Goal: Task Accomplishment & Management: Use online tool/utility

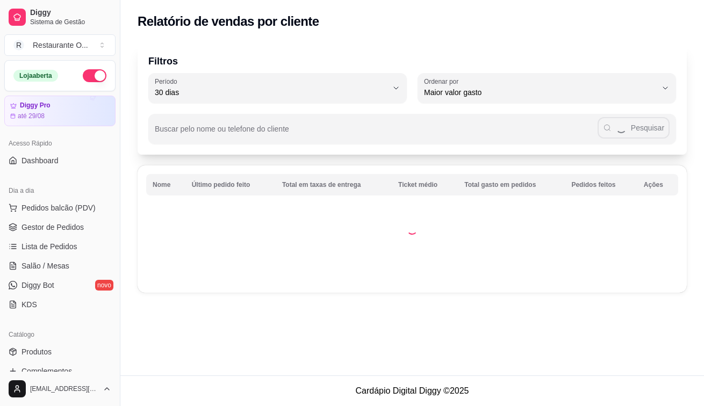
select select "30"
select select "HIGHEST_TOTAL_SPENT_WITH_ORDERS"
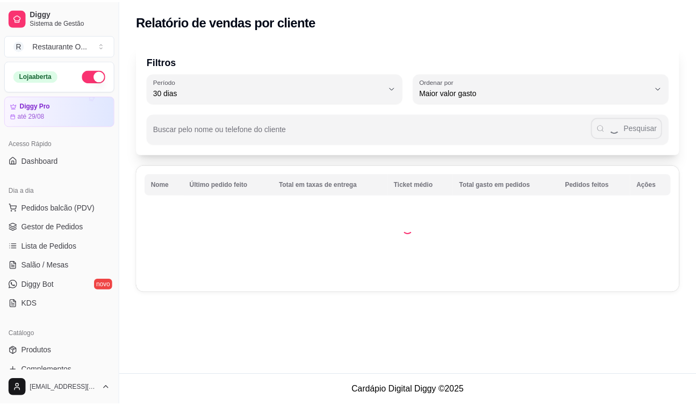
scroll to position [215, 0]
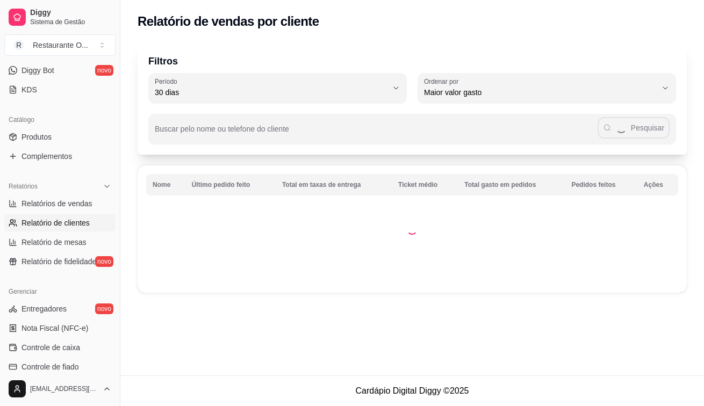
click at [24, 238] on span "Relatório de mesas" at bounding box center [53, 242] width 65 height 11
select select "TOTAL_OF_ORDERS"
select select "7"
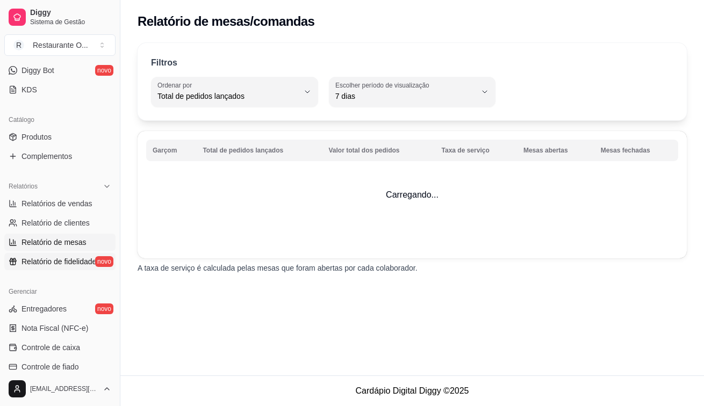
click at [45, 257] on span "Relatório de fidelidade" at bounding box center [58, 261] width 75 height 11
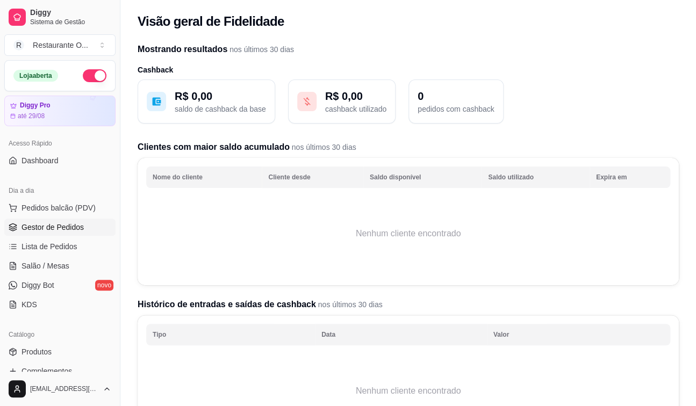
click at [37, 229] on span "Gestor de Pedidos" at bounding box center [52, 227] width 62 height 11
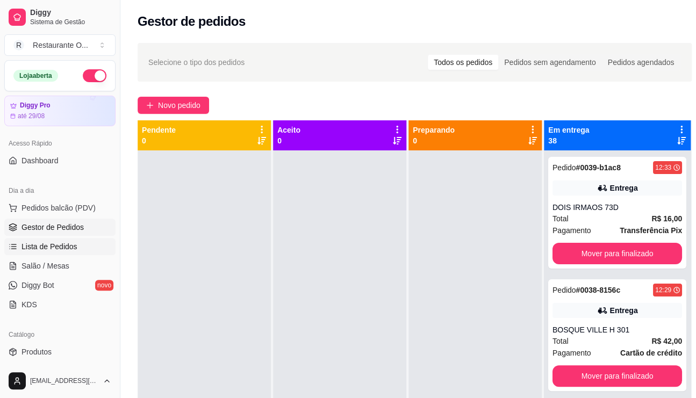
click at [51, 253] on link "Lista de Pedidos" at bounding box center [59, 246] width 111 height 17
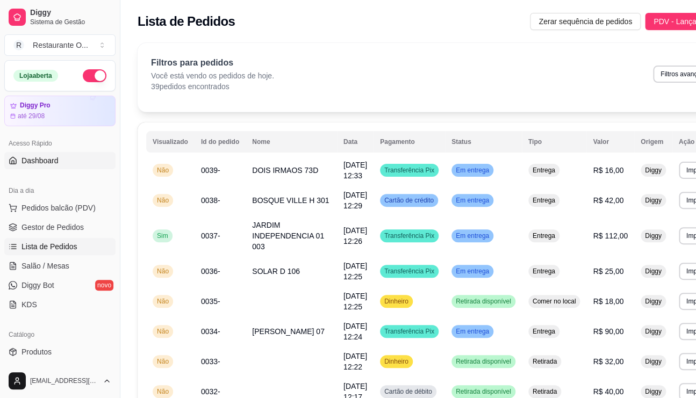
click at [39, 165] on span "Dashboard" at bounding box center [39, 160] width 37 height 11
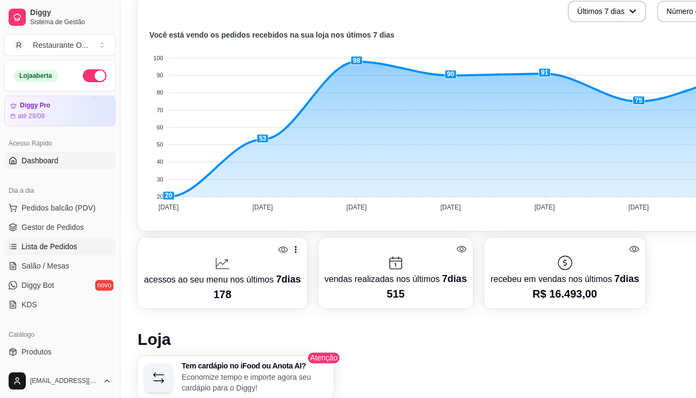
scroll to position [269, 0]
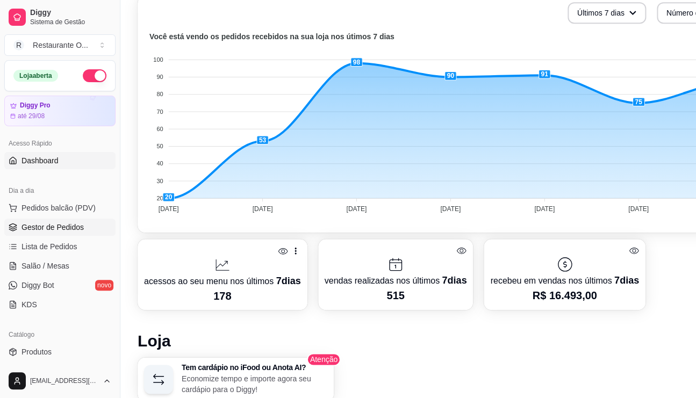
click at [54, 227] on span "Gestor de Pedidos" at bounding box center [52, 227] width 62 height 11
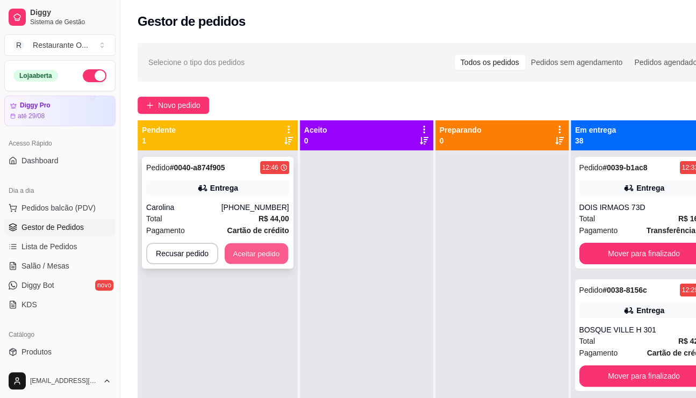
click at [273, 259] on button "Aceitar pedido" at bounding box center [256, 253] width 63 height 21
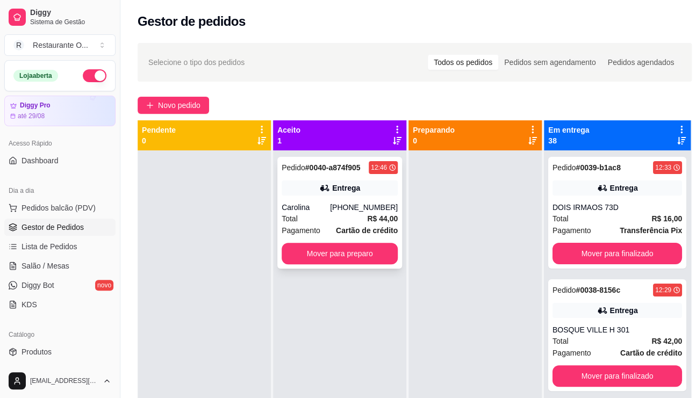
click at [371, 264] on div "Pedido # 0040-a874f905 12:46 Entrega Carolina [PHONE_NUMBER] Total R$ 44,00 Pag…" at bounding box center [339, 213] width 125 height 112
click at [370, 251] on button "Mover para preparo" at bounding box center [339, 253] width 116 height 21
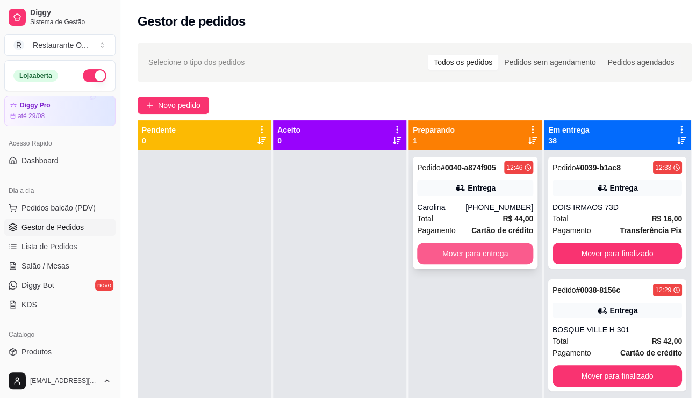
click at [466, 258] on button "Mover para entrega" at bounding box center [475, 253] width 116 height 21
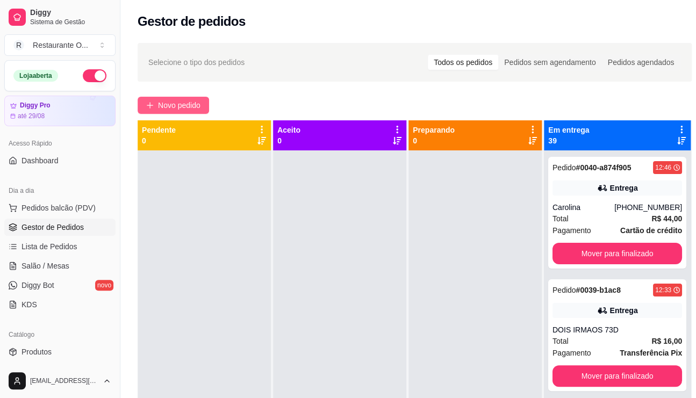
click at [204, 109] on button "Novo pedido" at bounding box center [173, 105] width 71 height 17
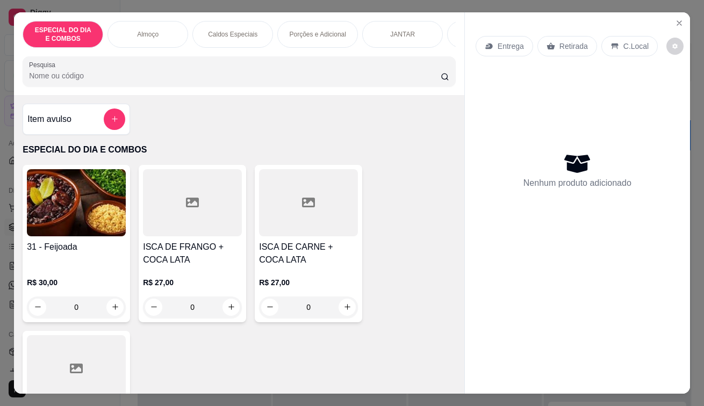
click at [516, 41] on p "Entrega" at bounding box center [510, 46] width 26 height 11
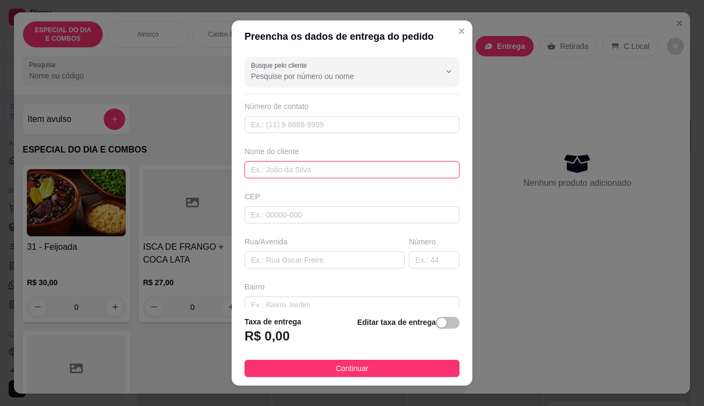
click at [332, 171] on input "text" at bounding box center [351, 169] width 215 height 17
type input "JARDIM INDEPENDENCIA 16 401"
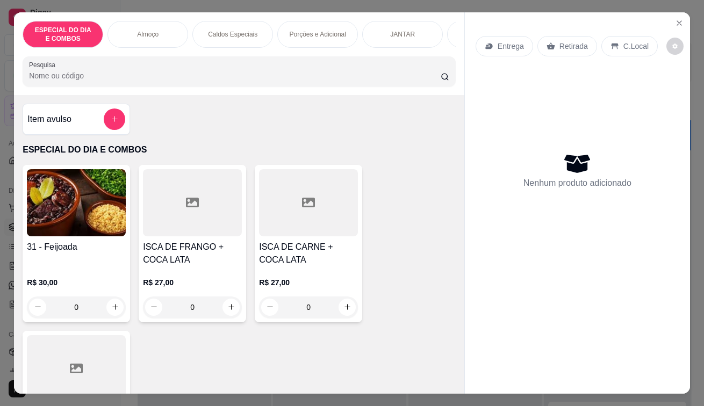
click at [569, 49] on div "Retirada" at bounding box center [567, 46] width 60 height 20
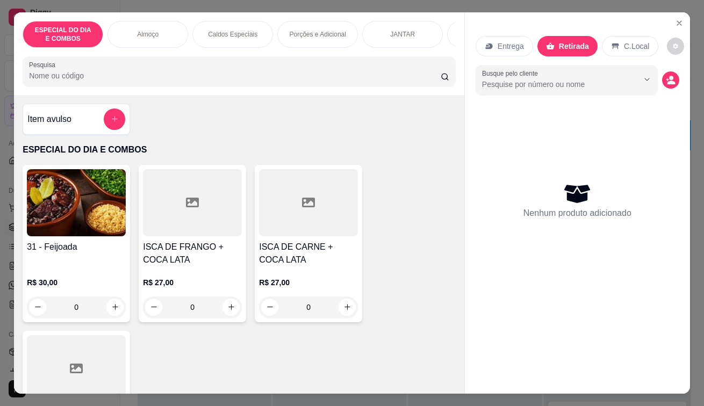
click at [504, 44] on p "Entrega" at bounding box center [510, 46] width 26 height 11
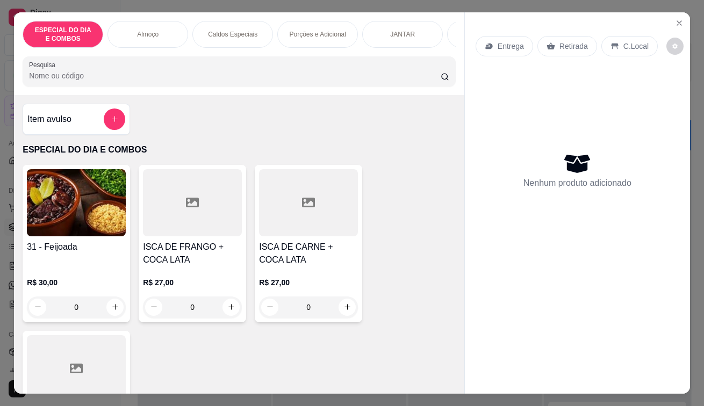
click at [616, 36] on div "C.Local" at bounding box center [629, 46] width 56 height 20
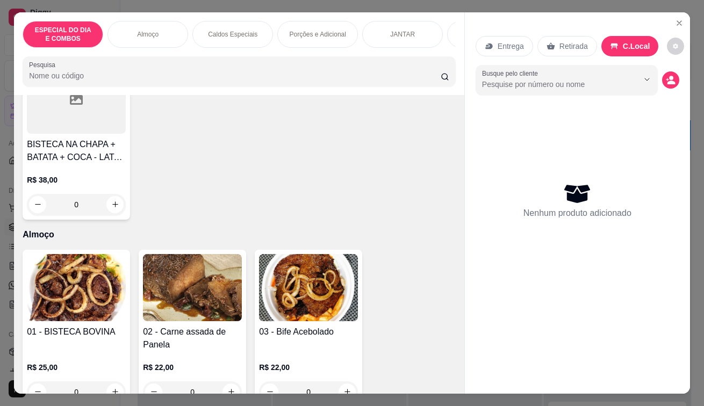
scroll to position [430, 0]
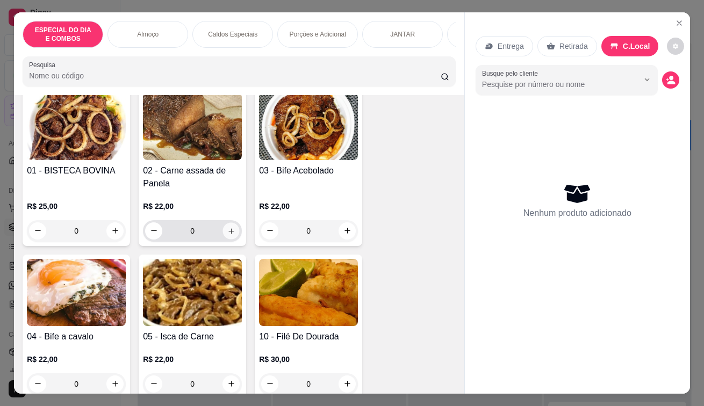
click at [228, 232] on icon "increase-product-quantity" at bounding box center [230, 230] width 5 height 5
type input "1"
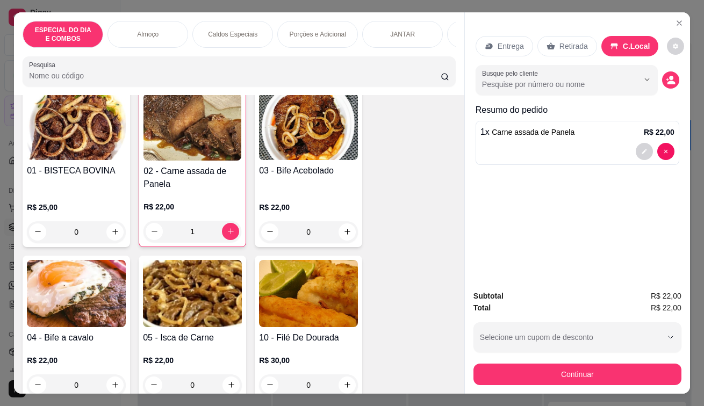
click at [521, 381] on div "Subtotal R$ 22,00 Total R$ 22,00 Selecione um cupom de desconto 8OFF Selecione …" at bounding box center [577, 337] width 225 height 112
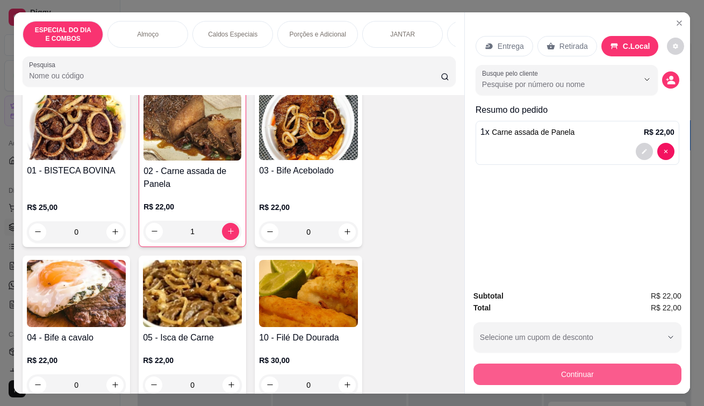
click at [539, 372] on button "Continuar" at bounding box center [577, 374] width 208 height 21
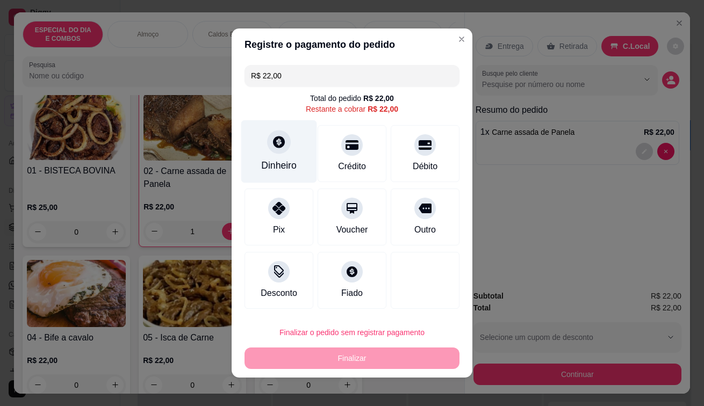
click at [291, 172] on div "Dinheiro" at bounding box center [279, 151] width 76 height 63
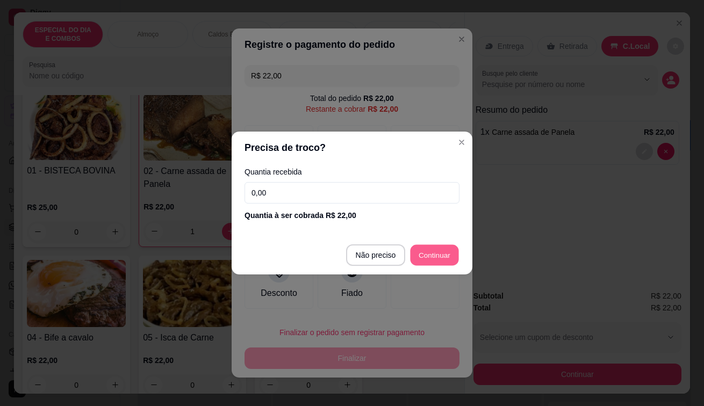
type input "R$ 0,00"
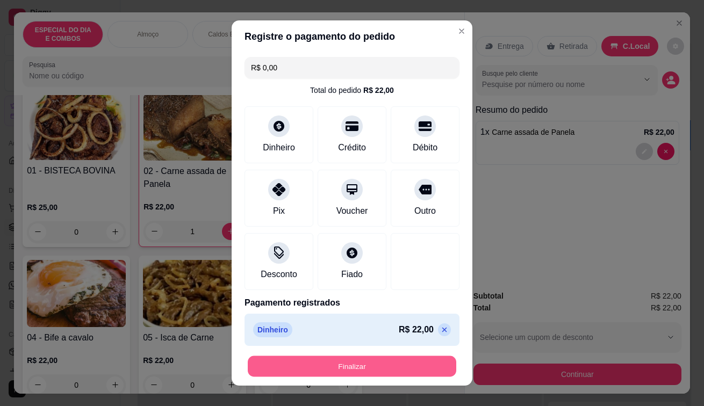
click at [395, 361] on button "Finalizar" at bounding box center [352, 366] width 208 height 21
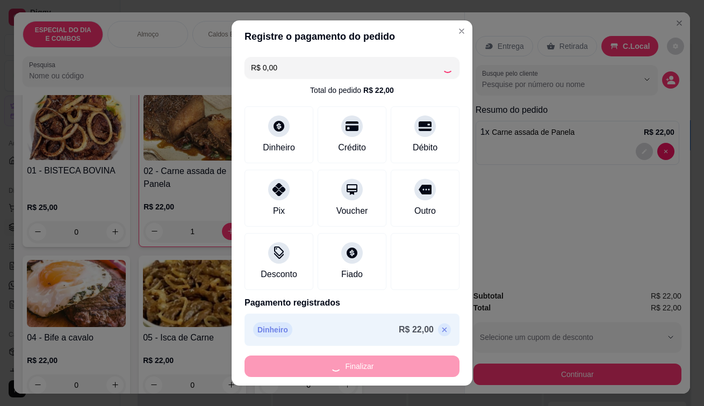
type input "0"
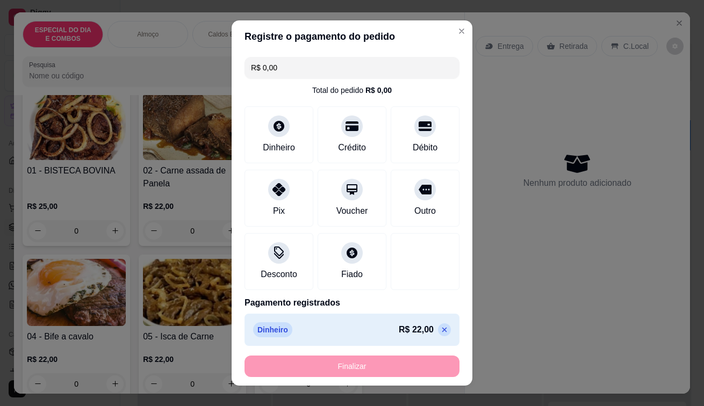
type input "-R$ 22,00"
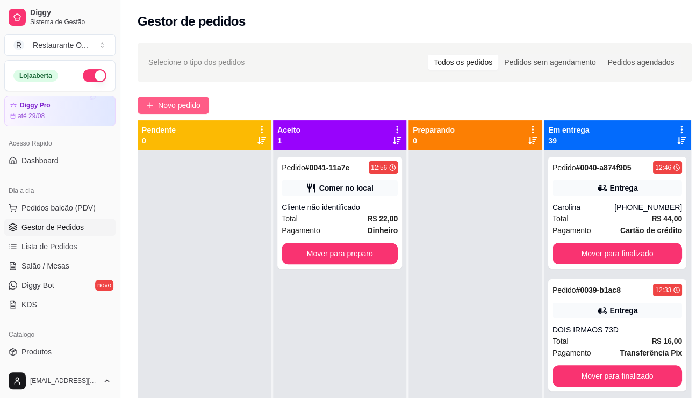
click at [184, 112] on button "Novo pedido" at bounding box center [173, 105] width 71 height 17
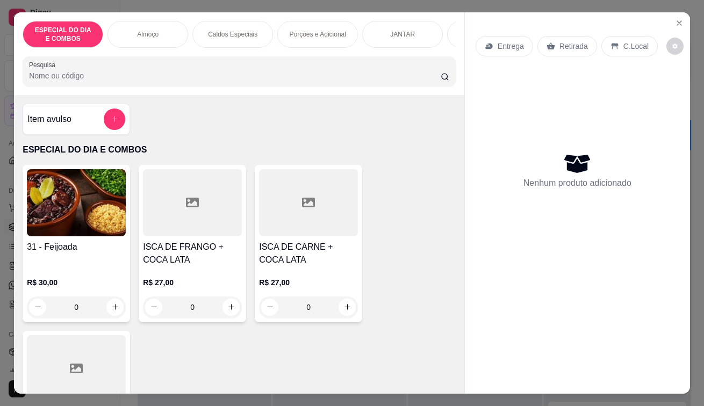
click at [497, 42] on p "Entrega" at bounding box center [510, 46] width 26 height 11
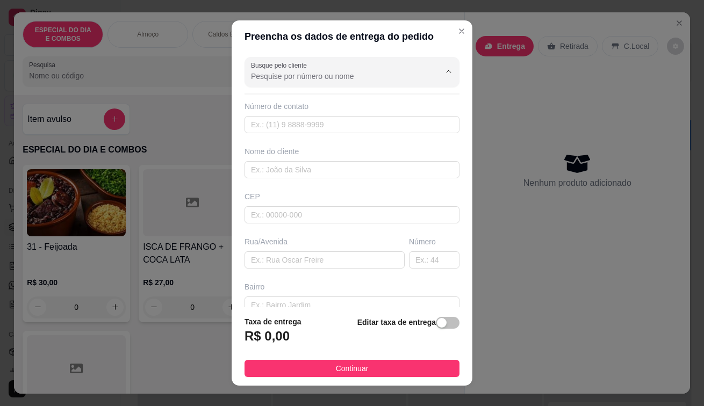
click at [322, 79] on input "Busque pelo cliente" at bounding box center [337, 76] width 172 height 11
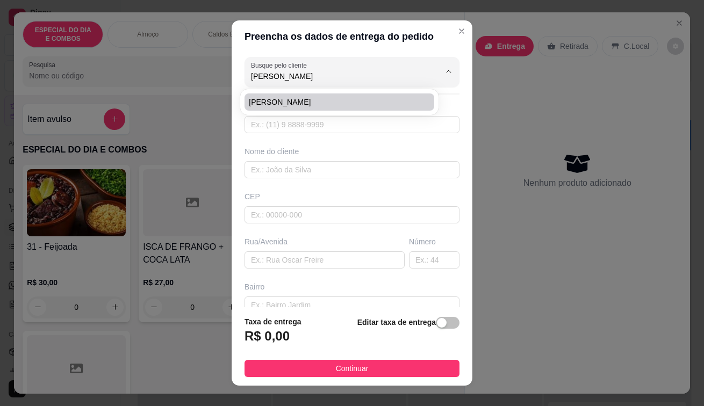
click at [298, 102] on span "[PERSON_NAME]" at bounding box center [334, 102] width 170 height 11
type input "[PERSON_NAME]"
type input "91996230423"
type input "[PERSON_NAME]"
type input "67120416"
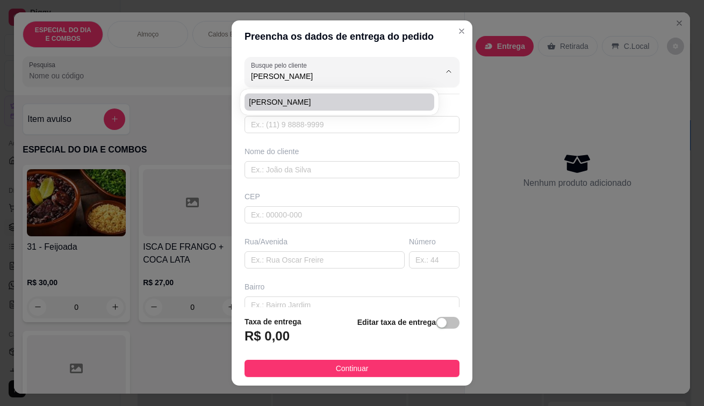
type input "Loteamento Aquaville"
type input "S/n"
type input "COQUEIRO"
type input "ANANINDEUA"
type input "Quadra D, Lote 10, Apt 04"
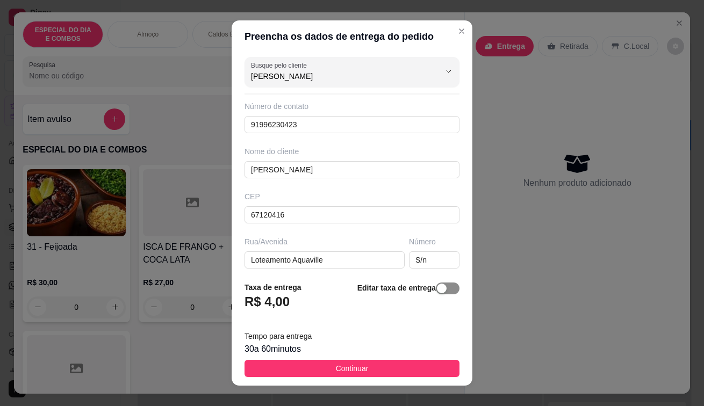
type input "[PERSON_NAME]"
click at [437, 287] on div "button" at bounding box center [442, 289] width 10 height 10
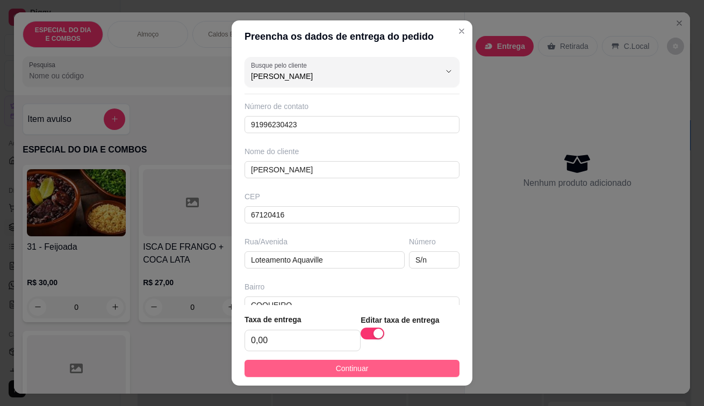
click at [374, 374] on button "Continuar" at bounding box center [351, 368] width 215 height 17
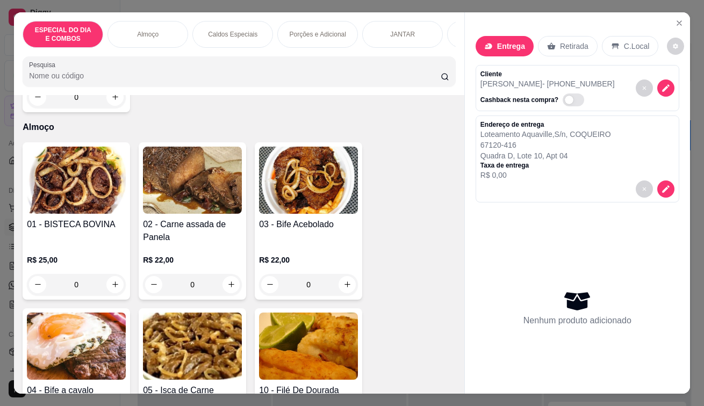
scroll to position [537, 0]
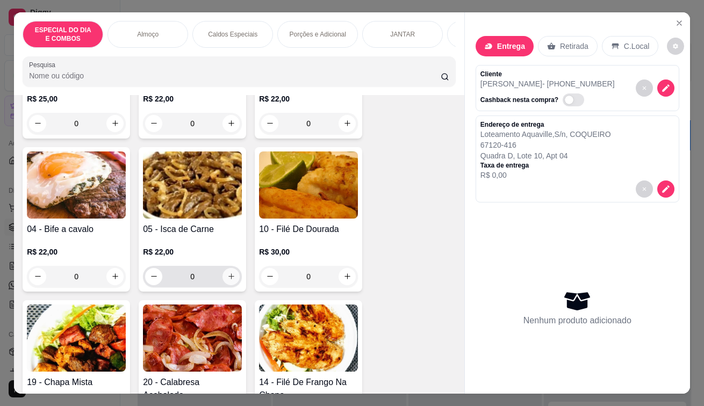
click at [229, 280] on icon "increase-product-quantity" at bounding box center [231, 276] width 8 height 8
type input "1"
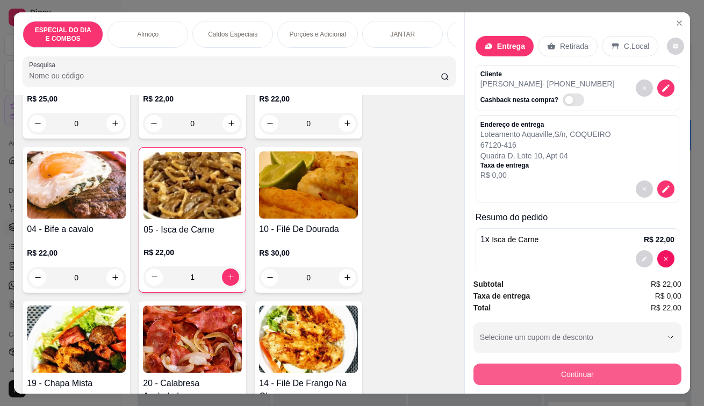
click at [551, 371] on button "Continuar" at bounding box center [577, 374] width 208 height 21
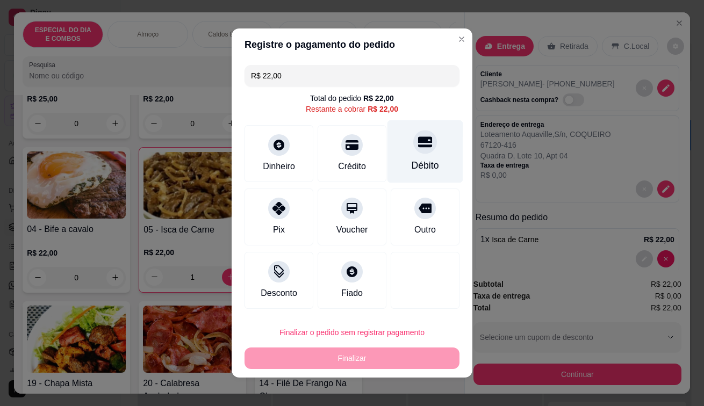
click at [418, 136] on icon at bounding box center [425, 142] width 14 height 14
type input "R$ 0,00"
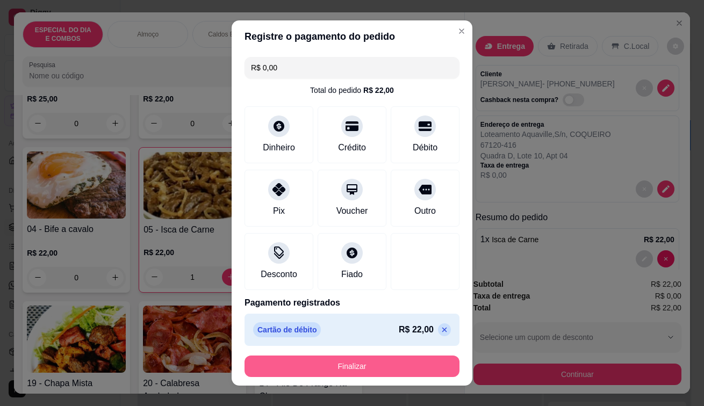
click at [307, 372] on button "Finalizar" at bounding box center [351, 366] width 215 height 21
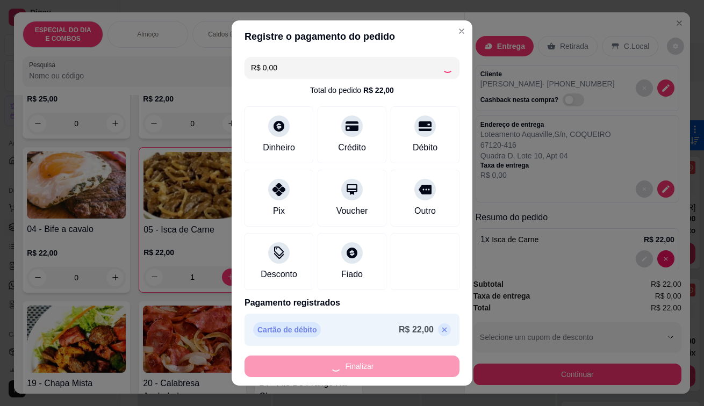
type input "0"
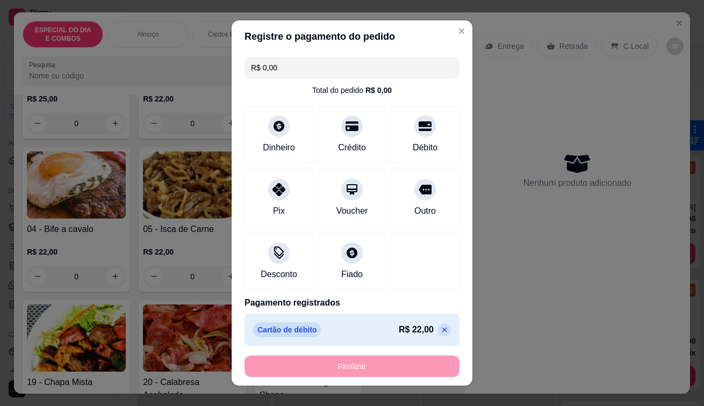
type input "-R$ 22,00"
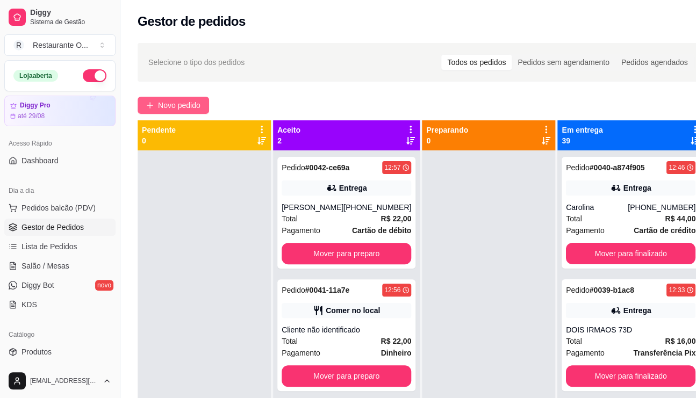
click at [204, 112] on button "Novo pedido" at bounding box center [173, 105] width 71 height 17
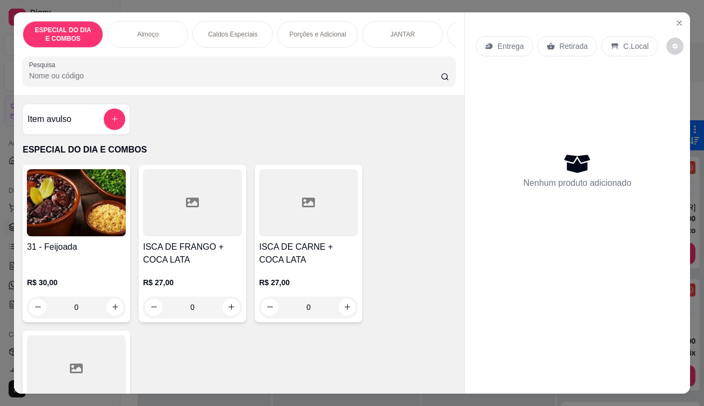
click at [623, 45] on p "C.Local" at bounding box center [635, 46] width 25 height 11
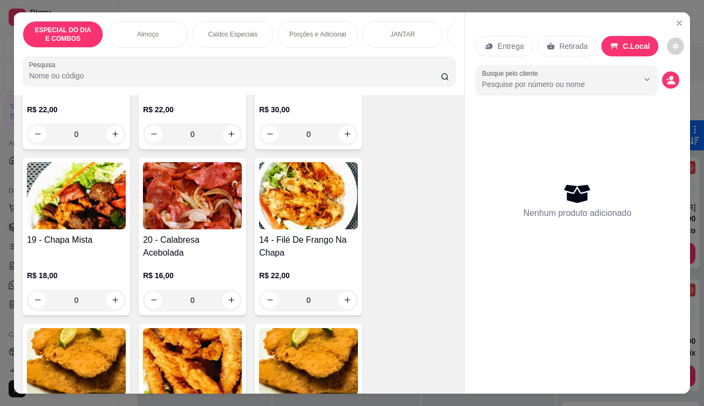
scroll to position [698, 0]
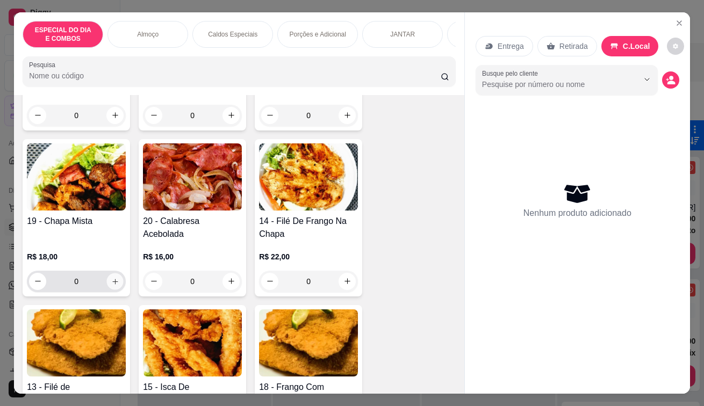
click at [111, 282] on icon "increase-product-quantity" at bounding box center [115, 281] width 8 height 8
type input "1"
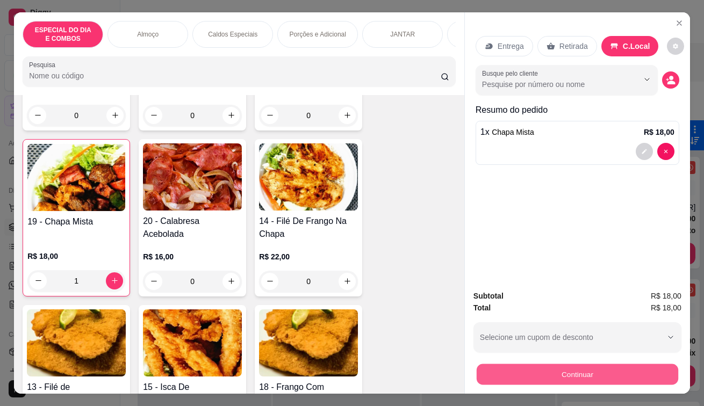
click at [545, 376] on button "Continuar" at bounding box center [577, 374] width 201 height 21
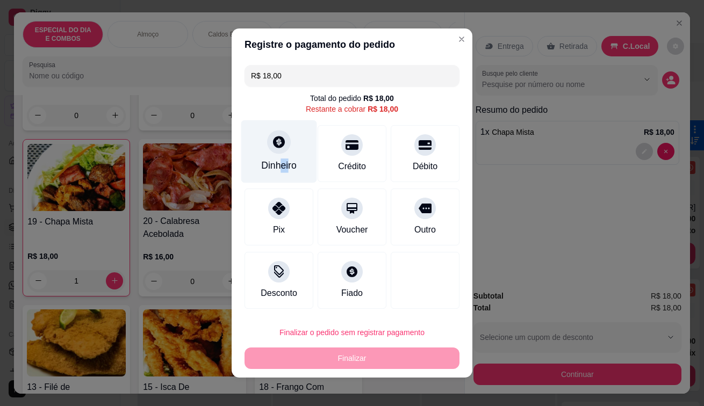
drag, startPoint x: 277, startPoint y: 168, endPoint x: 305, endPoint y: 161, distance: 28.9
click at [305, 161] on div "Dinheiro" at bounding box center [279, 151] width 76 height 63
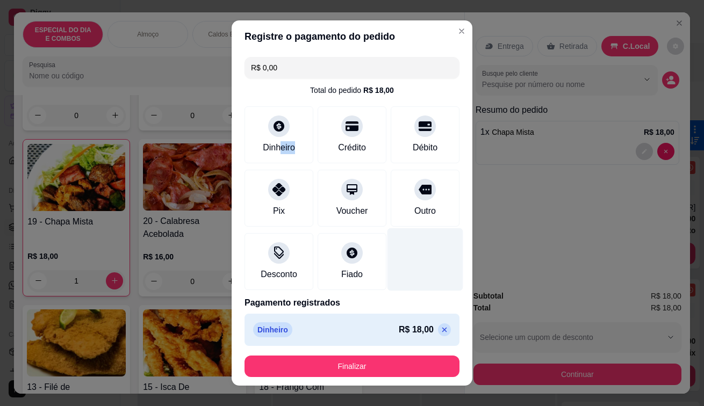
type input "R$ 0,00"
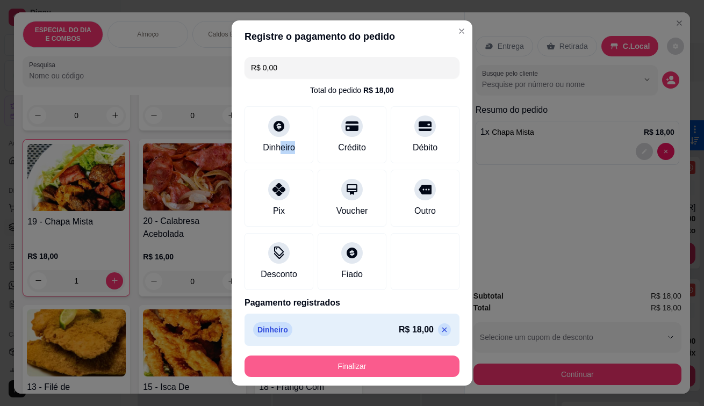
click at [320, 362] on button "Finalizar" at bounding box center [351, 366] width 215 height 21
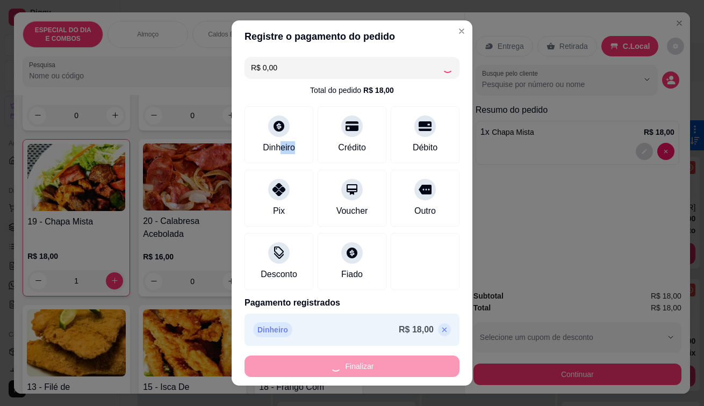
type input "0"
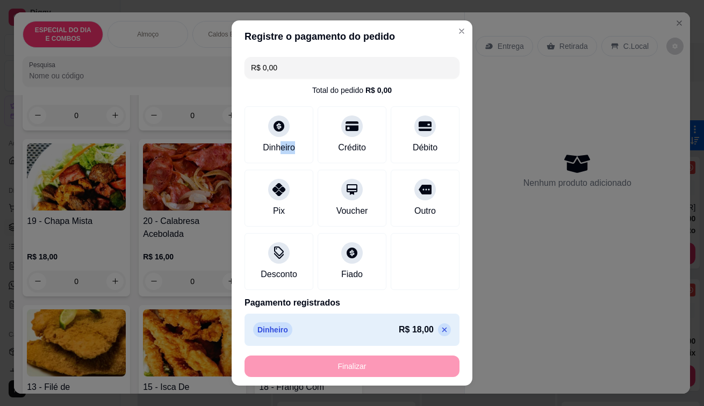
type input "-R$ 18,00"
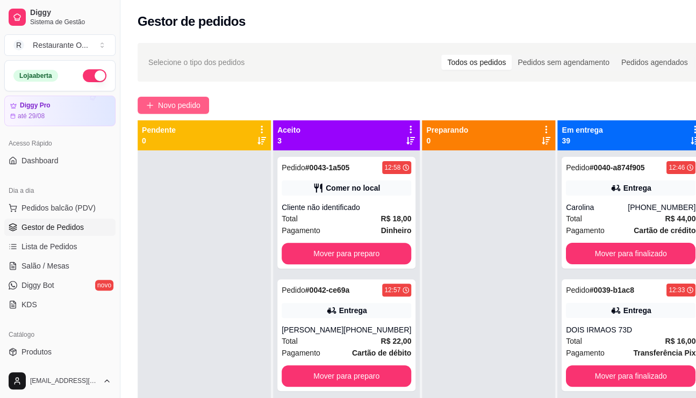
click at [197, 104] on span "Novo pedido" at bounding box center [179, 105] width 42 height 12
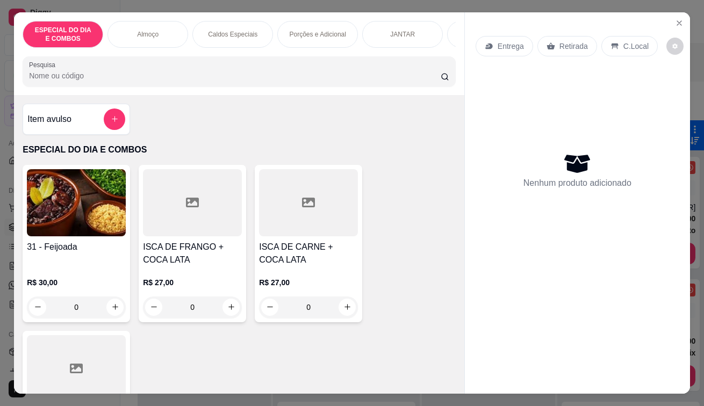
click at [497, 41] on p "Entrega" at bounding box center [510, 46] width 26 height 11
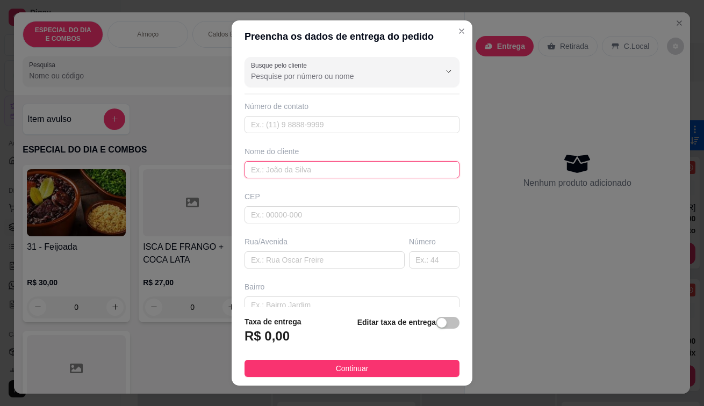
click at [318, 169] on input "text" at bounding box center [351, 169] width 215 height 17
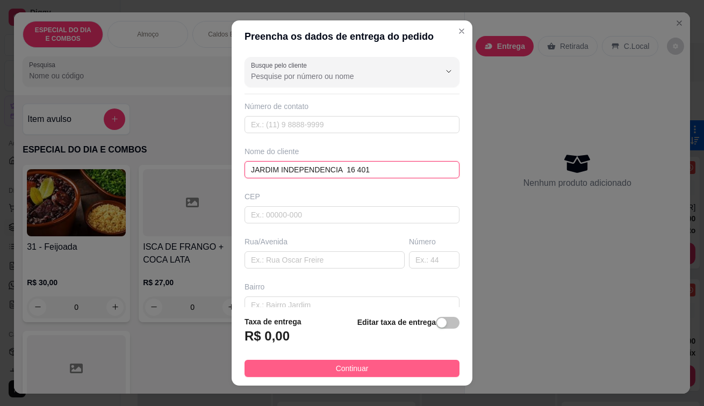
type input "JARDIM INDEPENDENCIA 16 401"
click at [360, 369] on button "Continuar" at bounding box center [351, 368] width 215 height 17
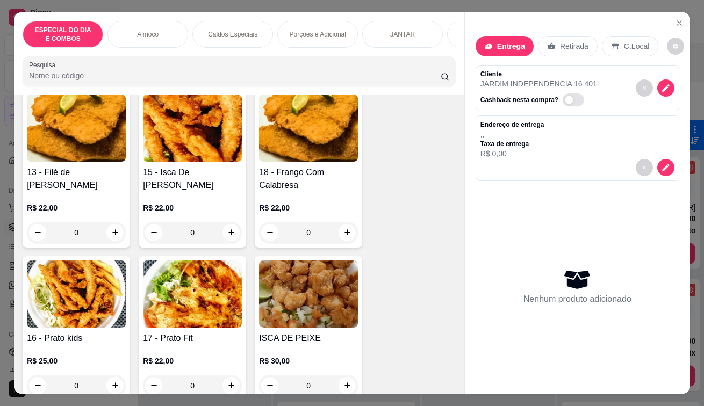
scroll to position [1074, 0]
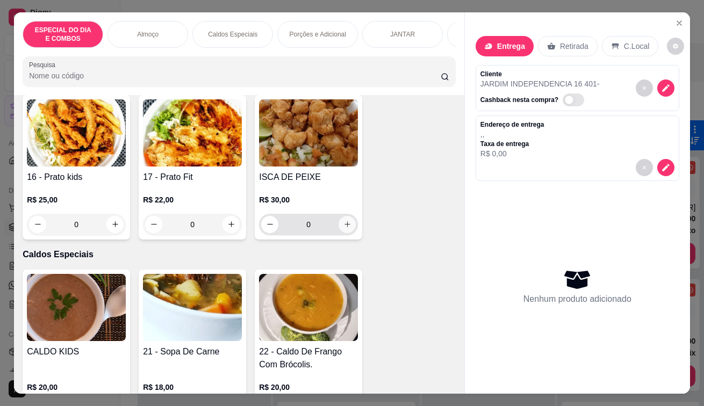
click at [347, 225] on icon "increase-product-quantity" at bounding box center [347, 224] width 8 height 8
type input "1"
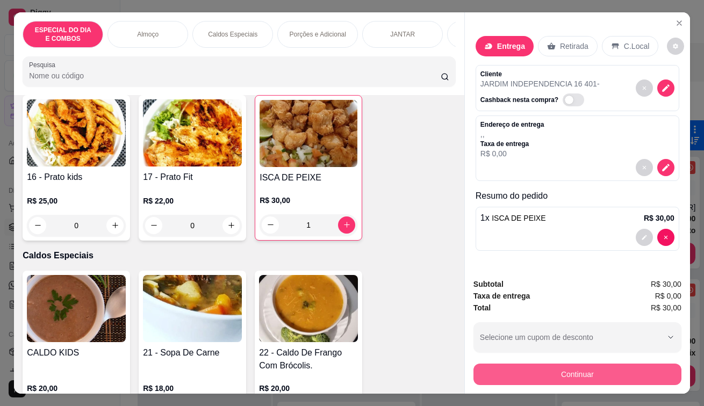
click at [537, 373] on button "Continuar" at bounding box center [577, 374] width 208 height 21
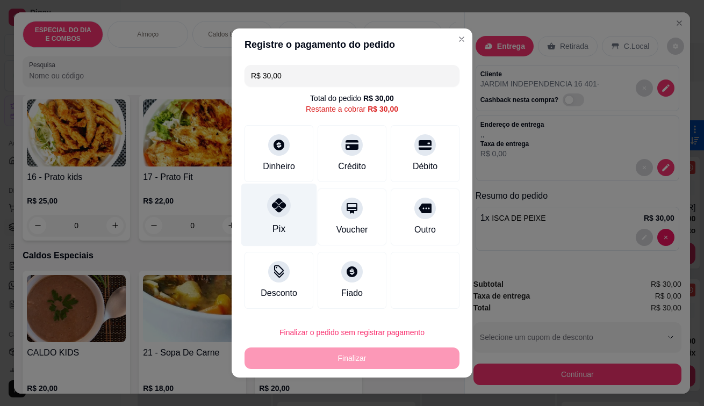
click at [283, 214] on div "Pix" at bounding box center [279, 215] width 76 height 63
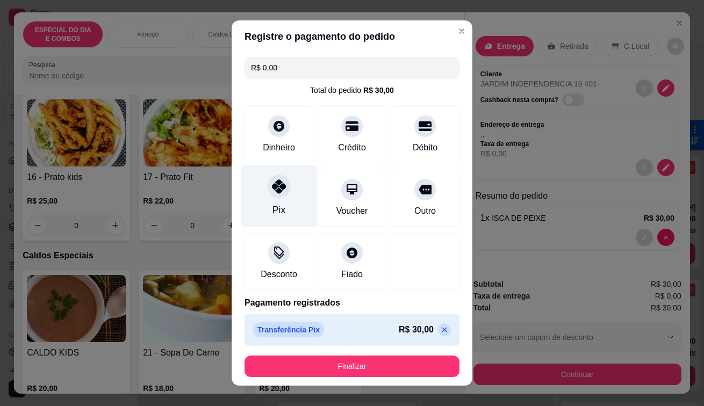
type input "R$ 0,00"
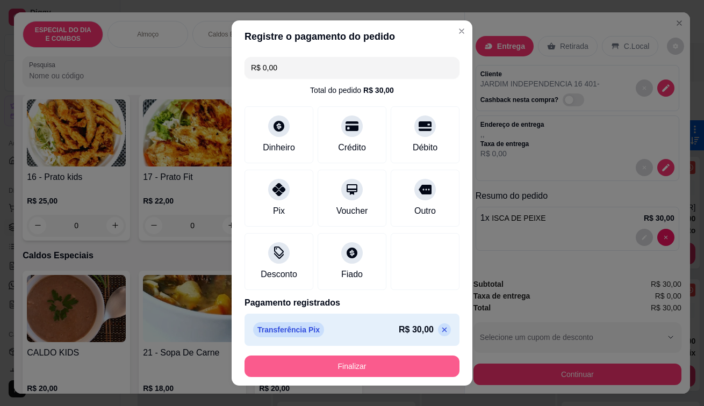
click at [393, 369] on button "Finalizar" at bounding box center [351, 366] width 215 height 21
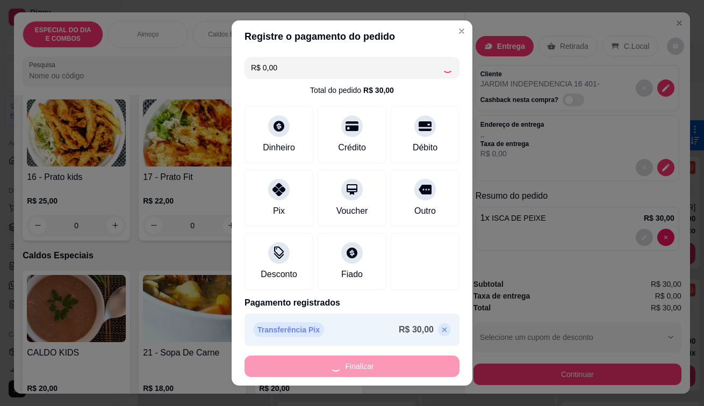
type input "0"
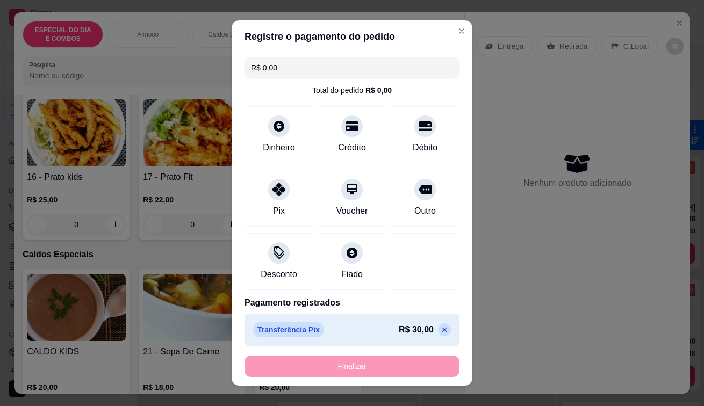
type input "-R$ 30,00"
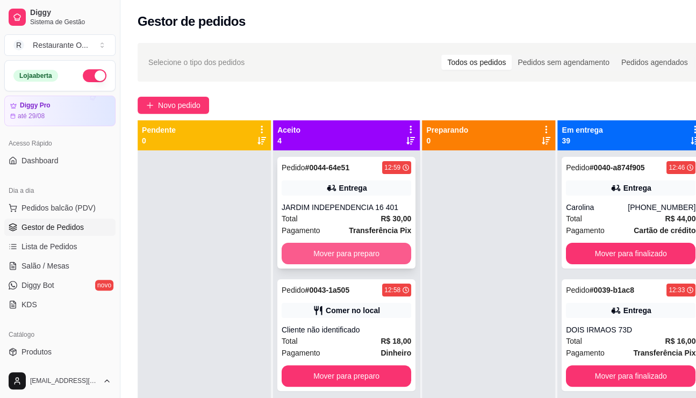
click at [365, 264] on button "Mover para preparo" at bounding box center [345, 253] width 129 height 21
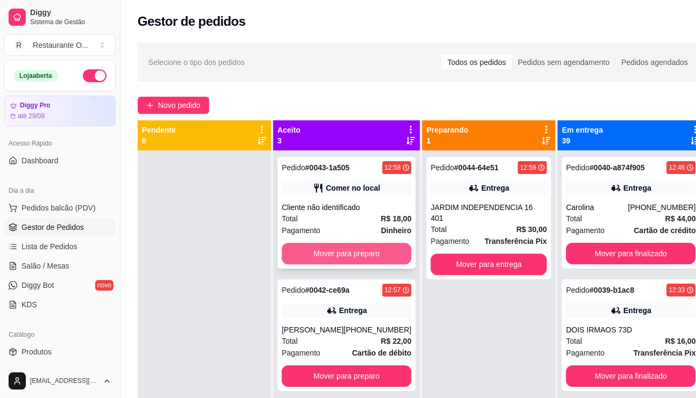
click at [386, 258] on button "Mover para preparo" at bounding box center [345, 253] width 129 height 21
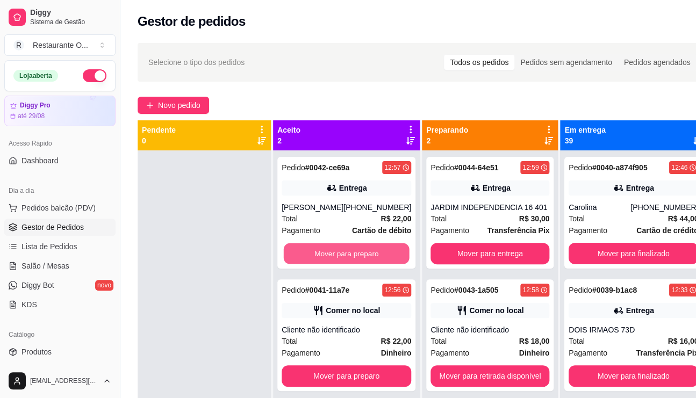
click at [386, 258] on button "Mover para preparo" at bounding box center [347, 253] width 126 height 21
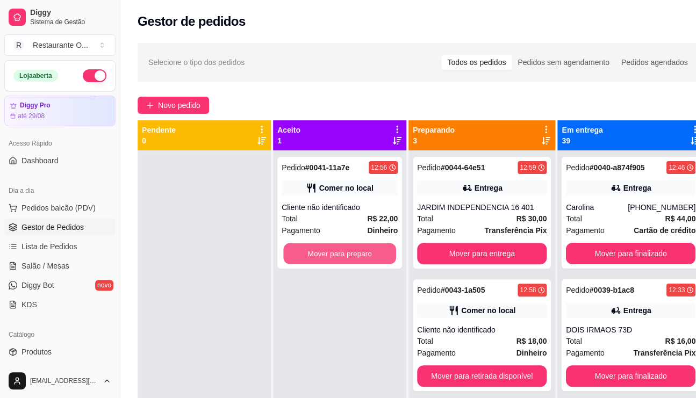
click at [386, 258] on button "Mover para preparo" at bounding box center [339, 253] width 113 height 21
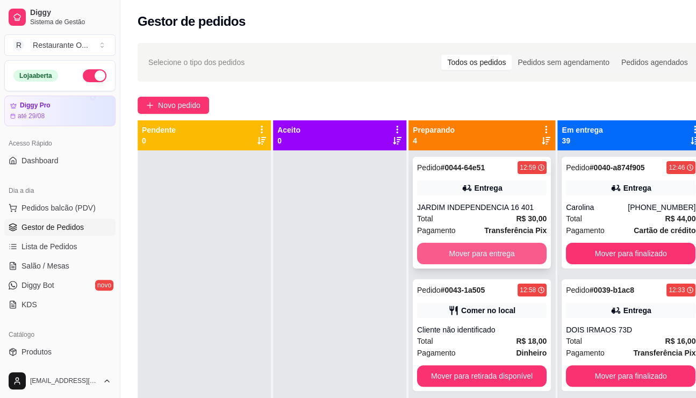
click at [467, 259] on button "Mover para entrega" at bounding box center [481, 253] width 129 height 21
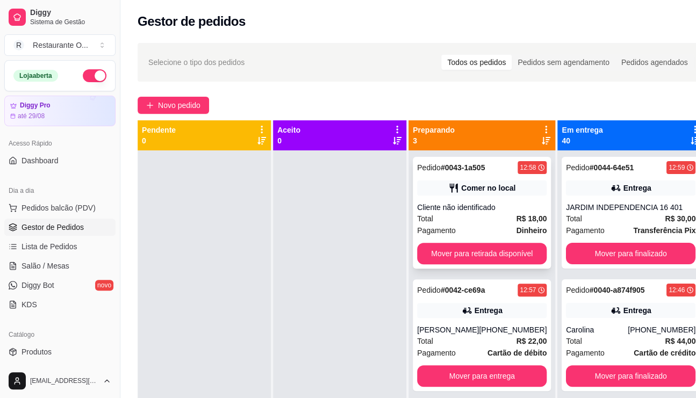
click at [466, 267] on div "Pedido # 0043-1a505 12:58 Comer no local Cliente não identificado Total R$ 18,0…" at bounding box center [482, 213] width 138 height 112
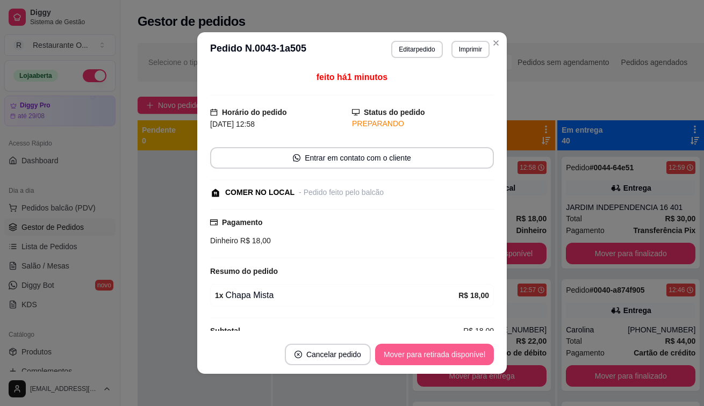
click at [428, 354] on button "Mover para retirada disponível" at bounding box center [434, 354] width 119 height 21
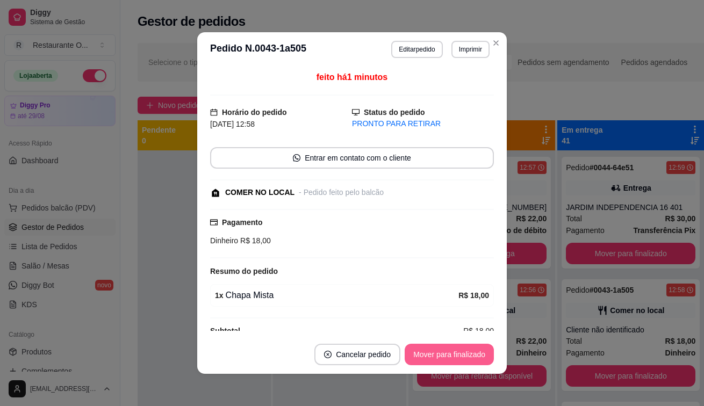
click at [445, 359] on button "Mover para finalizado" at bounding box center [449, 354] width 89 height 21
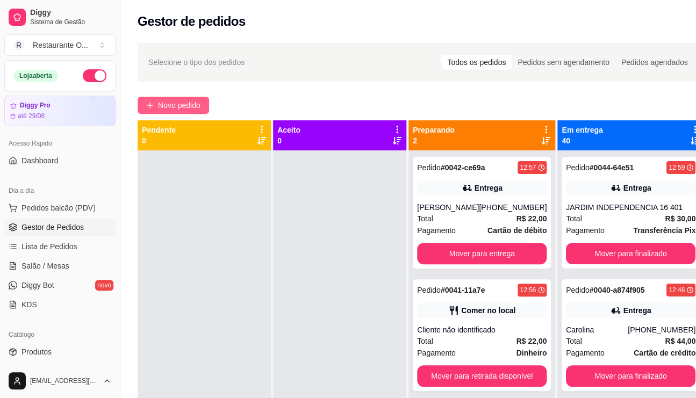
click at [187, 99] on span "Novo pedido" at bounding box center [179, 105] width 42 height 12
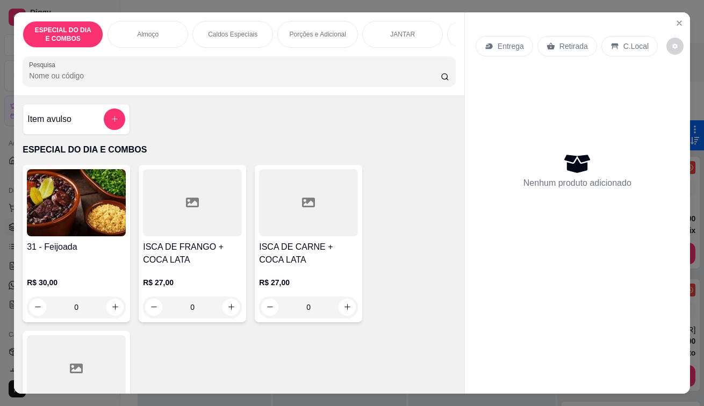
click at [615, 36] on div "C.Local" at bounding box center [629, 46] width 56 height 20
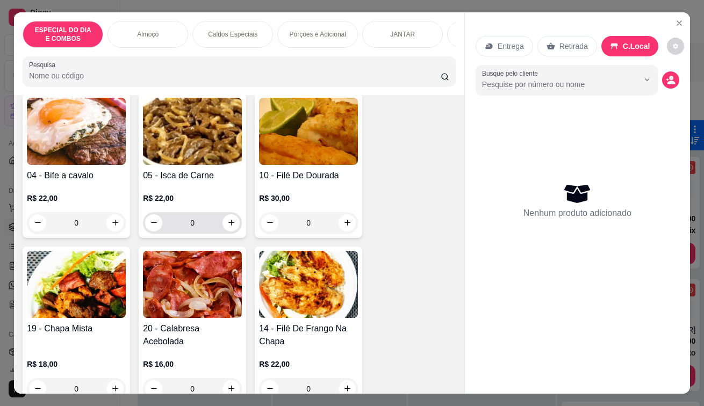
scroll to position [483, 0]
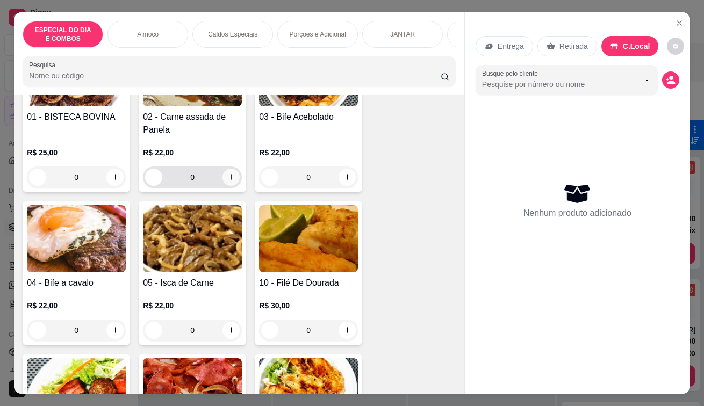
click at [226, 186] on button "increase-product-quantity" at bounding box center [230, 177] width 17 height 17
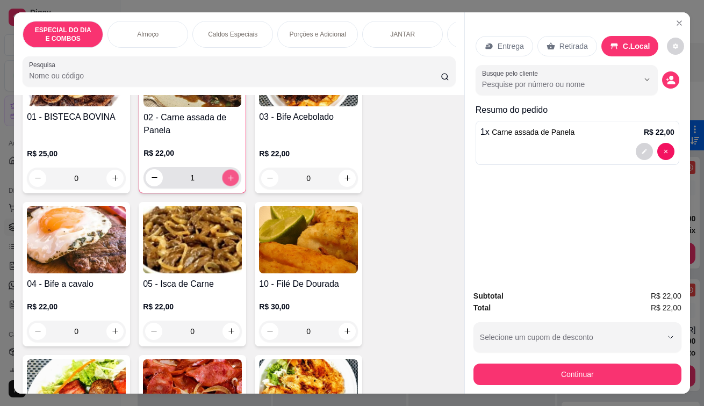
click at [226, 186] on button "increase-product-quantity" at bounding box center [230, 177] width 17 height 17
type input "2"
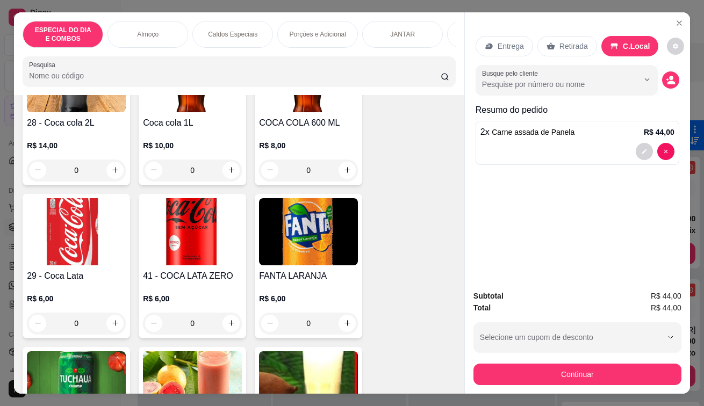
scroll to position [3814, 0]
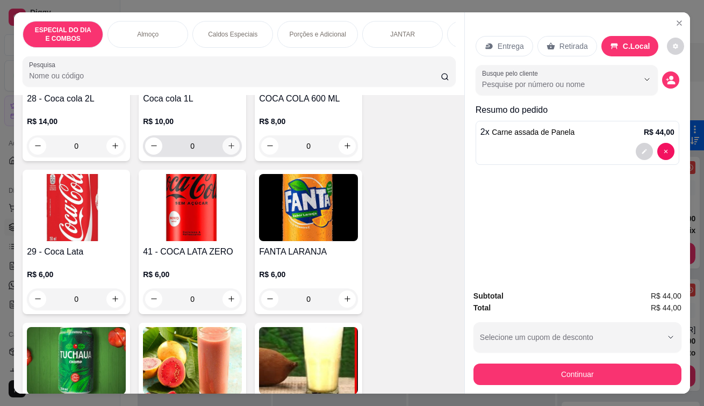
click at [222, 149] on button "increase-product-quantity" at bounding box center [230, 146] width 17 height 17
type input "1"
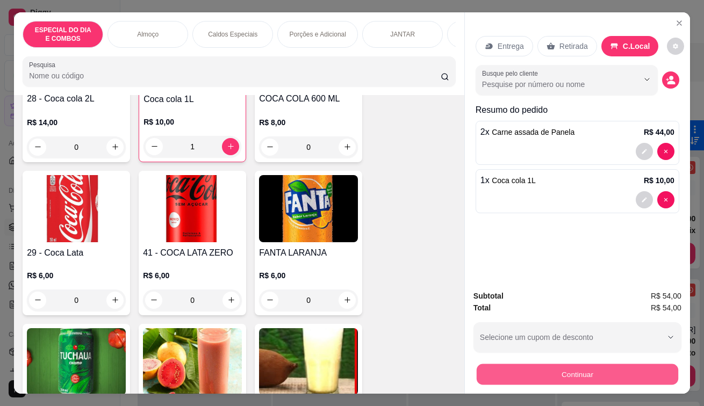
click at [610, 372] on button "Continuar" at bounding box center [577, 374] width 201 height 21
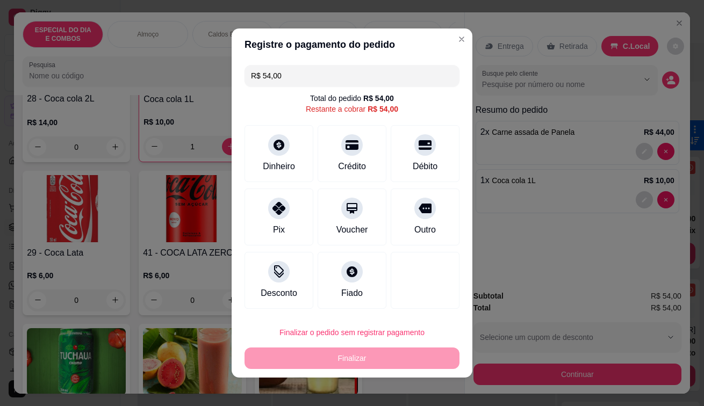
drag, startPoint x: 272, startPoint y: 200, endPoint x: 445, endPoint y: 404, distance: 267.2
click at [275, 206] on icon at bounding box center [278, 208] width 13 height 13
type input "R$ 0,00"
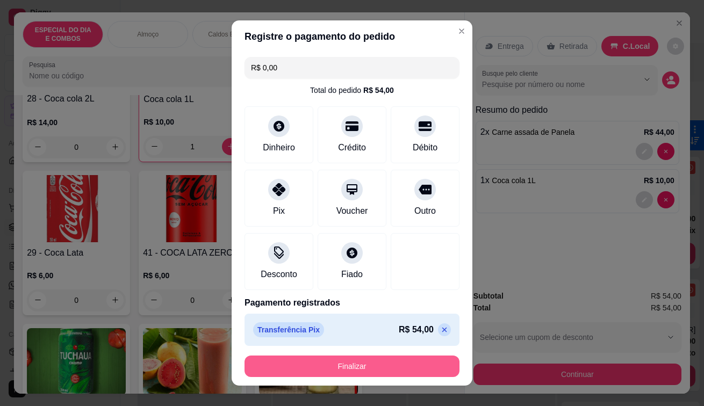
click at [422, 357] on button "Finalizar" at bounding box center [351, 366] width 215 height 21
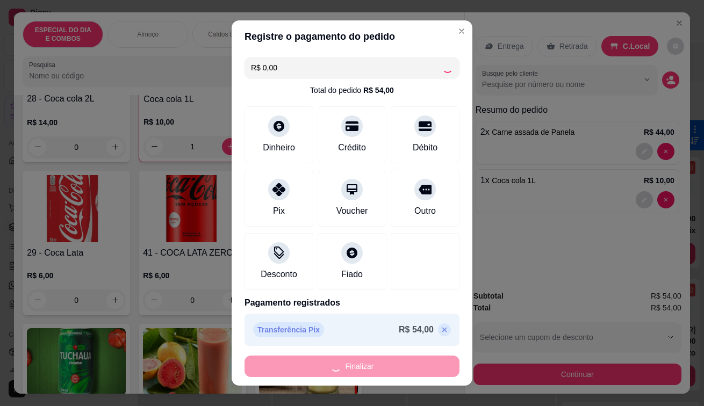
type input "0"
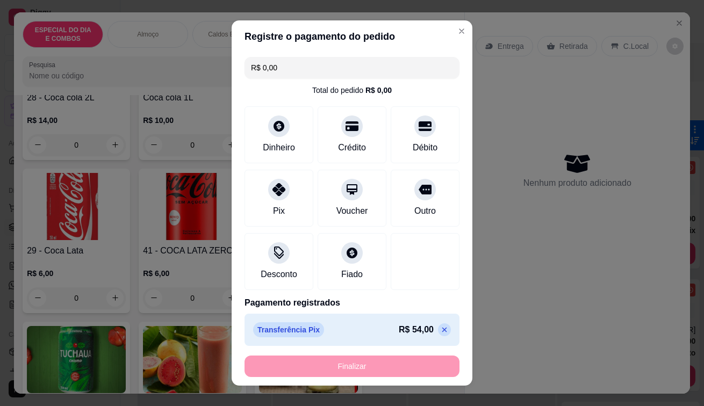
type input "-R$ 54,00"
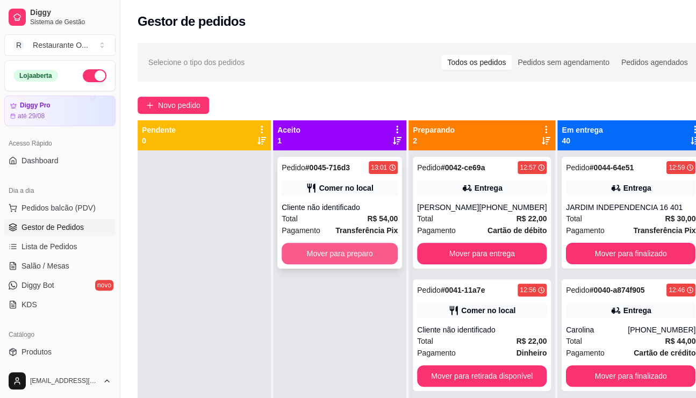
click at [333, 247] on button "Mover para preparo" at bounding box center [339, 253] width 116 height 21
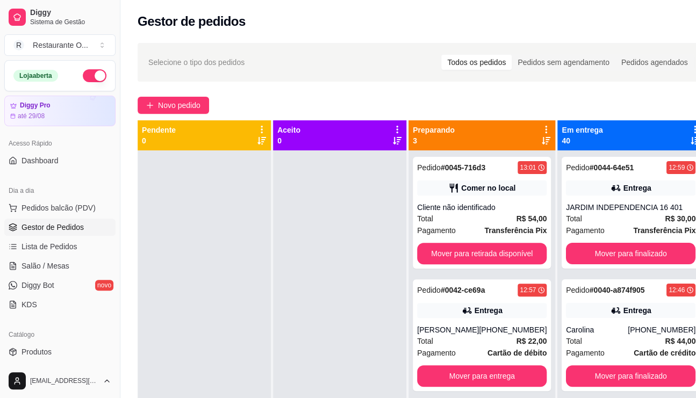
click at [541, 131] on icon at bounding box center [546, 130] width 10 height 10
click at [442, 169] on span "Com essa opção você tem a opção de mover todos os pedidos que estão em uma etap…" at bounding box center [469, 162] width 127 height 20
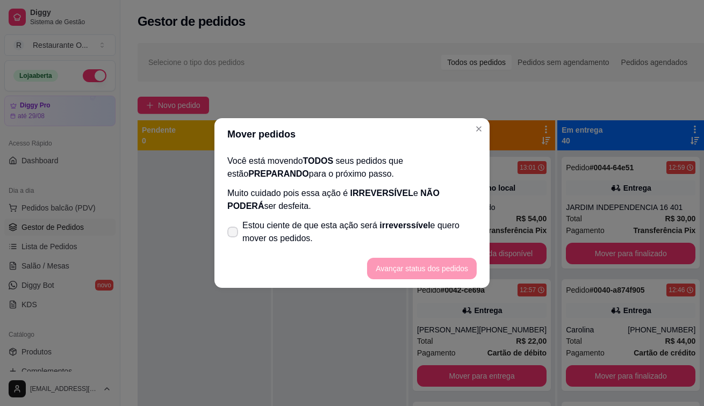
click at [229, 227] on span at bounding box center [232, 232] width 11 height 11
click at [229, 234] on input "Estou ciente de que esta ação será irreverssível e quero mover os pedidos." at bounding box center [230, 237] width 7 height 7
checkbox input "true"
click at [399, 265] on button "Avançar status dos pedidos" at bounding box center [422, 268] width 110 height 21
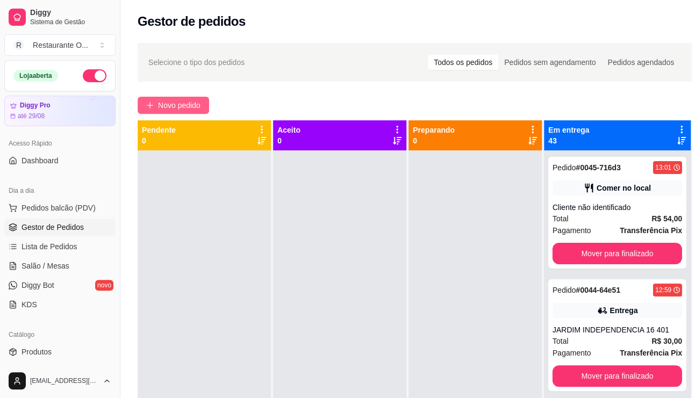
click at [169, 98] on button "Novo pedido" at bounding box center [173, 105] width 71 height 17
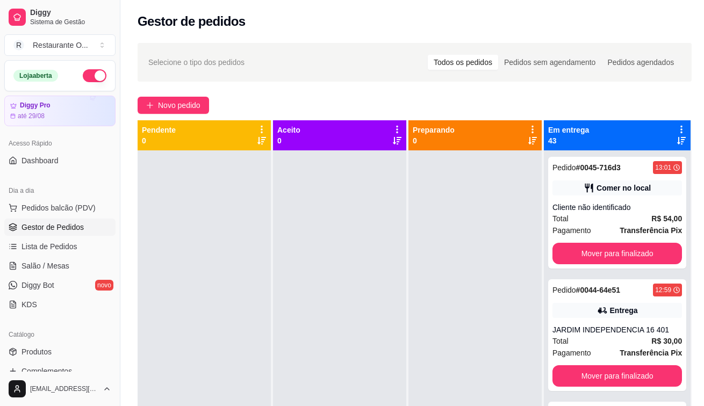
click at [510, 41] on p "Entrega" at bounding box center [510, 46] width 26 height 11
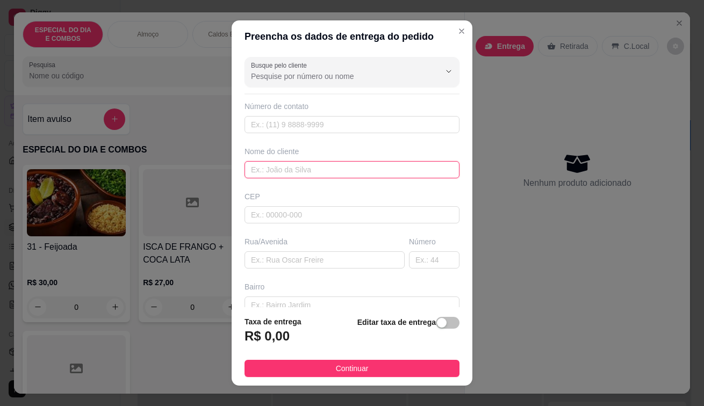
click at [412, 174] on input "text" at bounding box center [351, 169] width 215 height 17
type input "PINDORAMA 2 Q D CASA 22"
click at [436, 328] on span "button" at bounding box center [448, 323] width 24 height 12
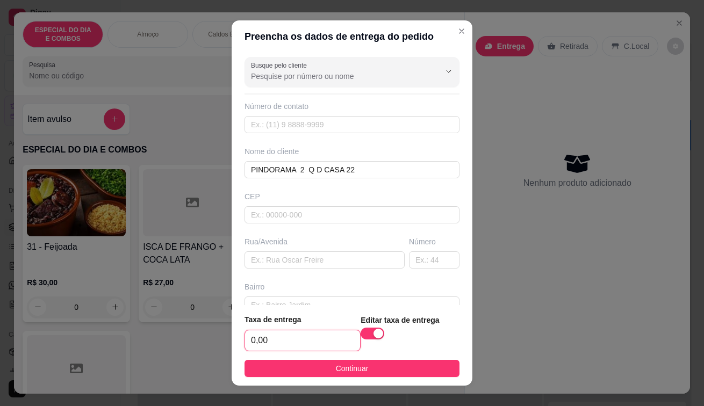
click at [299, 346] on input "0,00" at bounding box center [302, 340] width 115 height 20
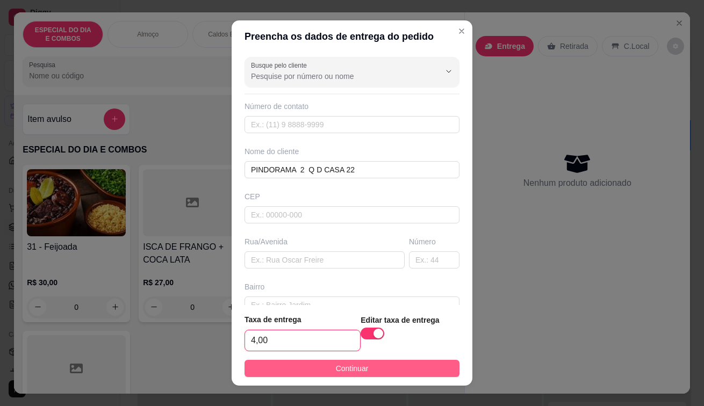
type input "4,00"
click at [336, 368] on span "Continuar" at bounding box center [352, 369] width 33 height 12
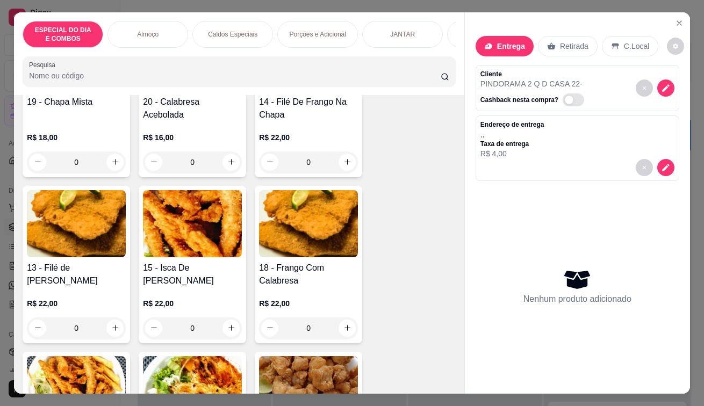
scroll to position [860, 0]
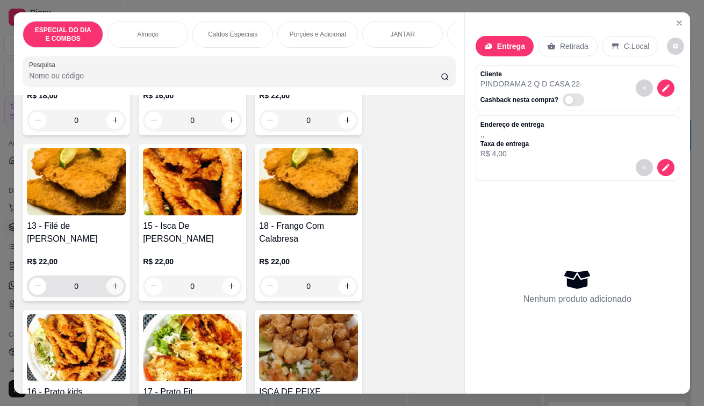
click at [111, 290] on icon "increase-product-quantity" at bounding box center [115, 286] width 8 height 8
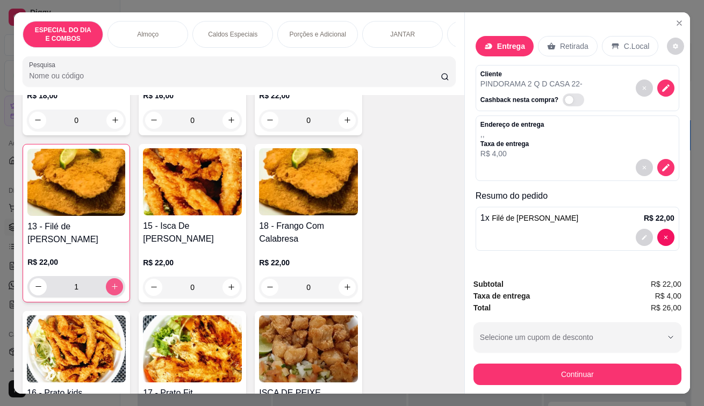
type input "1"
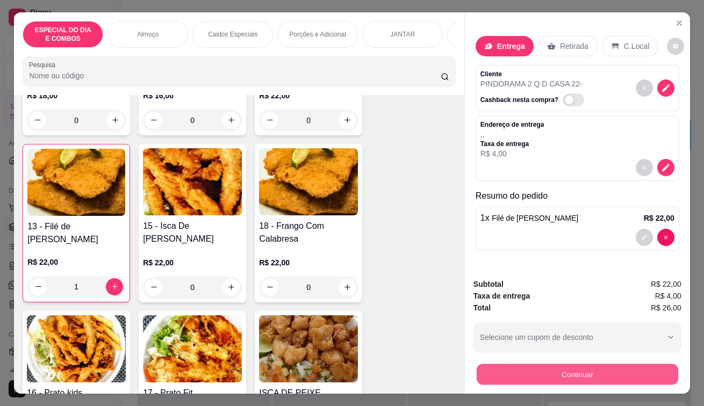
click at [632, 370] on button "Continuar" at bounding box center [577, 374] width 201 height 21
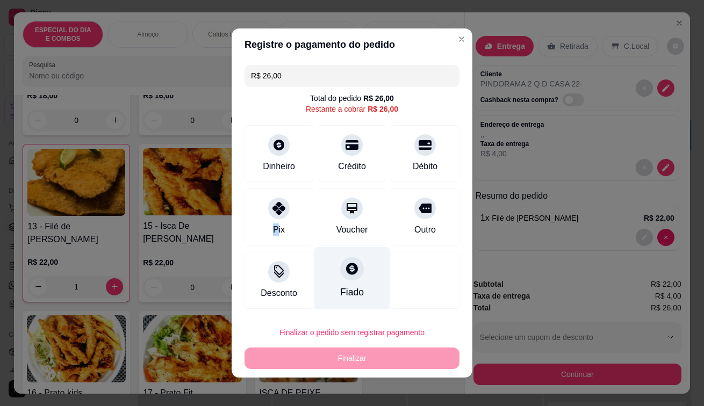
drag, startPoint x: 269, startPoint y: 228, endPoint x: 310, endPoint y: 279, distance: 65.8
click at [273, 227] on div "Pix" at bounding box center [279, 229] width 12 height 13
type input "R$ 0,00"
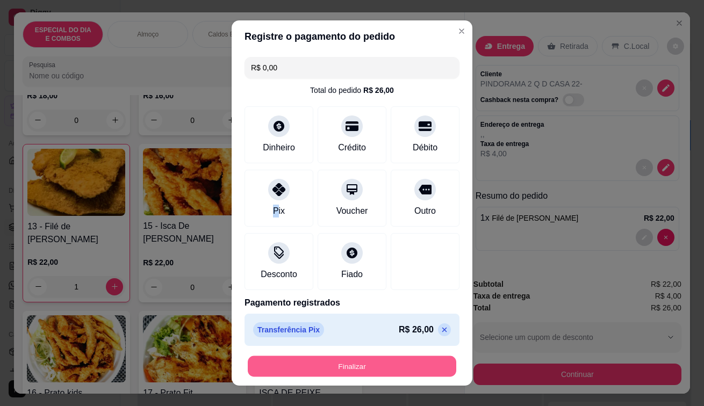
click at [363, 362] on button "Finalizar" at bounding box center [352, 366] width 208 height 21
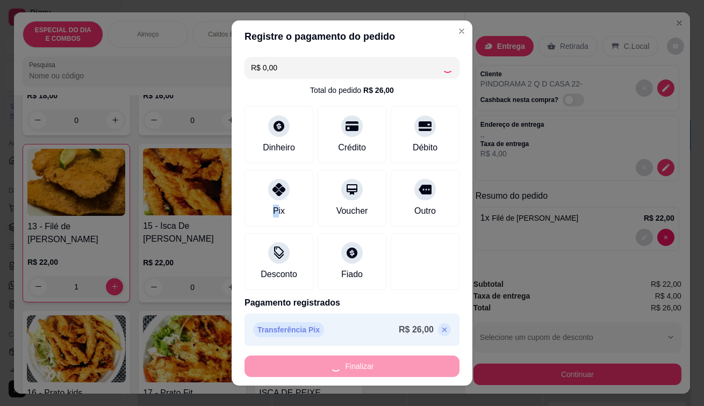
type input "0"
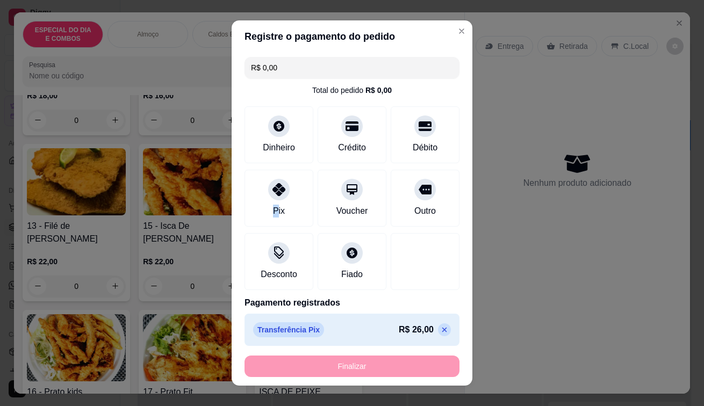
type input "-R$ 26,00"
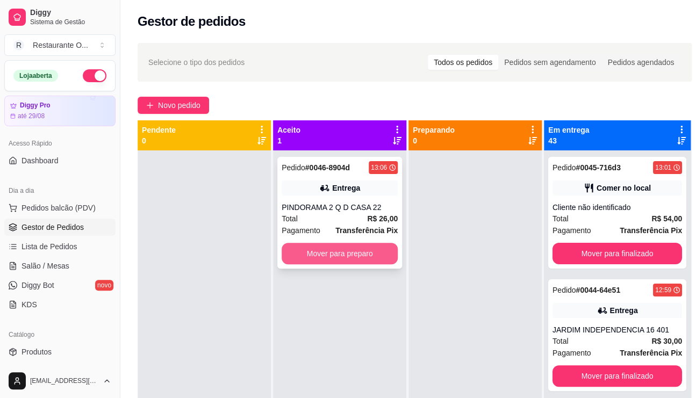
click at [361, 255] on button "Mover para preparo" at bounding box center [339, 253] width 116 height 21
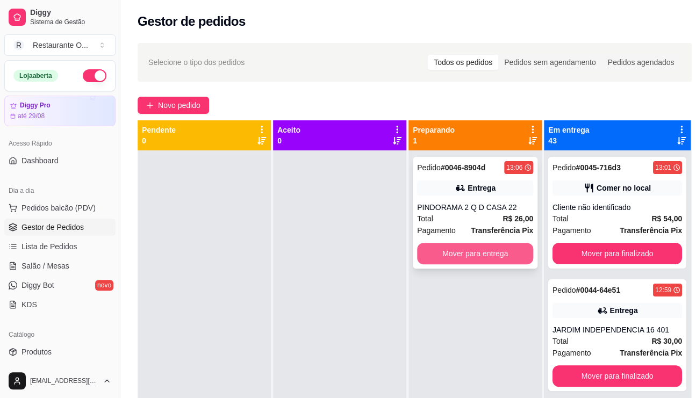
click at [456, 249] on button "Mover para entrega" at bounding box center [475, 253] width 116 height 21
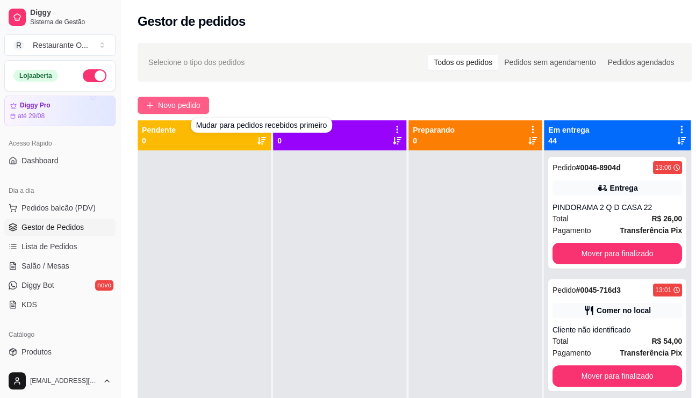
click at [197, 104] on span "Novo pedido" at bounding box center [179, 105] width 42 height 12
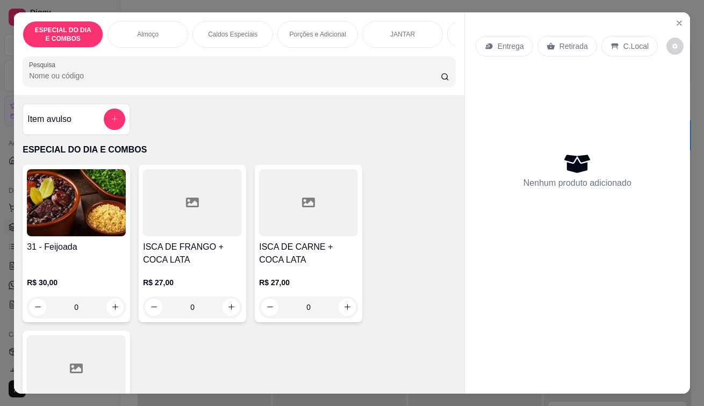
click at [497, 44] on p "Entrega" at bounding box center [510, 46] width 26 height 11
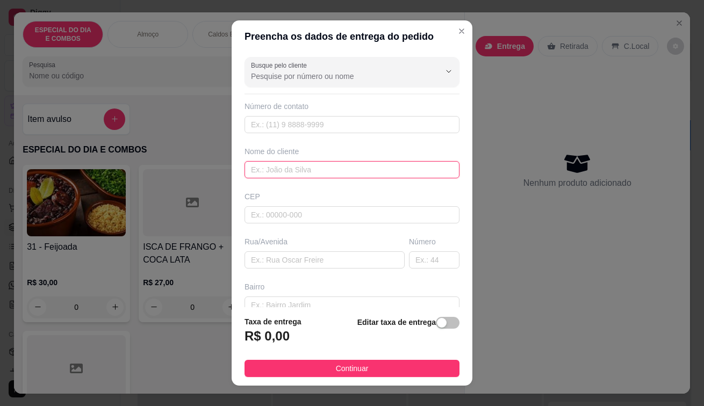
click at [329, 176] on input "text" at bounding box center [351, 169] width 215 height 17
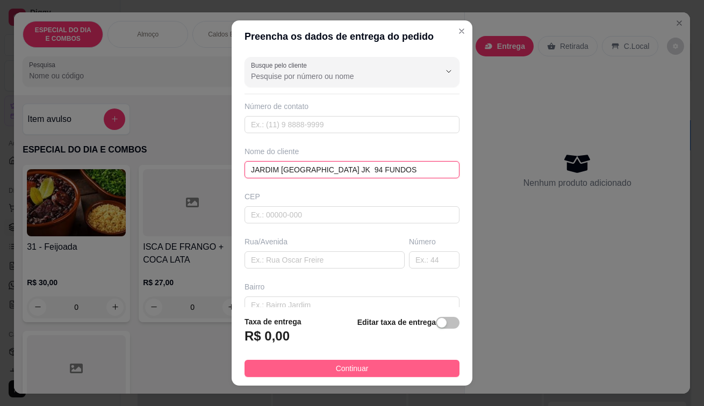
type input "JARDIM [GEOGRAPHIC_DATA] JK 94 FUNDOS"
click at [370, 366] on button "Continuar" at bounding box center [351, 368] width 215 height 17
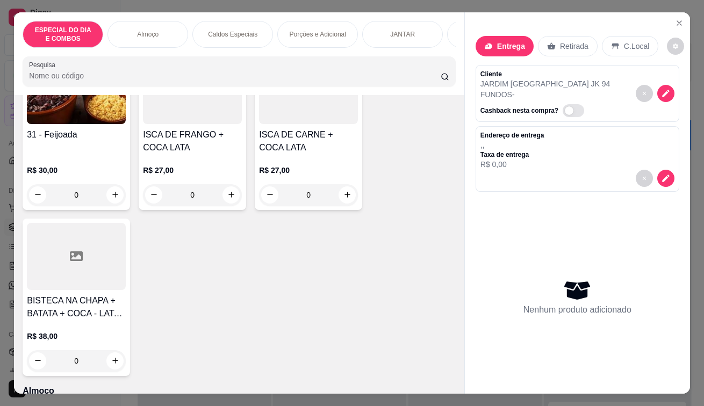
scroll to position [54, 0]
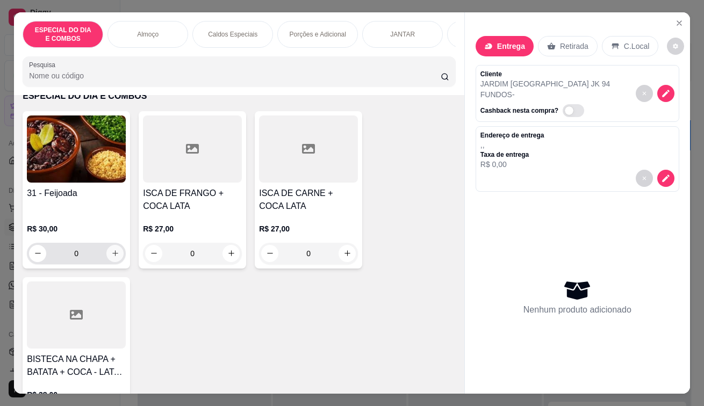
click at [110, 262] on button "increase-product-quantity" at bounding box center [114, 253] width 17 height 17
type input "1"
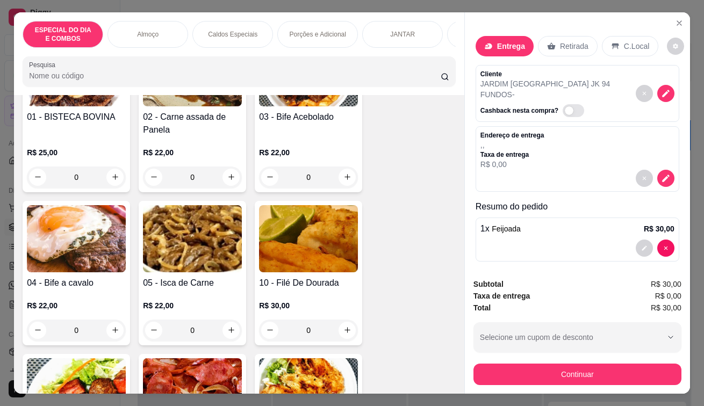
scroll to position [645, 0]
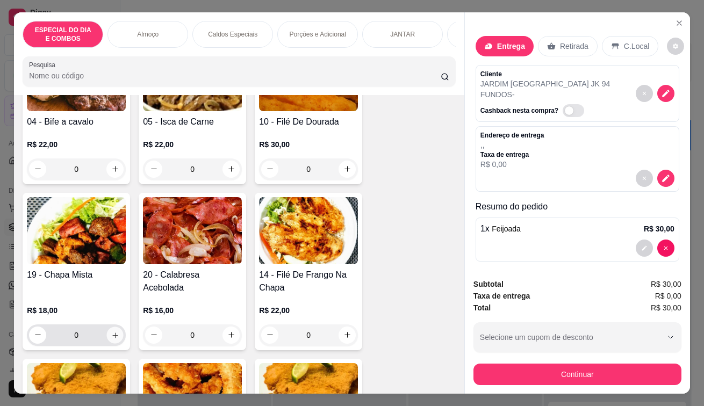
click at [111, 336] on icon "increase-product-quantity" at bounding box center [115, 335] width 8 height 8
type input "1"
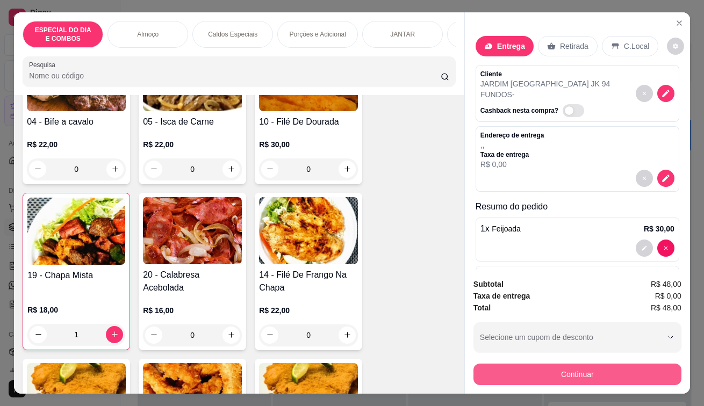
click at [584, 376] on button "Continuar" at bounding box center [577, 374] width 208 height 21
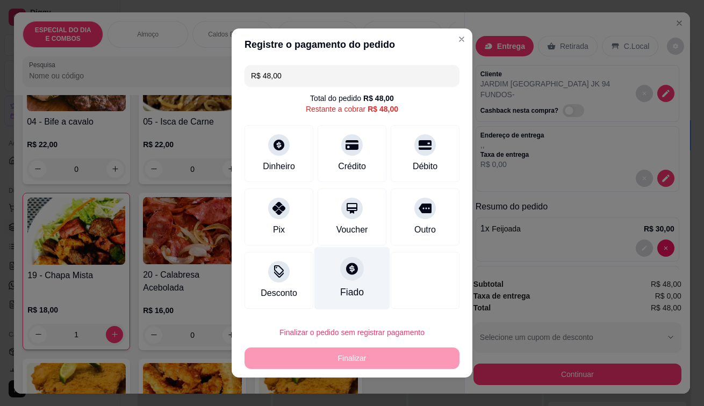
drag, startPoint x: 263, startPoint y: 201, endPoint x: 312, endPoint y: 271, distance: 85.2
click at [273, 221] on div "Pix" at bounding box center [278, 217] width 69 height 57
type input "R$ 0,00"
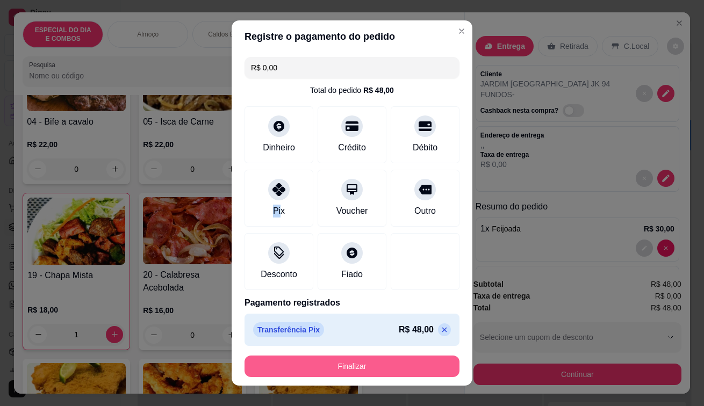
click at [299, 367] on button "Finalizar" at bounding box center [351, 366] width 215 height 21
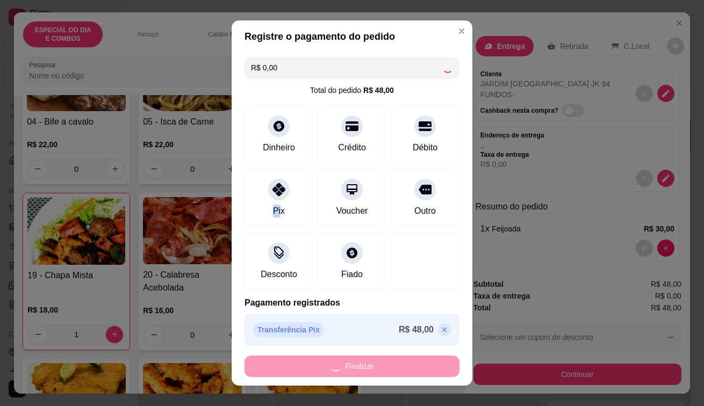
type input "0"
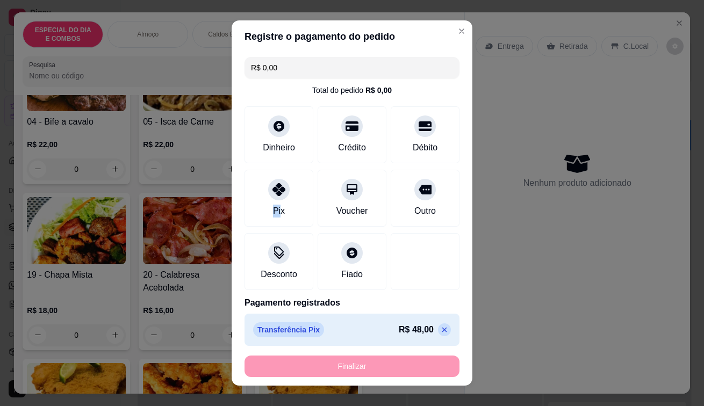
type input "-R$ 48,00"
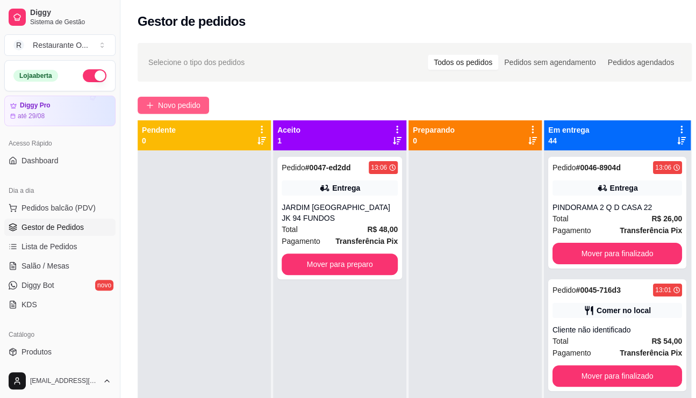
click at [206, 107] on button "Novo pedido" at bounding box center [173, 105] width 71 height 17
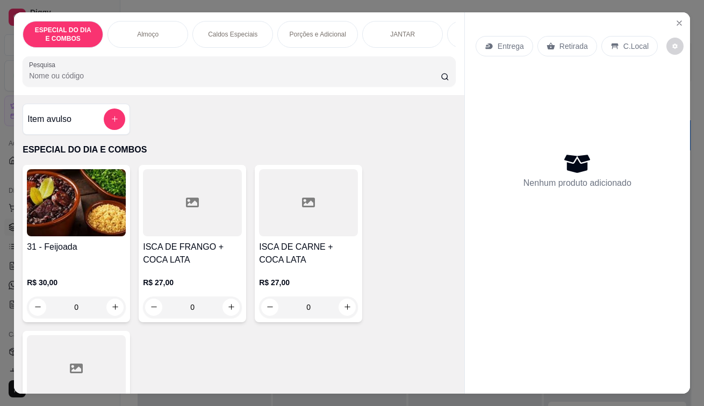
click at [483, 30] on div "Entrega Retirada C.Local" at bounding box center [577, 46] width 204 height 38
click at [501, 49] on div "Entrega" at bounding box center [503, 46] width 57 height 20
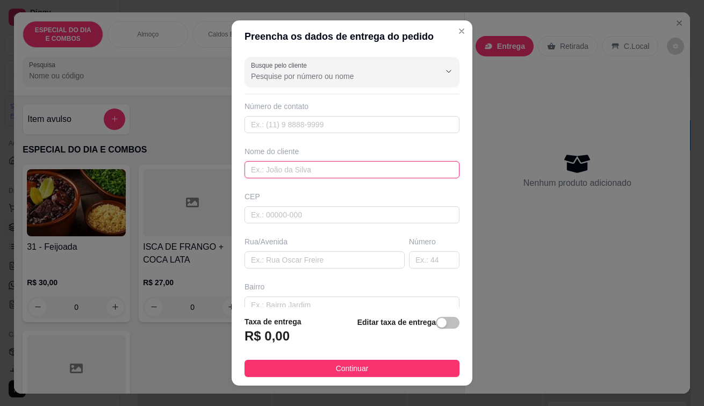
click at [321, 164] on input "text" at bounding box center [351, 169] width 215 height 17
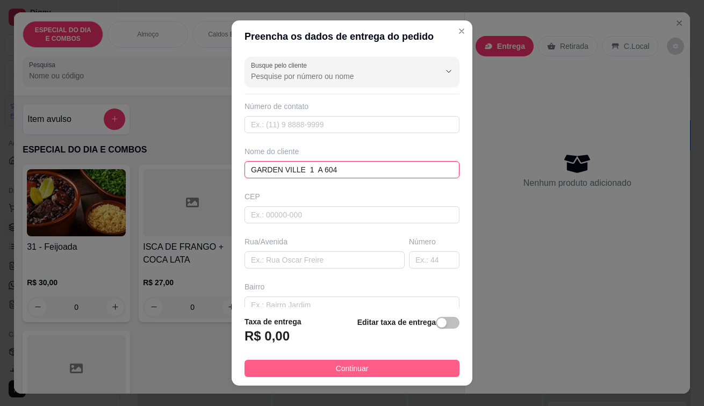
type input "GARDEN VILLE 1 A 604"
click at [336, 368] on span "Continuar" at bounding box center [352, 369] width 33 height 12
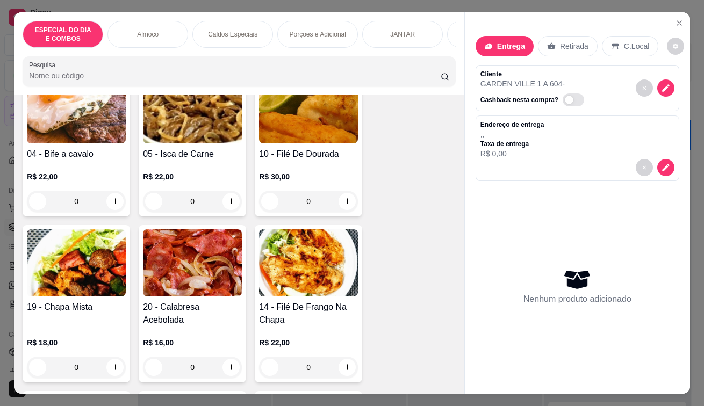
scroll to position [698, 0]
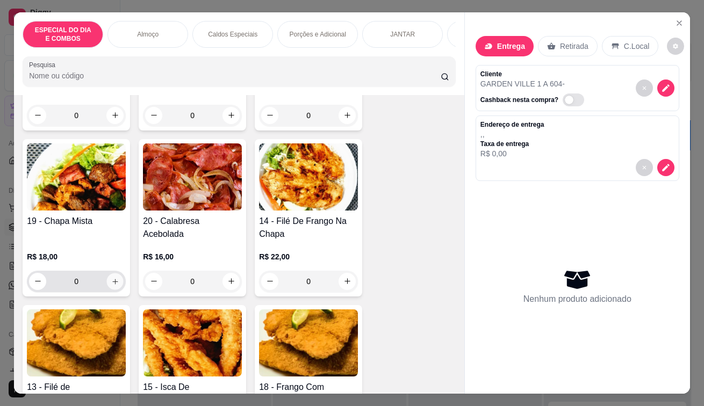
click at [113, 285] on icon "increase-product-quantity" at bounding box center [115, 281] width 8 height 8
type input "1"
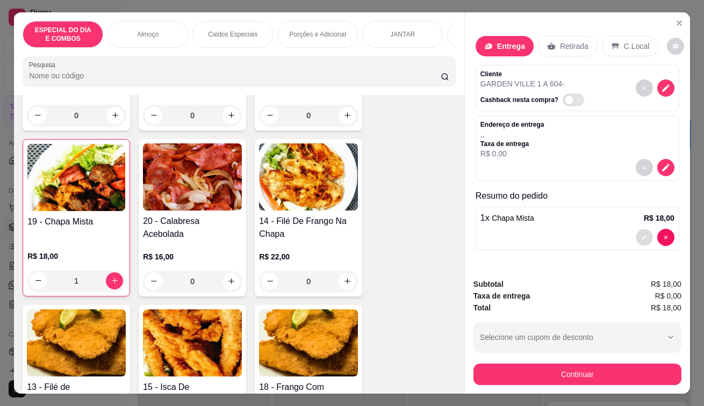
click at [636, 231] on button "decrease-product-quantity" at bounding box center [644, 237] width 17 height 17
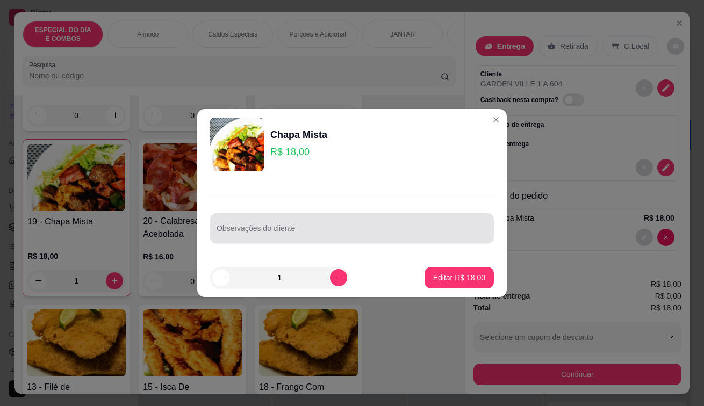
click at [261, 225] on div at bounding box center [351, 228] width 271 height 21
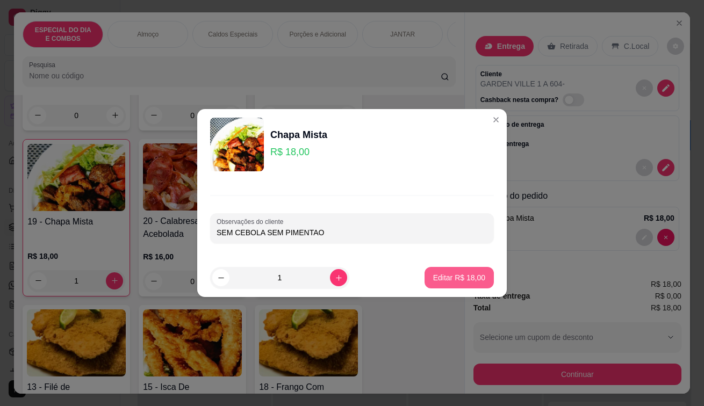
type input "SEM CEBOLA SEM PIMENTAO"
click at [454, 274] on p "Editar R$ 18,00" at bounding box center [459, 277] width 52 height 11
type input "0"
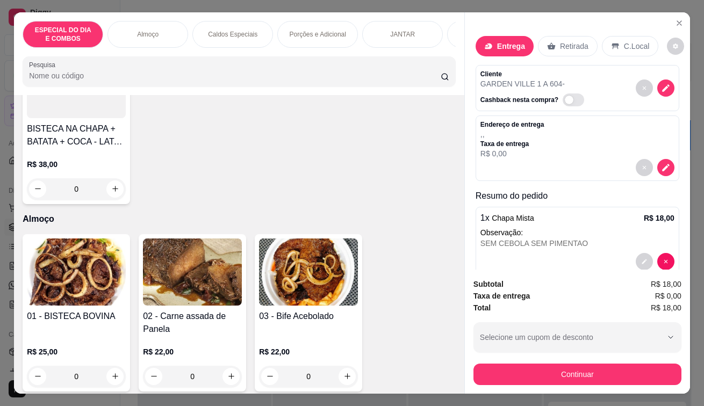
scroll to position [107, 0]
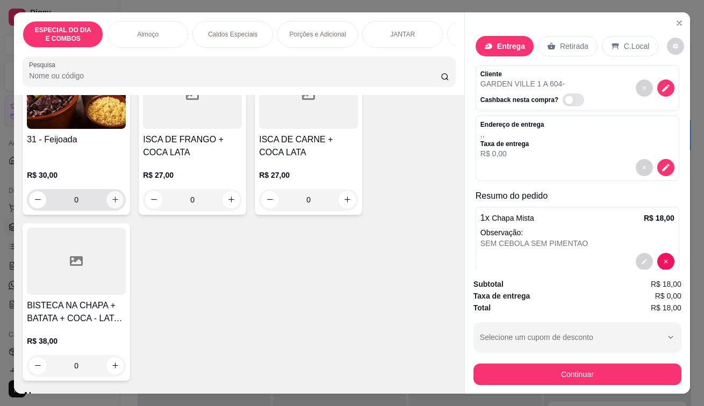
click at [113, 204] on icon "increase-product-quantity" at bounding box center [115, 200] width 8 height 8
type input "1"
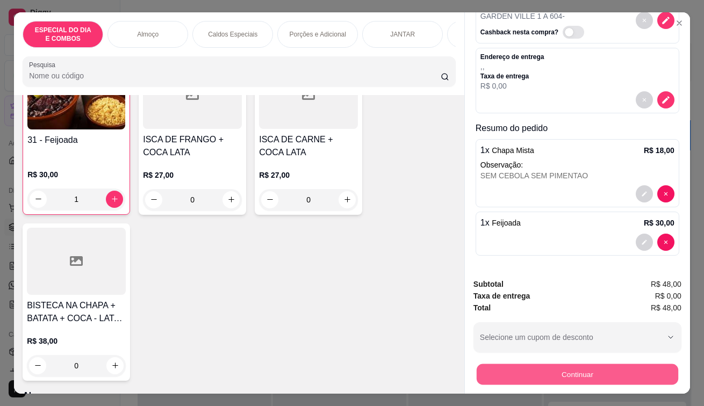
click at [606, 367] on button "Continuar" at bounding box center [577, 374] width 201 height 21
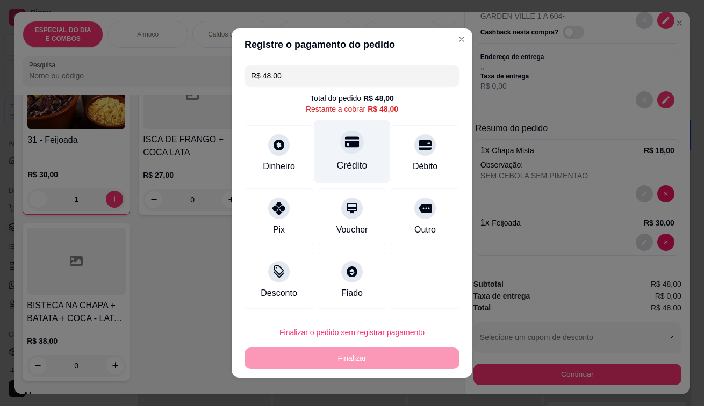
click at [357, 153] on div "Crédito" at bounding box center [352, 151] width 76 height 63
type input "R$ 0,00"
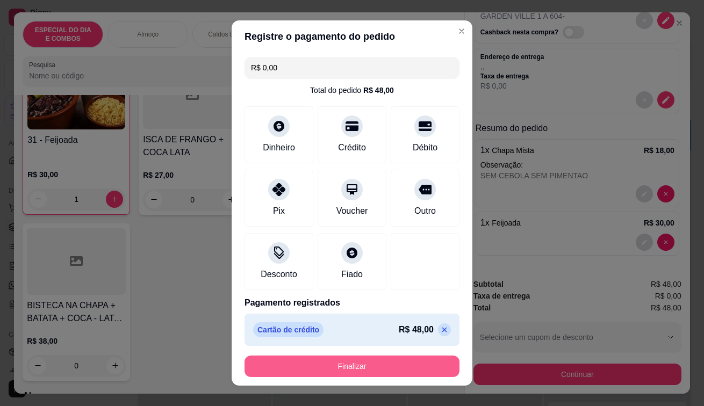
click at [306, 368] on button "Finalizar" at bounding box center [351, 366] width 215 height 21
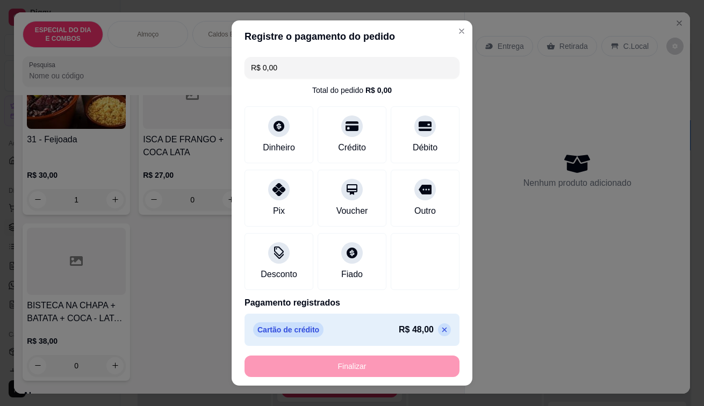
type input "0"
type input "-R$ 48,00"
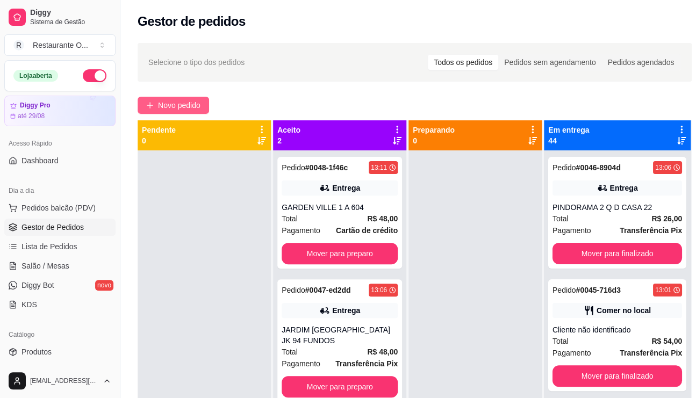
click at [175, 111] on span "Novo pedido" at bounding box center [179, 105] width 42 height 12
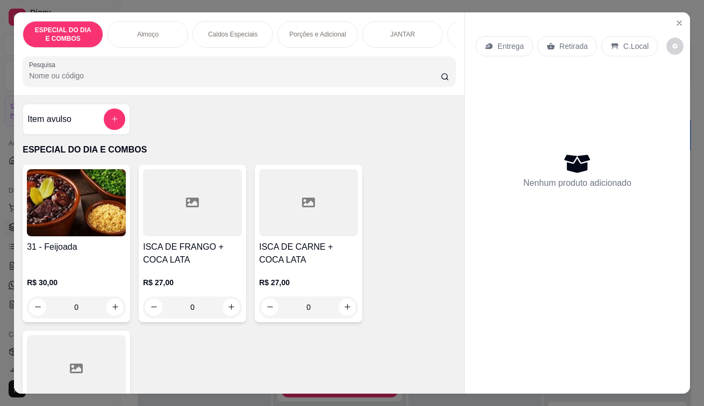
click at [507, 36] on div "Entrega" at bounding box center [503, 46] width 57 height 20
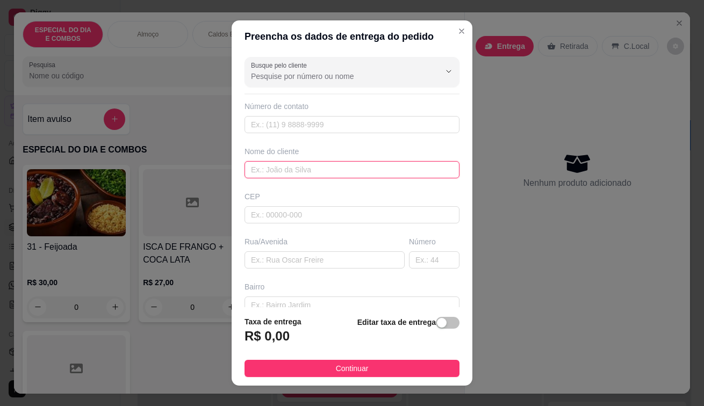
click at [290, 168] on input "text" at bounding box center [351, 169] width 215 height 17
type input "IDEAL 23 504"
click at [436, 324] on span "button" at bounding box center [448, 323] width 24 height 12
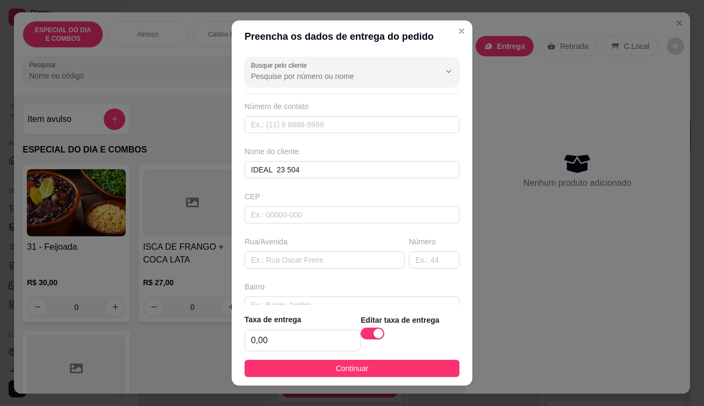
click at [317, 329] on div "Taxa de entrega 0,00" at bounding box center [302, 333] width 116 height 38
click at [317, 333] on input "0,00" at bounding box center [302, 340] width 115 height 20
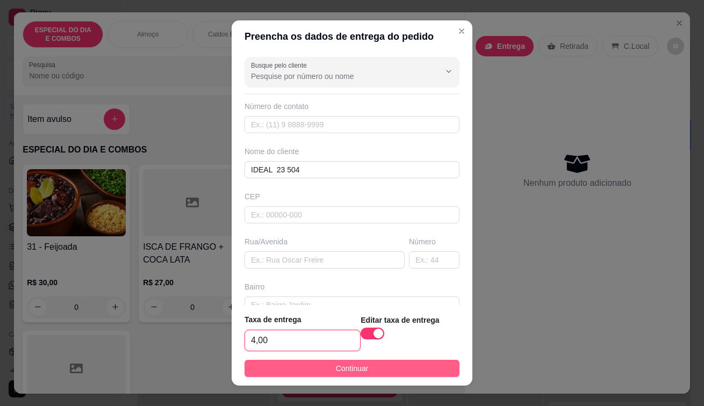
type input "4,00"
click at [316, 373] on button "Continuar" at bounding box center [351, 368] width 215 height 17
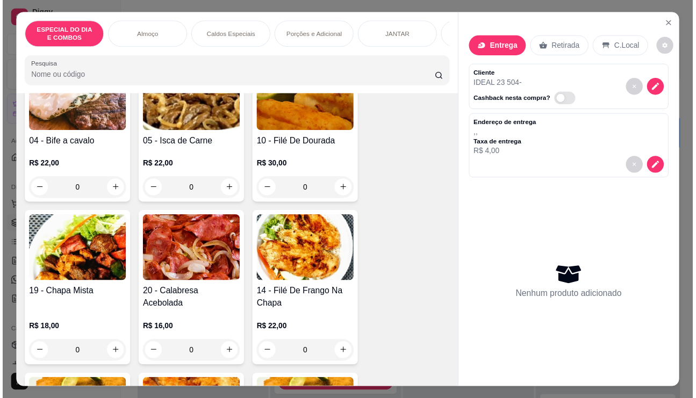
scroll to position [645, 0]
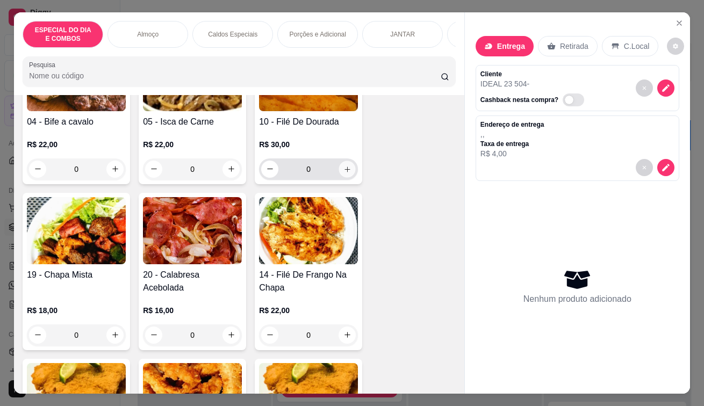
click at [343, 169] on icon "increase-product-quantity" at bounding box center [347, 169] width 8 height 8
type input "1"
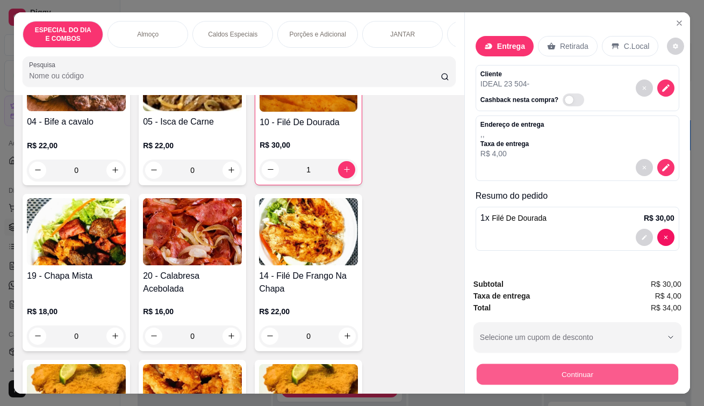
click at [523, 379] on button "Continuar" at bounding box center [577, 374] width 201 height 21
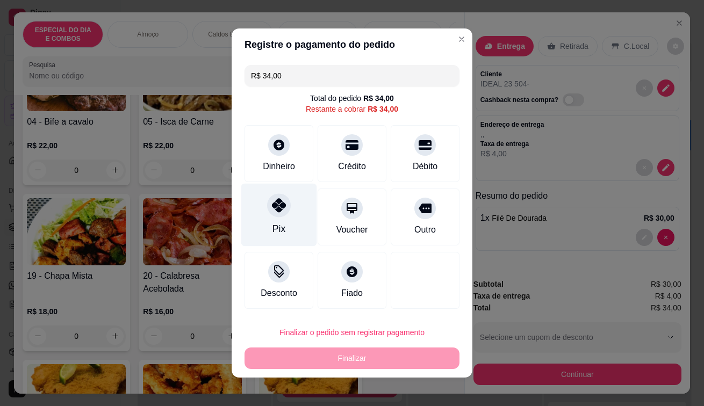
click at [284, 218] on div "Pix" at bounding box center [279, 215] width 76 height 63
type input "R$ 0,00"
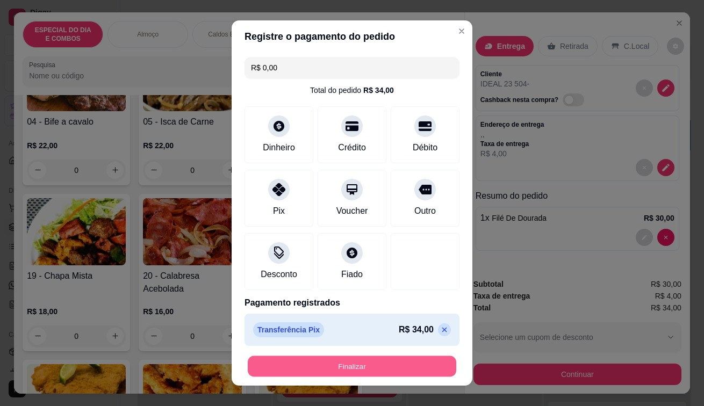
click at [356, 374] on button "Finalizar" at bounding box center [352, 366] width 208 height 21
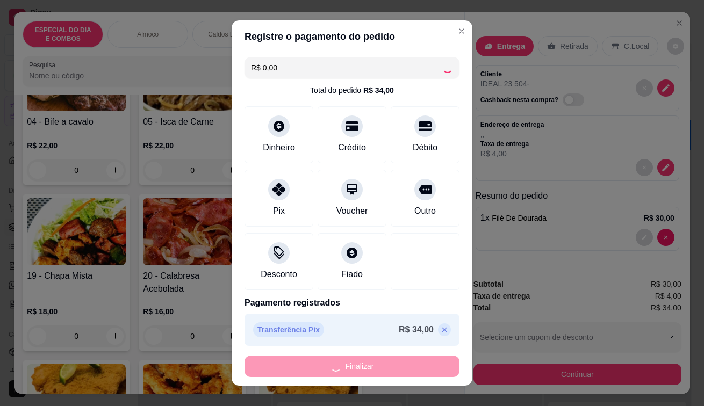
type input "0"
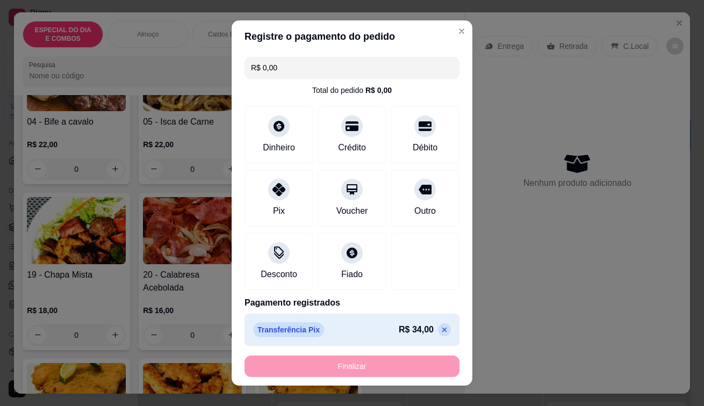
type input "-R$ 34,00"
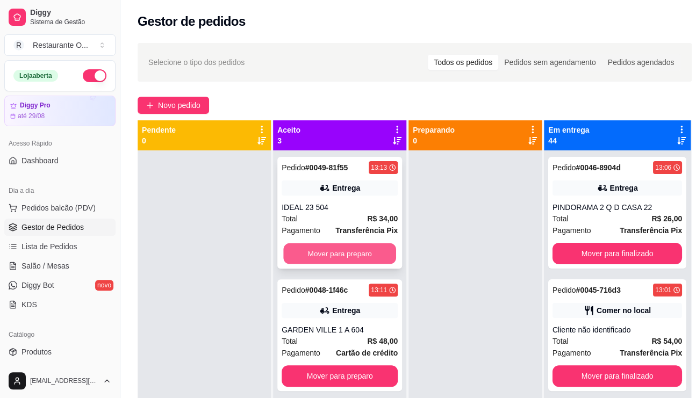
click at [317, 255] on button "Mover para preparo" at bounding box center [339, 253] width 113 height 21
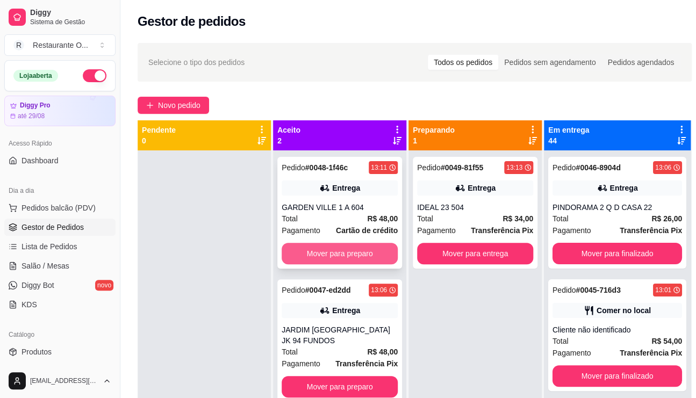
click at [372, 254] on button "Mover para preparo" at bounding box center [339, 253] width 116 height 21
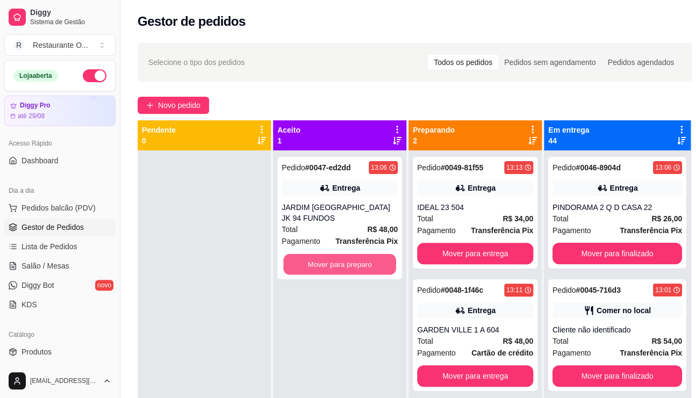
click at [372, 254] on button "Mover para preparo" at bounding box center [339, 264] width 113 height 21
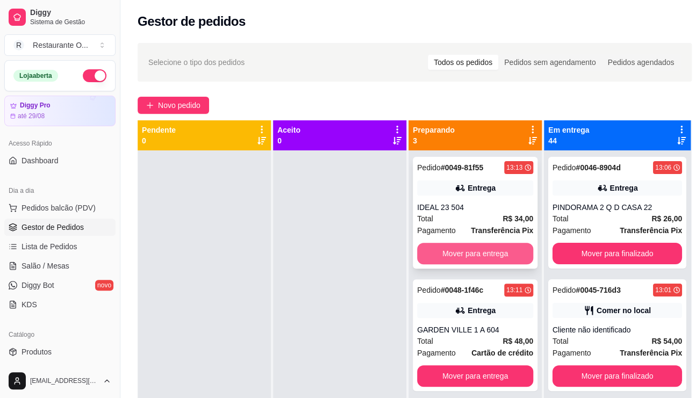
click at [449, 247] on button "Mover para entrega" at bounding box center [475, 253] width 116 height 21
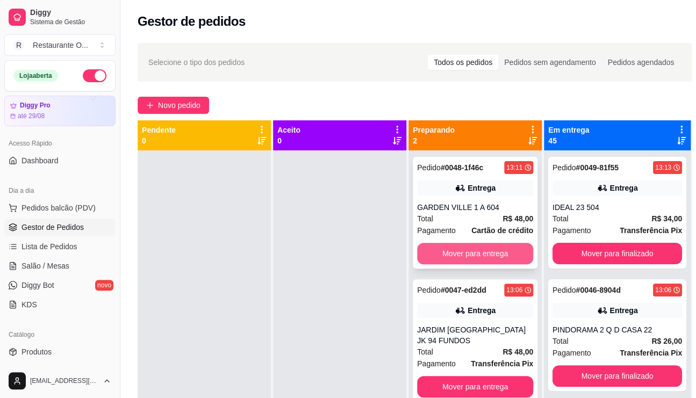
click at [472, 251] on button "Mover para entrega" at bounding box center [475, 253] width 116 height 21
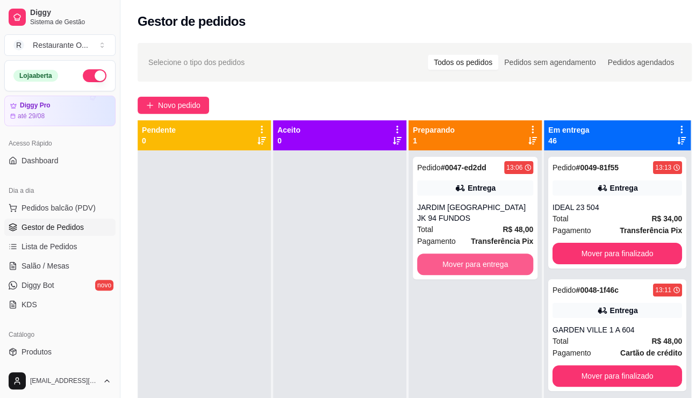
click at [472, 254] on button "Mover para entrega" at bounding box center [475, 264] width 116 height 21
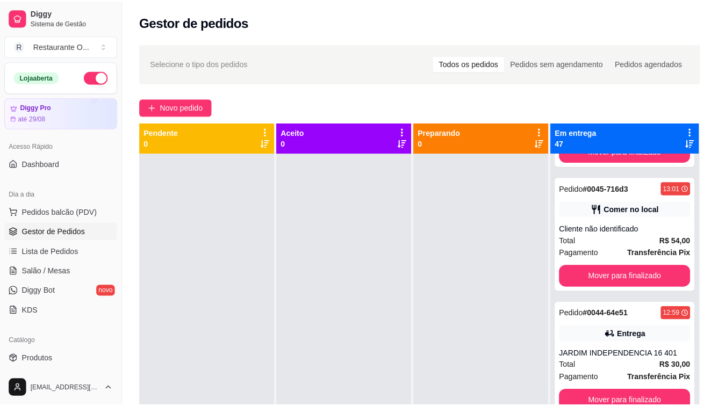
scroll to position [645, 0]
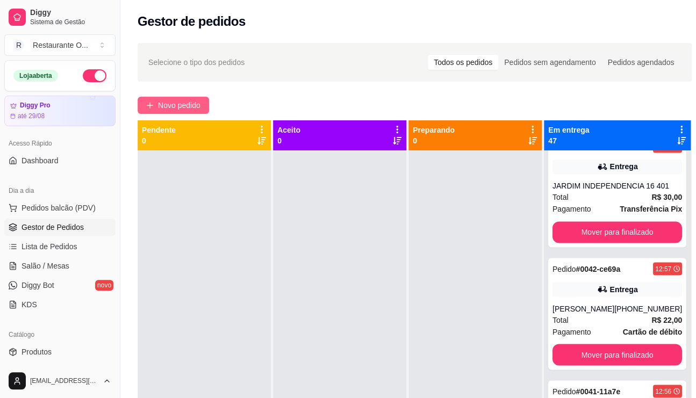
click at [175, 99] on button "Novo pedido" at bounding box center [173, 105] width 71 height 17
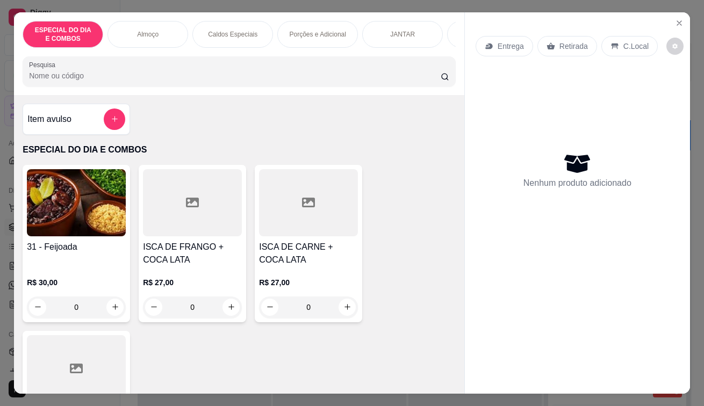
click at [611, 43] on icon at bounding box center [614, 46] width 7 height 6
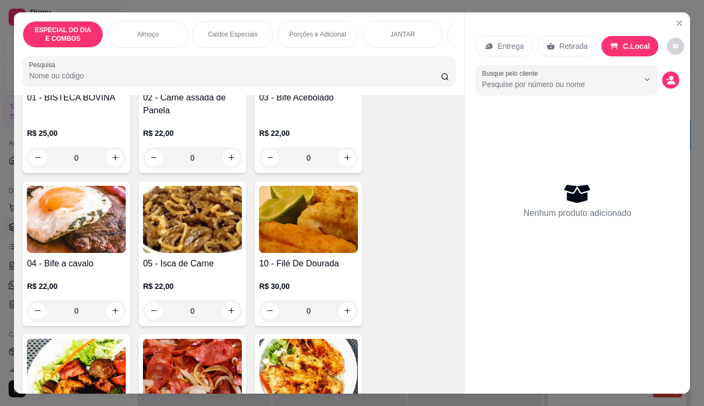
scroll to position [537, 0]
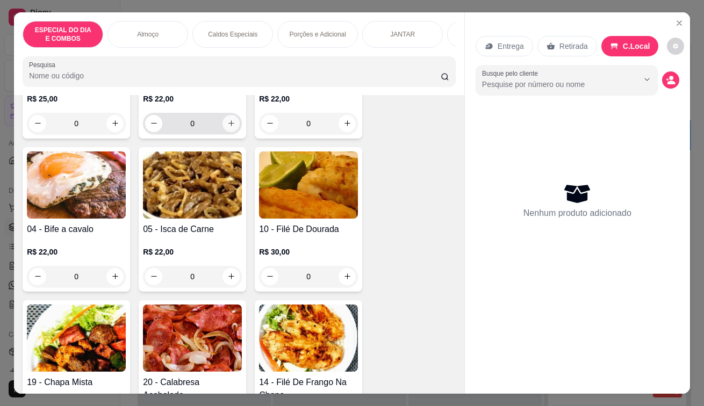
click at [225, 120] on button "increase-product-quantity" at bounding box center [230, 123] width 17 height 17
type input "1"
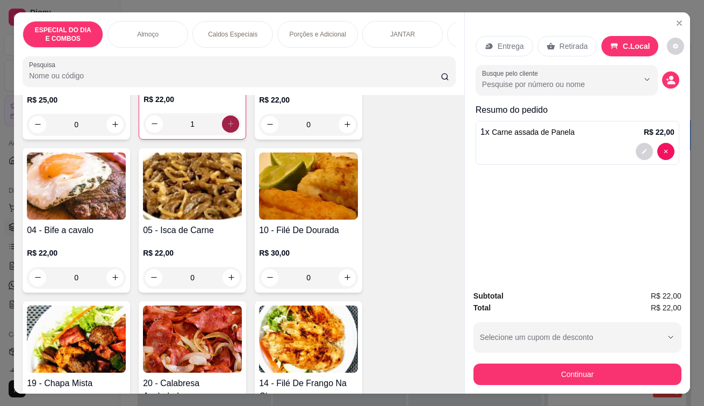
scroll to position [538, 0]
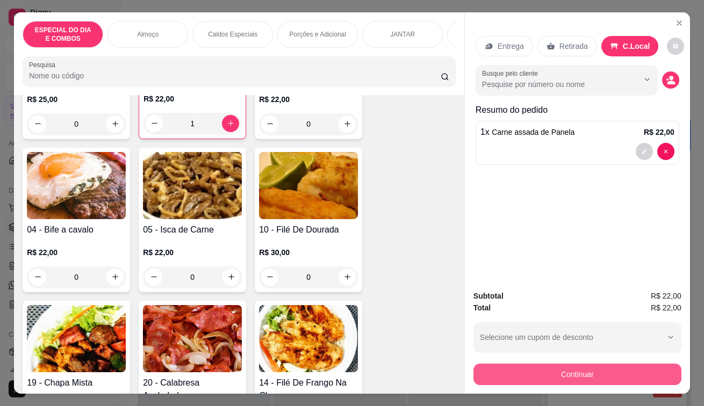
click at [523, 367] on button "Continuar" at bounding box center [577, 374] width 208 height 21
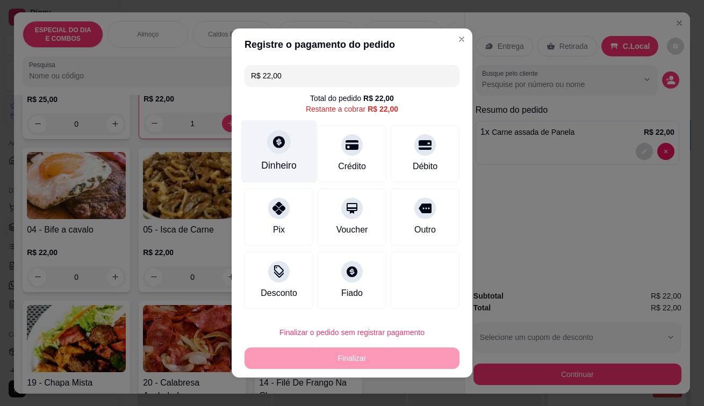
click at [267, 153] on div "Dinheiro" at bounding box center [279, 151] width 76 height 63
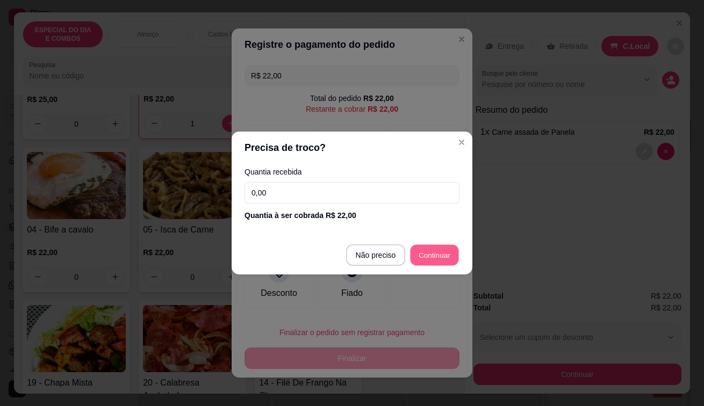
type input "R$ 0,00"
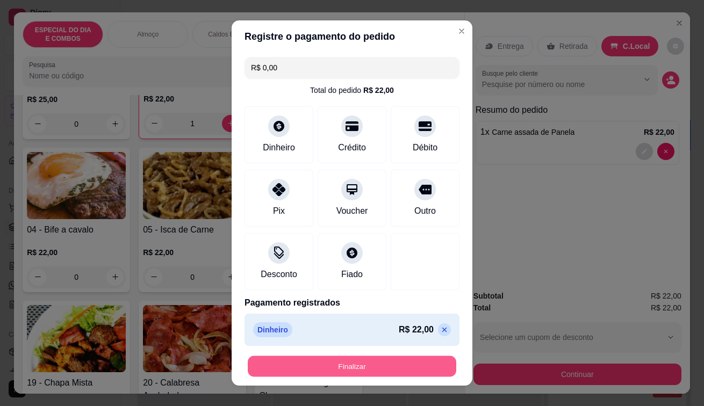
click at [393, 373] on button "Finalizar" at bounding box center [352, 366] width 208 height 21
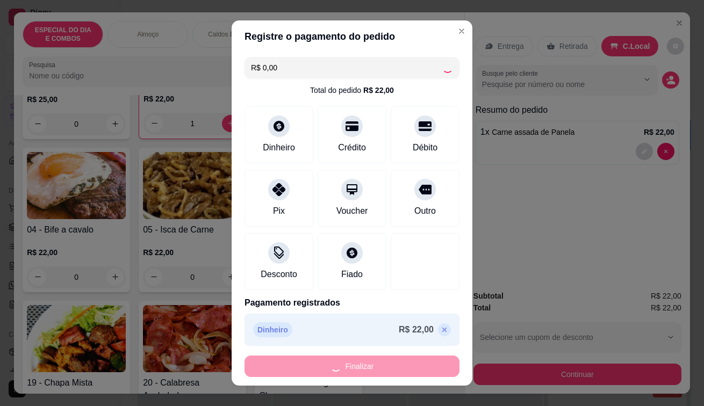
type input "0"
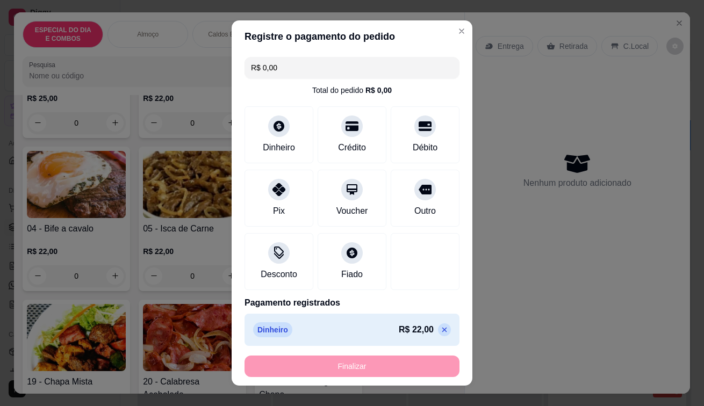
type input "-R$ 22,00"
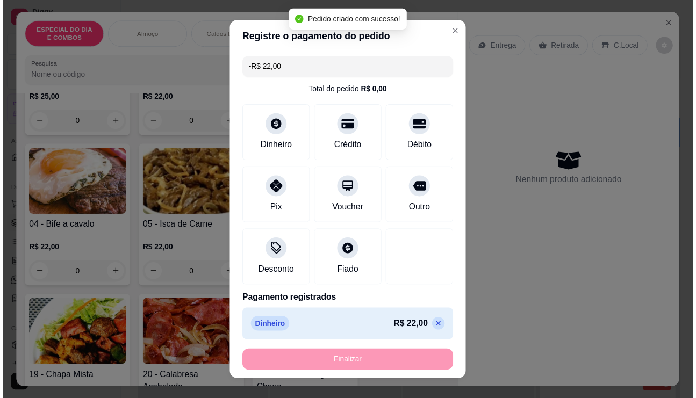
scroll to position [537, 0]
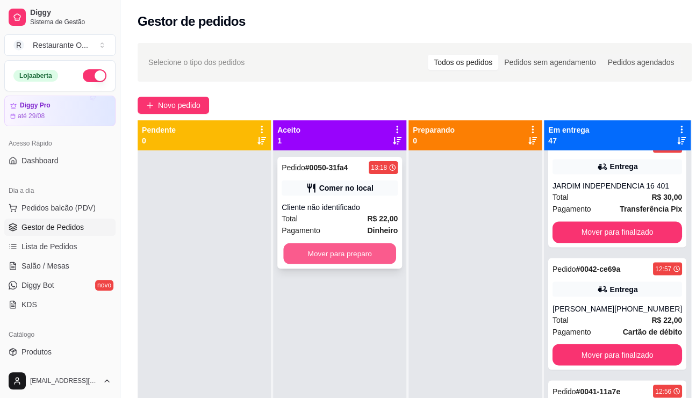
click at [343, 259] on button "Mover para preparo" at bounding box center [339, 253] width 113 height 21
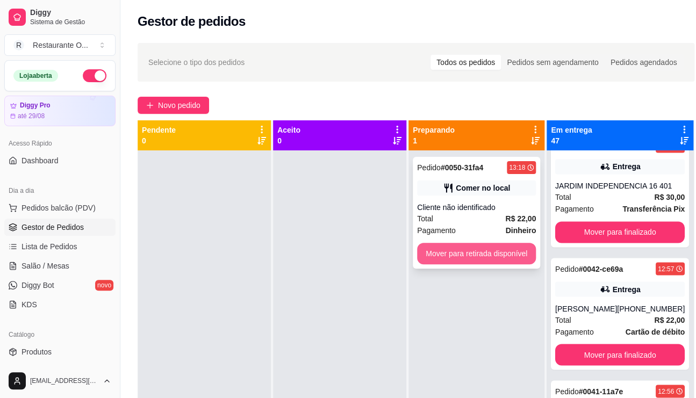
click at [492, 247] on button "Mover para retirada disponível" at bounding box center [476, 253] width 119 height 21
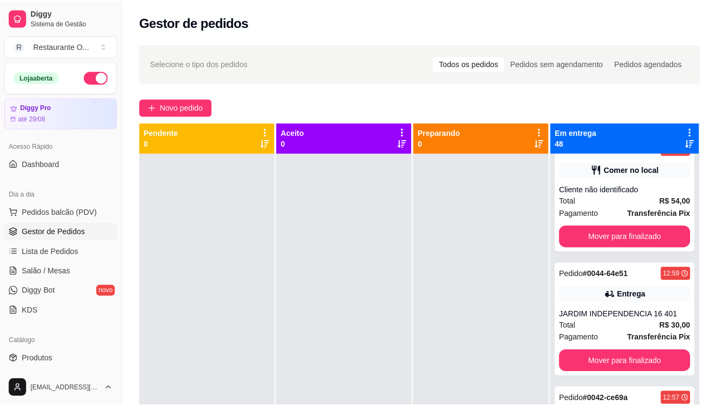
scroll to position [767, 0]
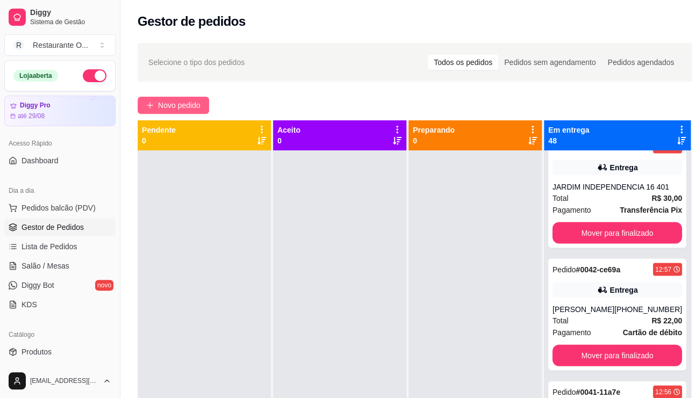
click at [190, 109] on span "Novo pedido" at bounding box center [179, 105] width 42 height 12
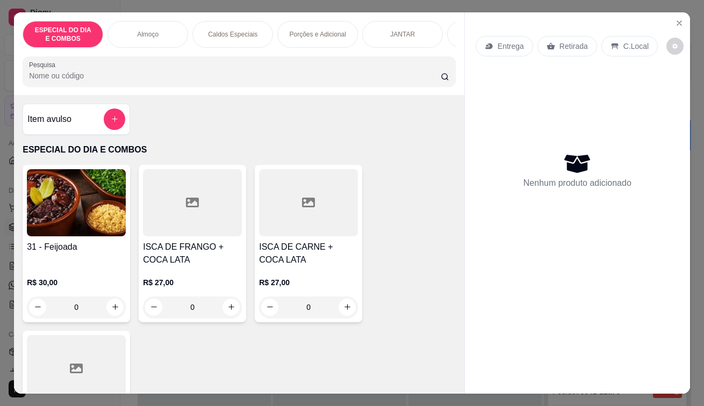
click at [514, 48] on div "Entrega" at bounding box center [503, 46] width 57 height 20
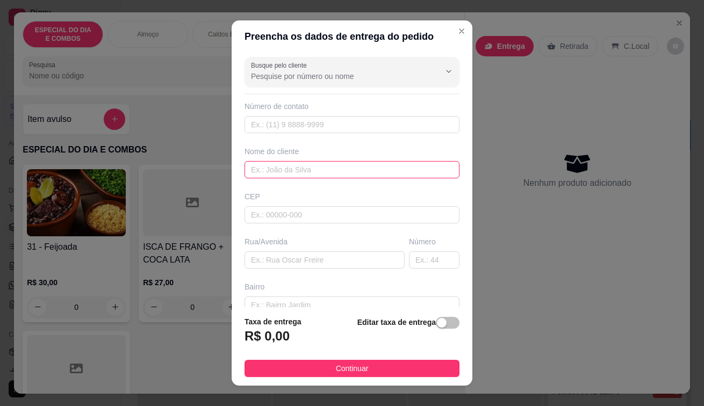
click at [316, 168] on input "text" at bounding box center [351, 169] width 215 height 17
click at [276, 167] on input "SOLARB E 01" at bounding box center [351, 169] width 215 height 17
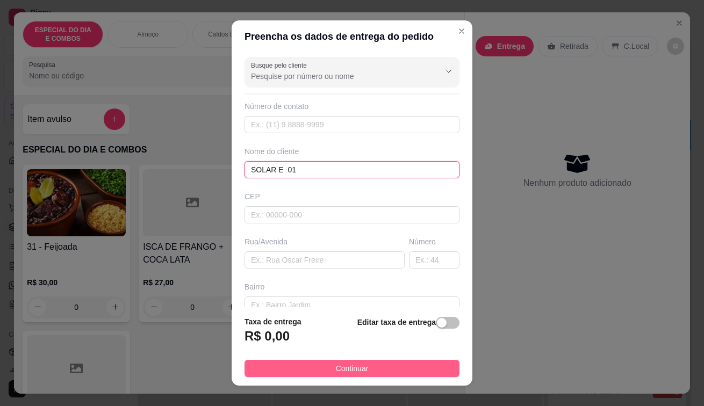
type input "SOLAR E 01"
click at [358, 369] on span "Continuar" at bounding box center [352, 369] width 33 height 12
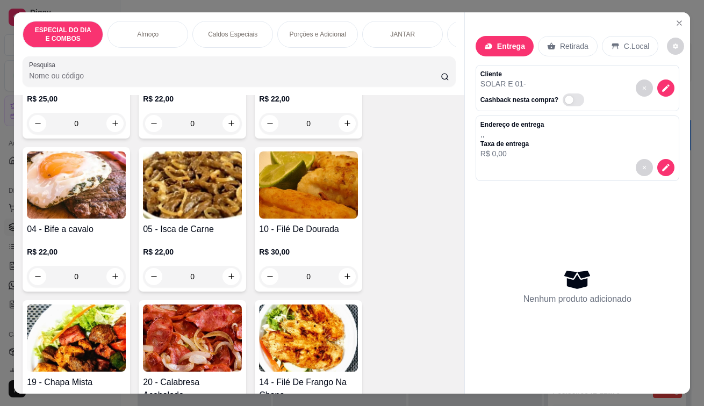
scroll to position [752, 0]
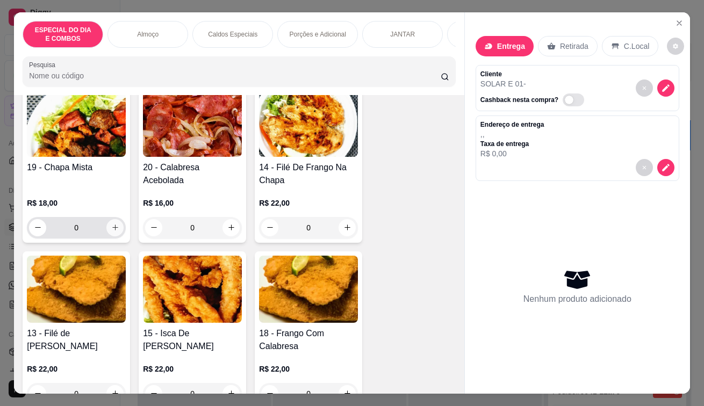
click at [106, 233] on button "increase-product-quantity" at bounding box center [114, 227] width 17 height 17
type input "1"
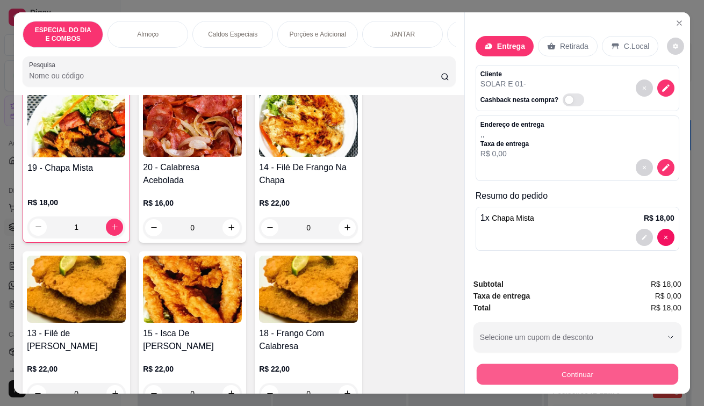
click at [559, 373] on button "Continuar" at bounding box center [577, 374] width 201 height 21
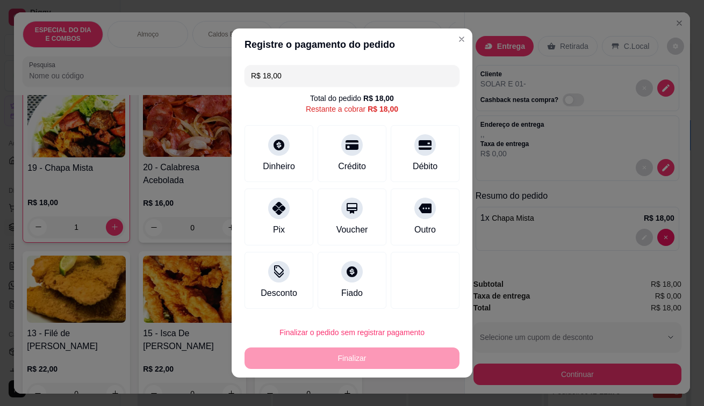
click at [276, 211] on icon at bounding box center [278, 208] width 13 height 13
type input "R$ 0,00"
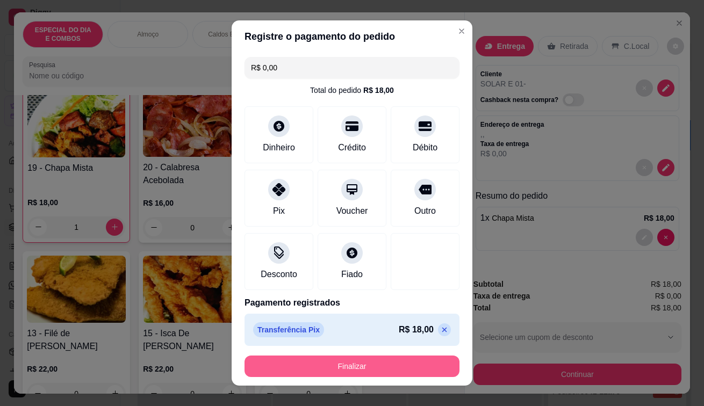
click at [340, 365] on button "Finalizar" at bounding box center [351, 366] width 215 height 21
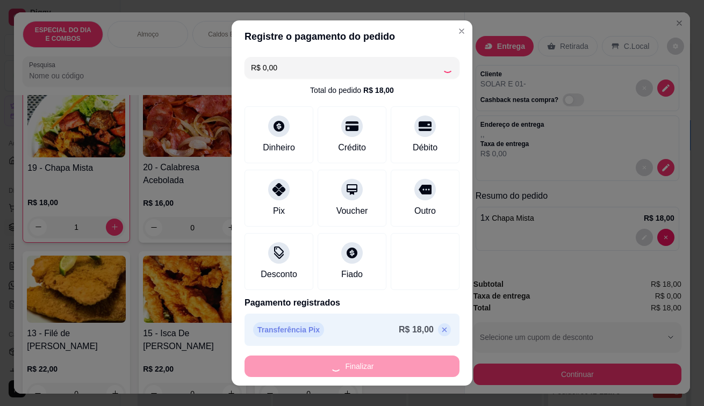
type input "0"
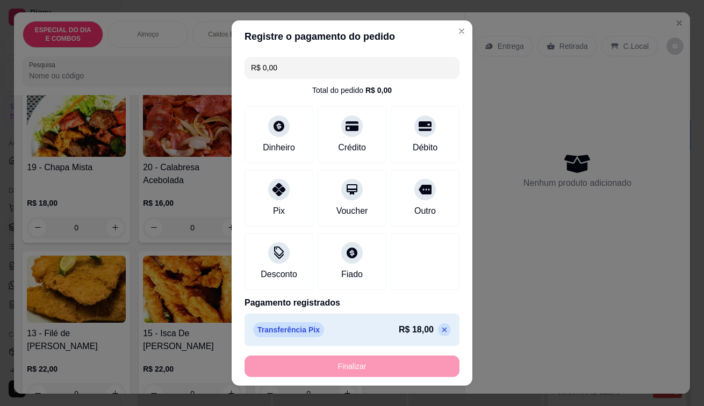
type input "-R$ 18,00"
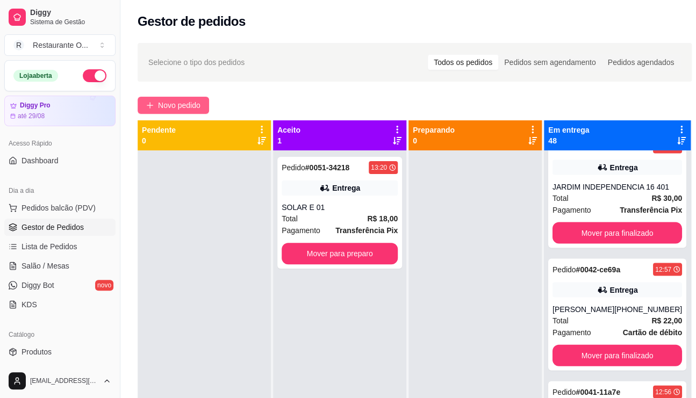
click at [199, 109] on span "Novo pedido" at bounding box center [179, 105] width 42 height 12
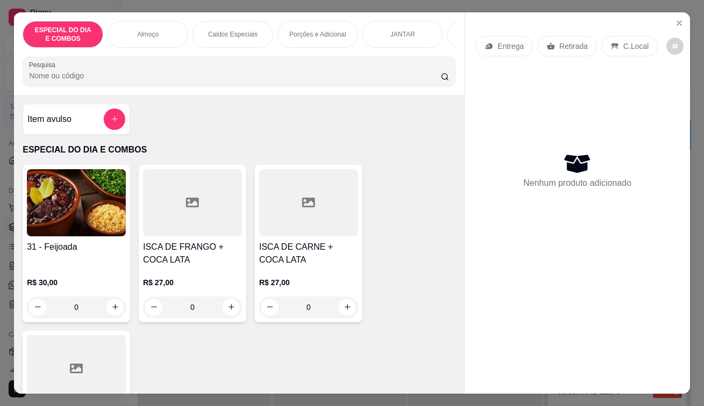
click at [519, 40] on div "Entrega" at bounding box center [503, 46] width 57 height 20
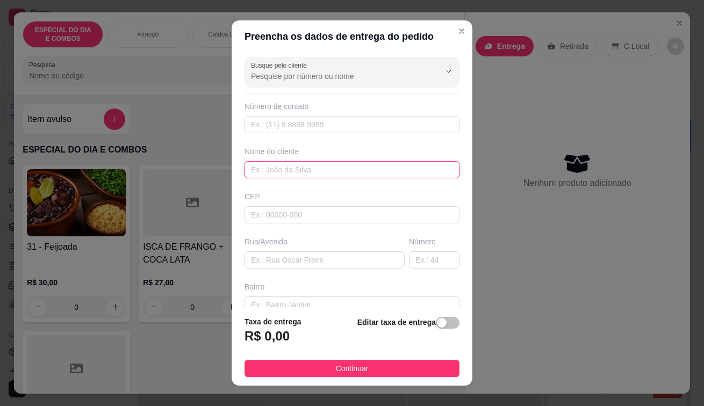
click at [328, 172] on input "text" at bounding box center [351, 169] width 215 height 17
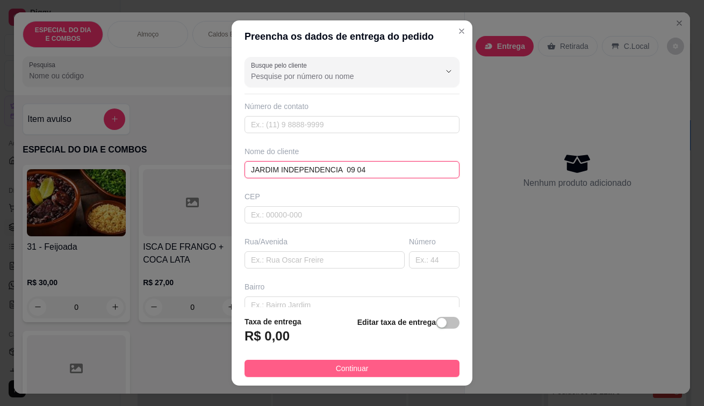
type input "JARDIM INDEPENDENCIA 09 04"
click at [346, 361] on button "Continuar" at bounding box center [351, 368] width 215 height 17
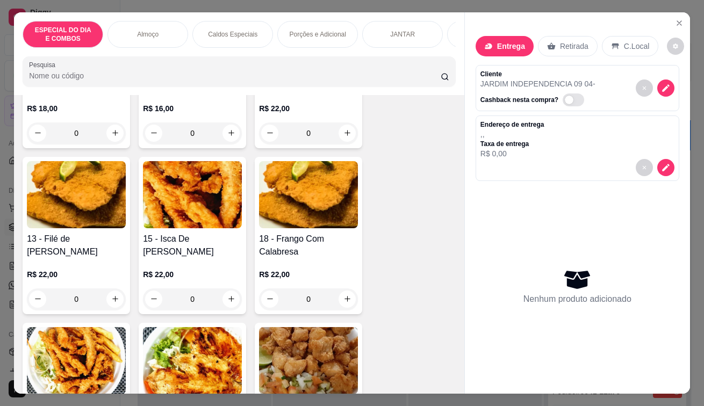
scroll to position [860, 0]
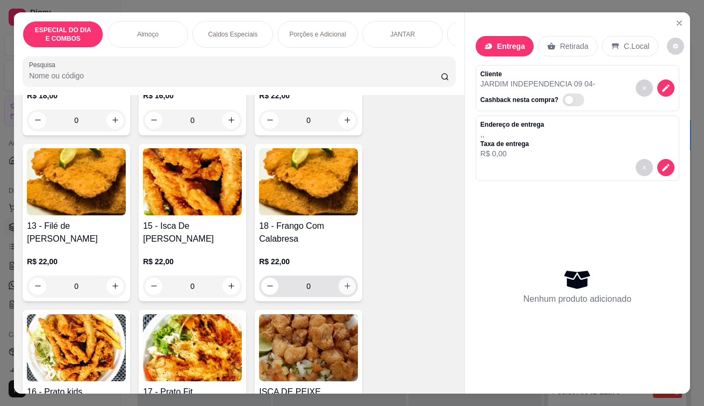
click at [346, 287] on icon "increase-product-quantity" at bounding box center [347, 286] width 8 height 8
type input "1"
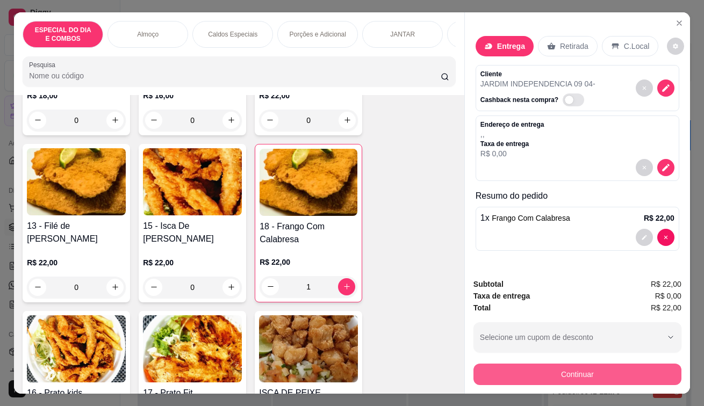
click at [607, 371] on button "Continuar" at bounding box center [577, 374] width 208 height 21
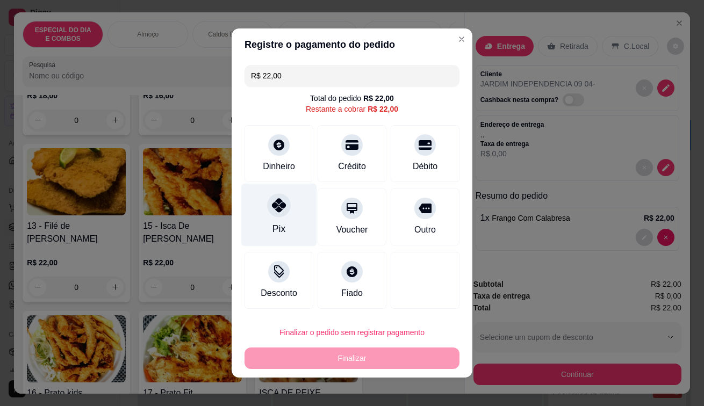
drag, startPoint x: 255, startPoint y: 205, endPoint x: 273, endPoint y: 200, distance: 18.2
click at [270, 200] on div "Pix" at bounding box center [279, 215] width 76 height 63
type input "R$ 0,00"
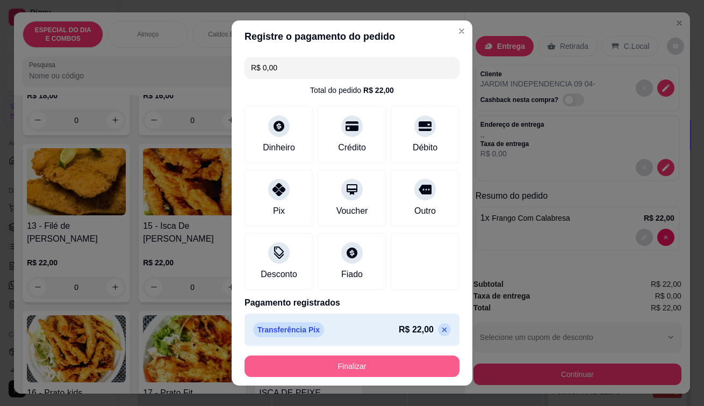
click at [351, 364] on button "Finalizar" at bounding box center [351, 366] width 215 height 21
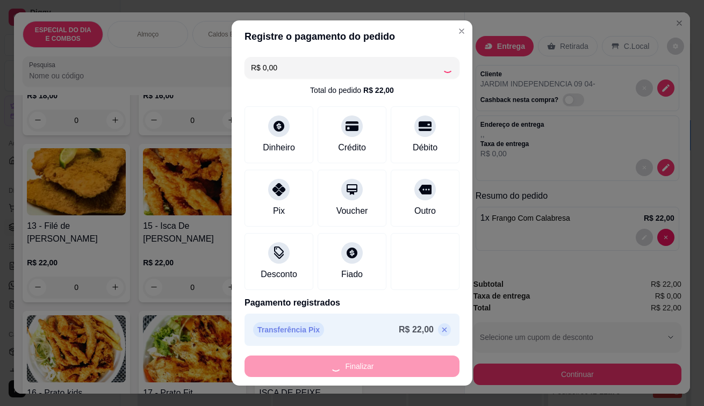
type input "0"
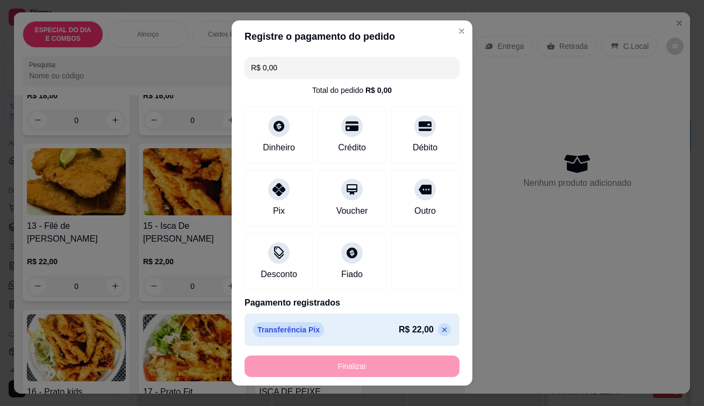
type input "-R$ 22,00"
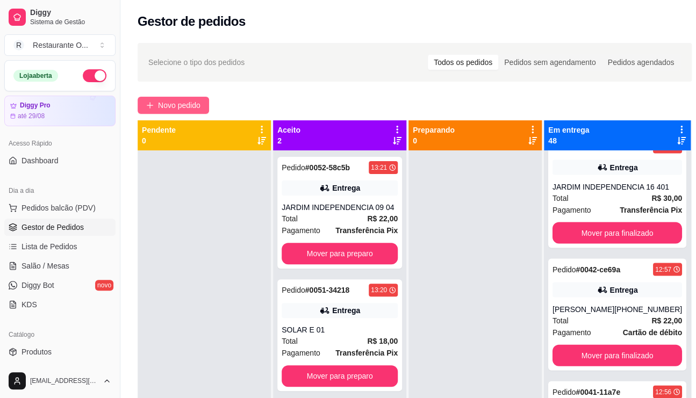
click at [192, 107] on span "Novo pedido" at bounding box center [179, 105] width 42 height 12
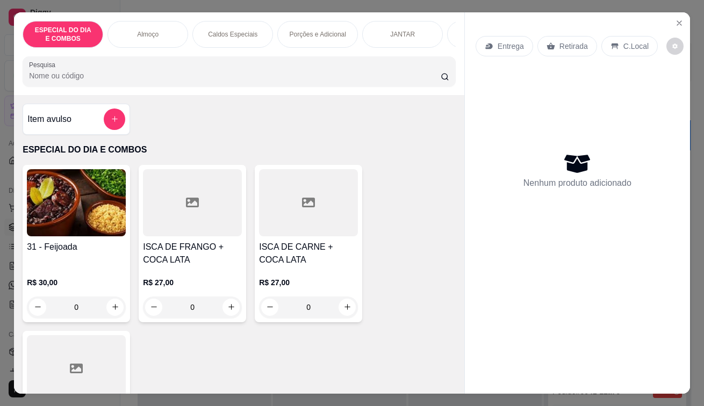
click at [486, 44] on icon at bounding box center [488, 46] width 7 height 6
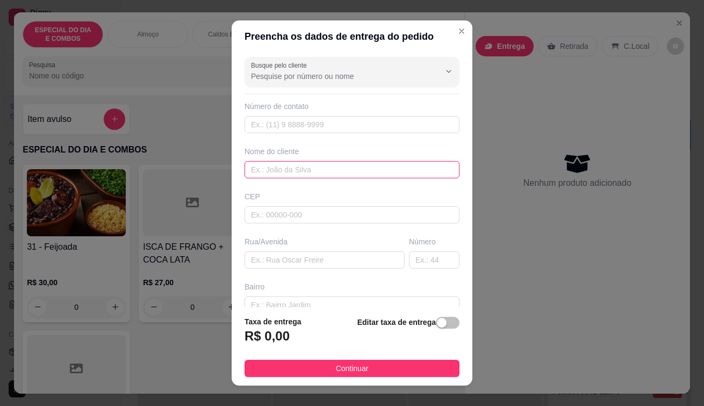
click at [359, 175] on input "text" at bounding box center [351, 169] width 215 height 17
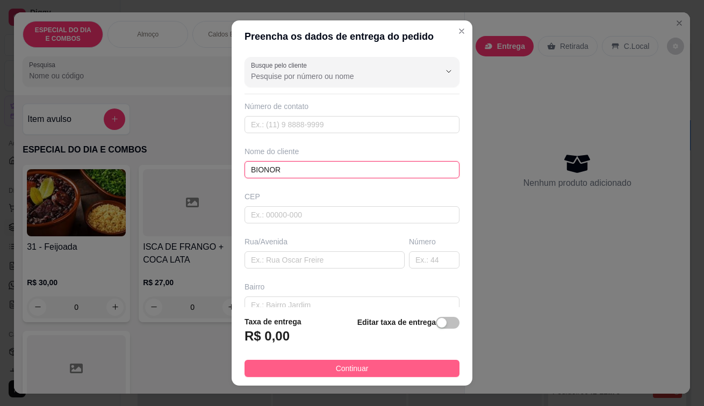
type input "BIONOR"
click at [344, 369] on span "Continuar" at bounding box center [352, 369] width 33 height 12
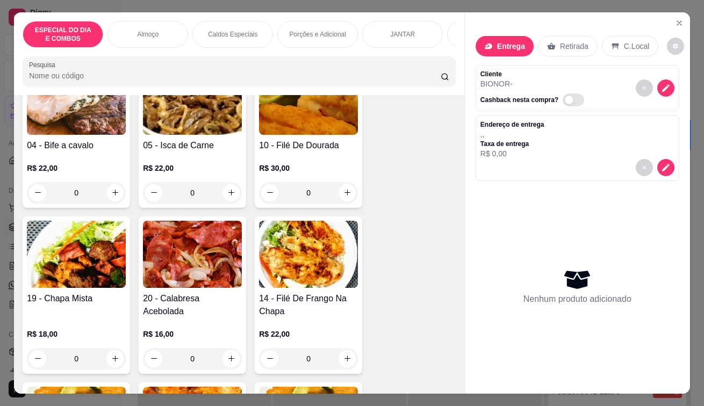
scroll to position [698, 0]
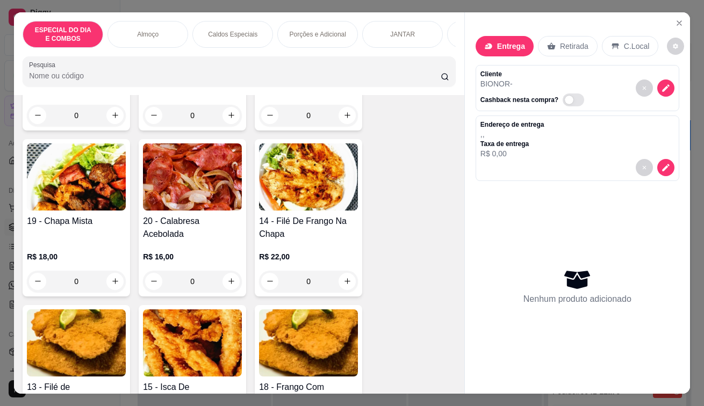
click at [97, 280] on input "0" at bounding box center [76, 281] width 60 height 21
click at [112, 282] on icon "increase-product-quantity" at bounding box center [115, 281] width 8 height 8
type input "1"
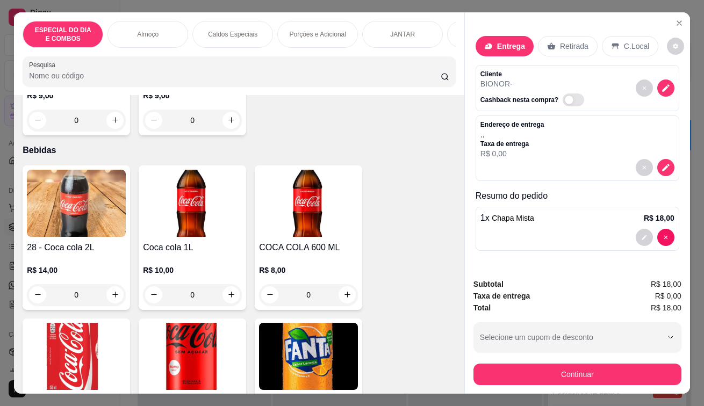
scroll to position [3653, 0]
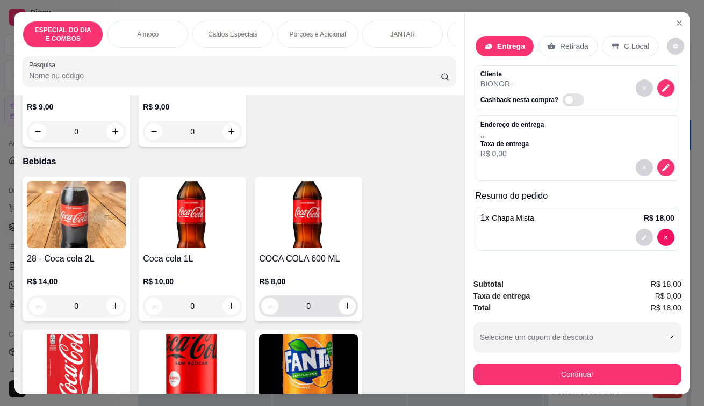
click at [349, 316] on div "0" at bounding box center [308, 305] width 95 height 21
click at [343, 310] on icon "increase-product-quantity" at bounding box center [347, 306] width 8 height 8
type input "1"
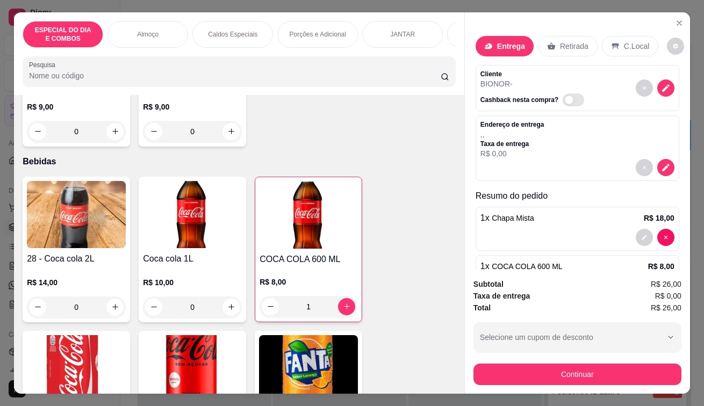
scroll to position [3868, 0]
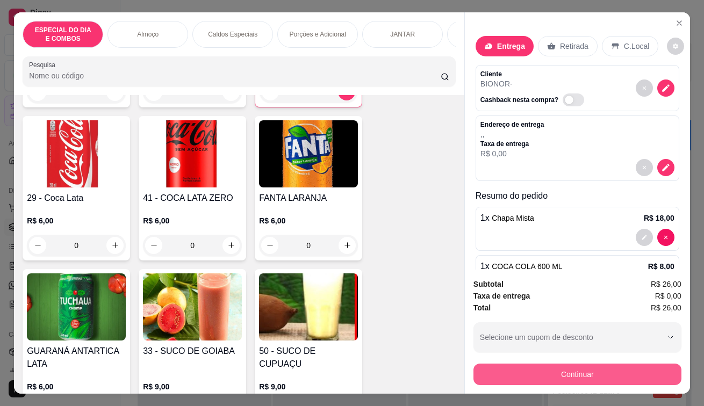
click at [623, 368] on button "Continuar" at bounding box center [577, 374] width 208 height 21
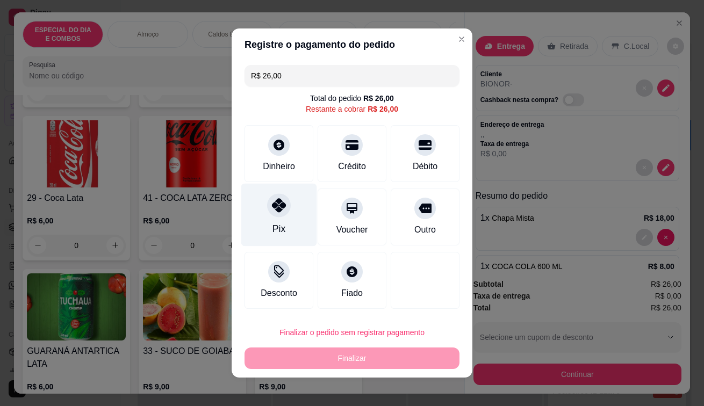
click at [273, 215] on div at bounding box center [279, 205] width 24 height 24
type input "R$ 0,00"
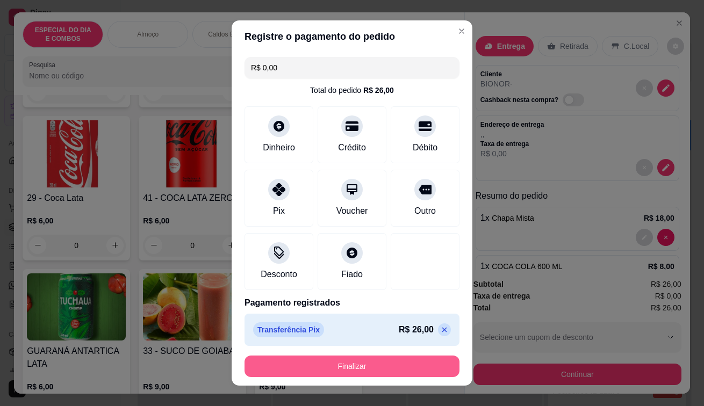
click at [358, 363] on button "Finalizar" at bounding box center [351, 366] width 215 height 21
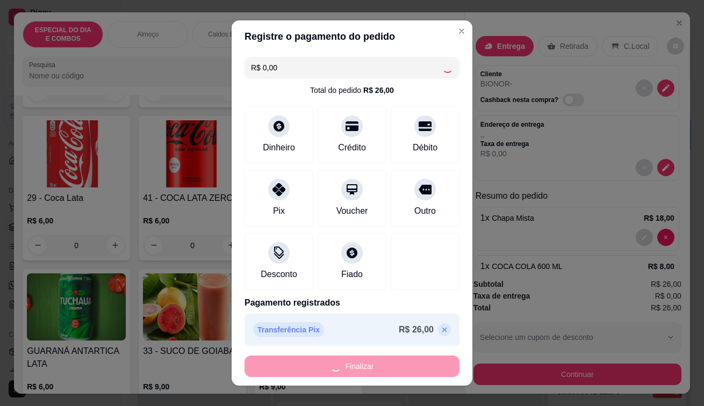
type input "0"
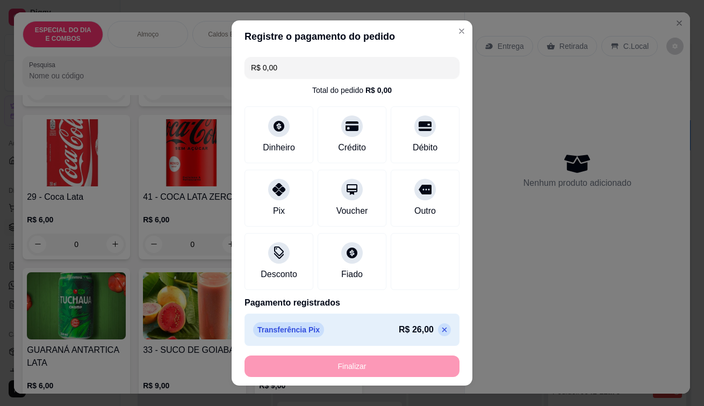
type input "-R$ 26,00"
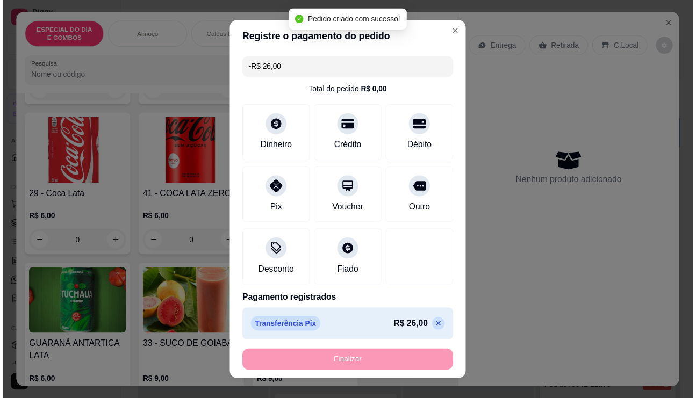
scroll to position [3867, 0]
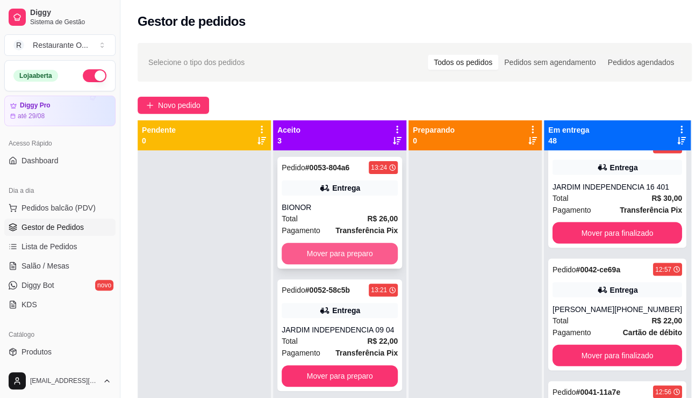
click at [327, 259] on button "Mover para preparo" at bounding box center [339, 253] width 116 height 21
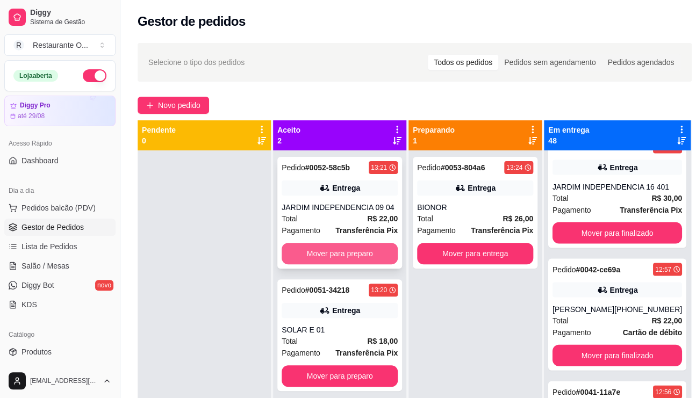
click at [374, 259] on button "Mover para preparo" at bounding box center [339, 253] width 116 height 21
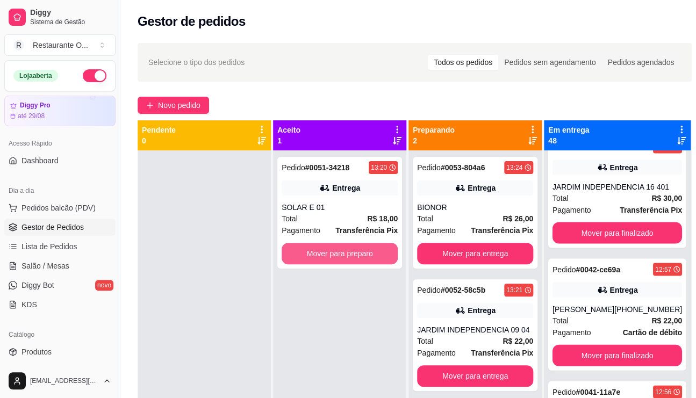
click at [374, 259] on button "Mover para preparo" at bounding box center [339, 253] width 116 height 21
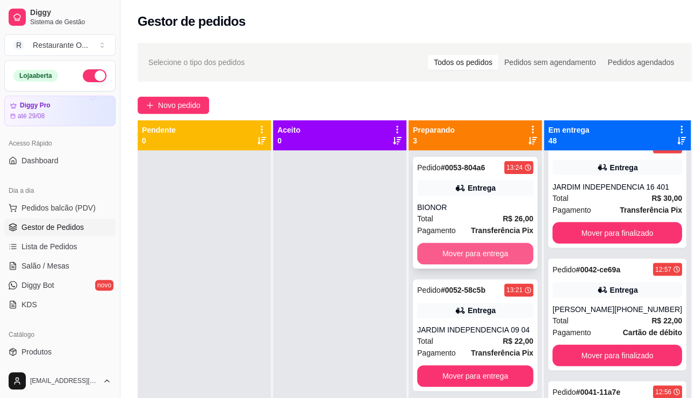
click at [492, 249] on button "Mover para entrega" at bounding box center [475, 253] width 116 height 21
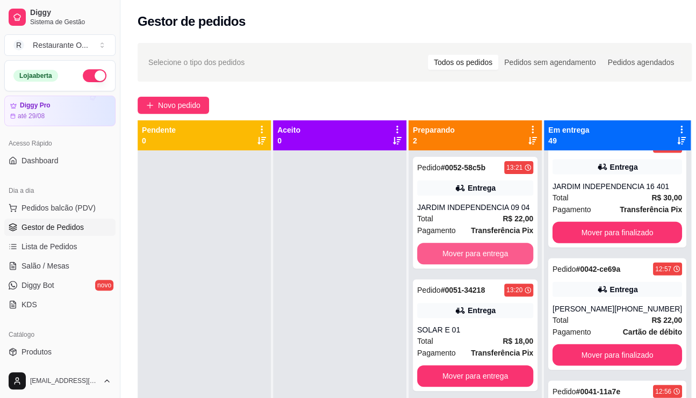
click at [492, 249] on button "Mover para entrega" at bounding box center [475, 253] width 116 height 21
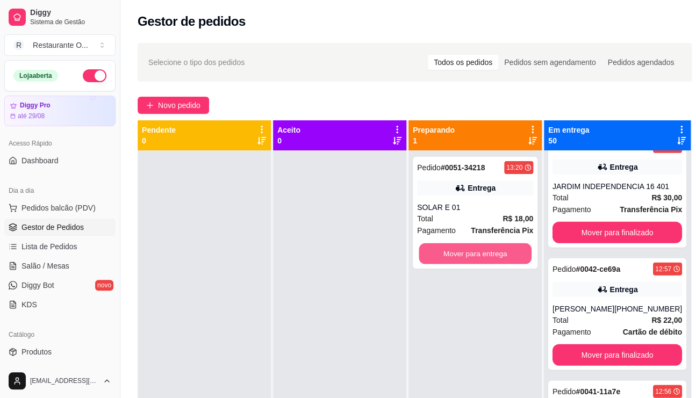
click at [492, 249] on button "Mover para entrega" at bounding box center [474, 253] width 113 height 21
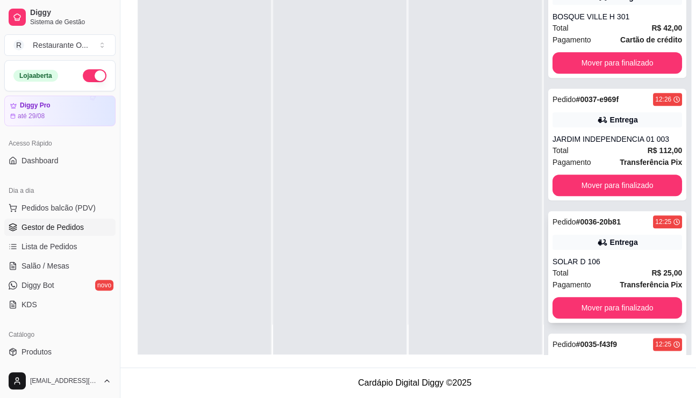
scroll to position [1718, 0]
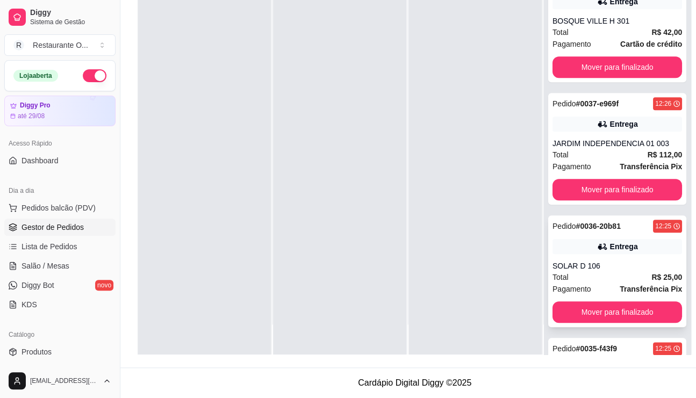
click at [623, 273] on div "Pedido # 0036-20b81 12:25 Entrega SOLAR D 106 Total R$ 25,00 Pagamento Transfer…" at bounding box center [617, 271] width 138 height 112
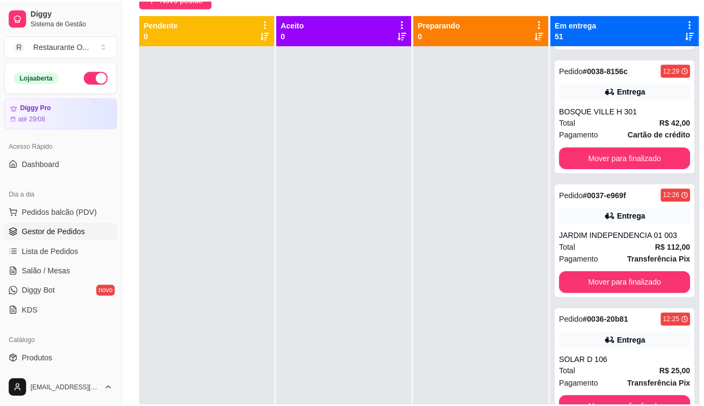
scroll to position [0, 0]
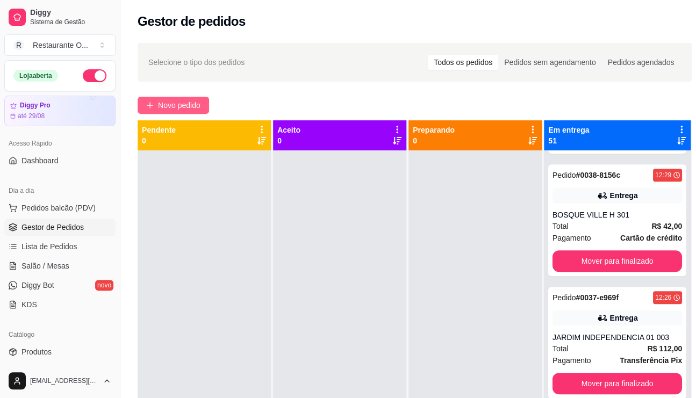
click at [181, 112] on button "Novo pedido" at bounding box center [173, 105] width 71 height 17
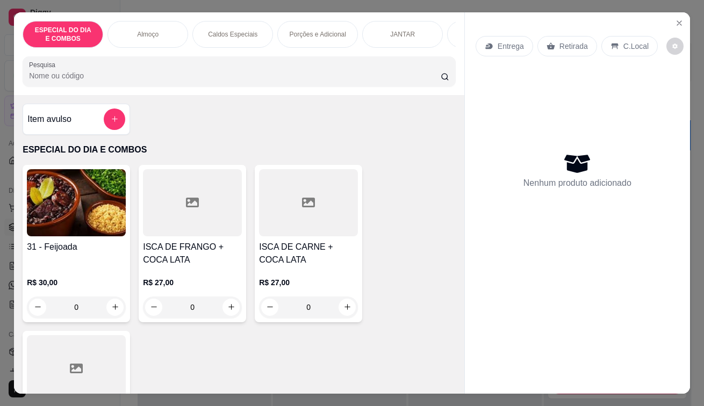
click at [485, 42] on icon at bounding box center [489, 46] width 9 height 9
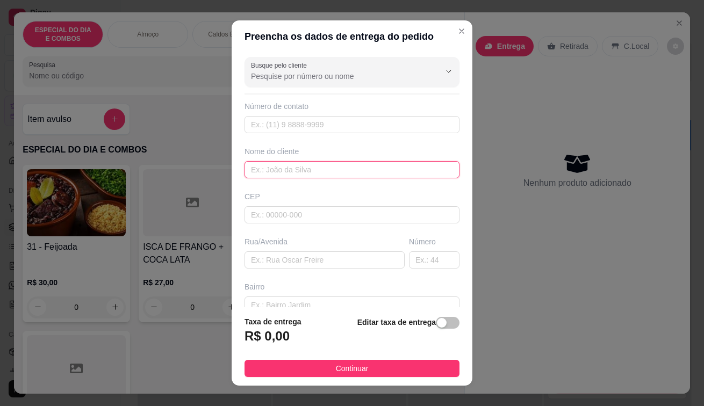
click at [310, 174] on input "text" at bounding box center [351, 169] width 215 height 17
click at [313, 168] on input "CRIS ESCOLA [PERSON_NAME]" at bounding box center [351, 169] width 215 height 17
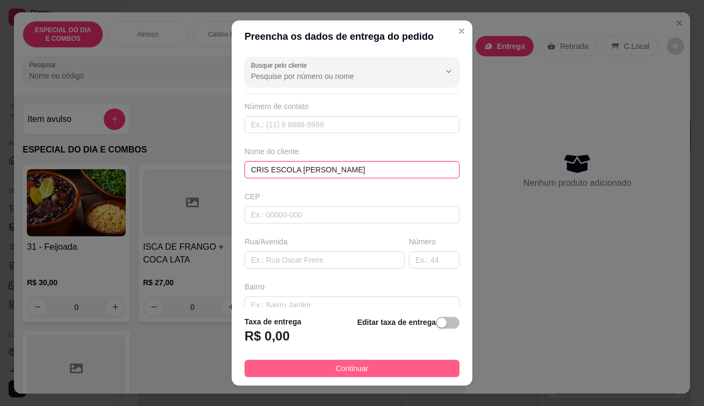
type input "CRIS ESCOLA [PERSON_NAME]"
click at [362, 376] on button "Continuar" at bounding box center [351, 368] width 215 height 17
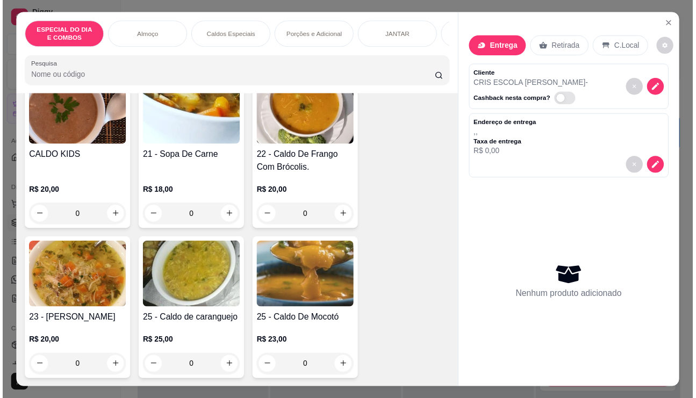
scroll to position [1289, 0]
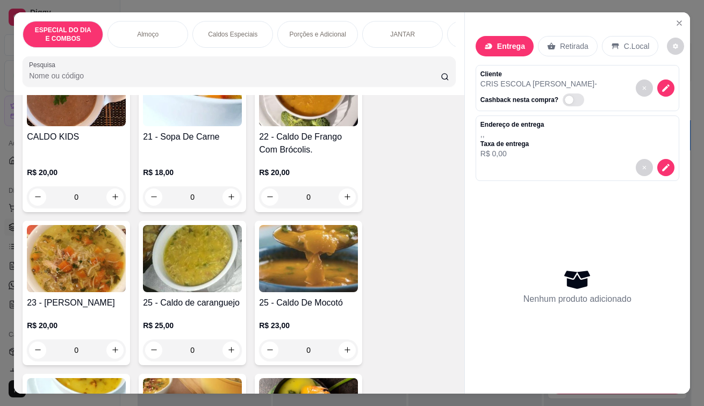
click at [228, 197] on div "0" at bounding box center [192, 196] width 99 height 21
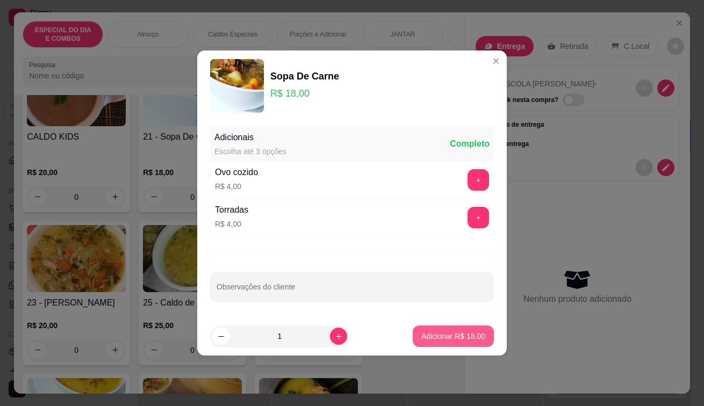
click at [463, 341] on button "Adicionar R$ 18,00" at bounding box center [453, 336] width 81 height 21
type input "1"
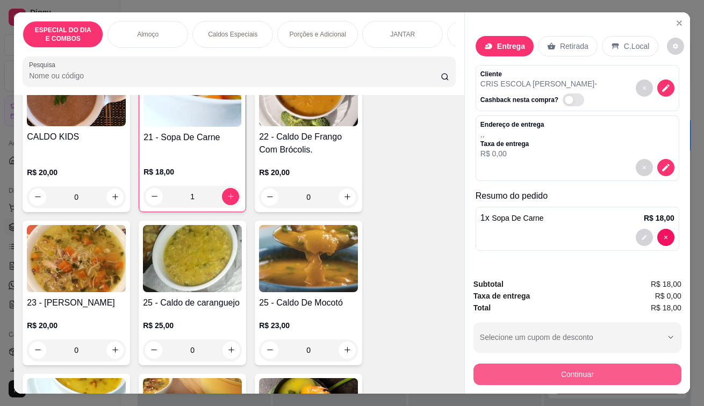
click at [491, 370] on button "Continuar" at bounding box center [577, 374] width 208 height 21
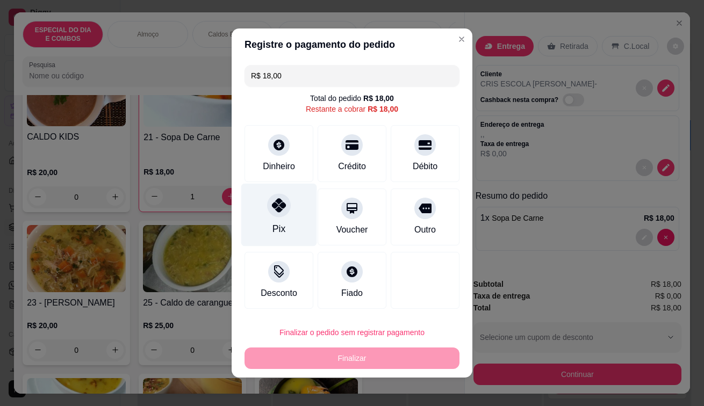
click at [276, 195] on div "Pix" at bounding box center [279, 215] width 76 height 63
type input "R$ 0,00"
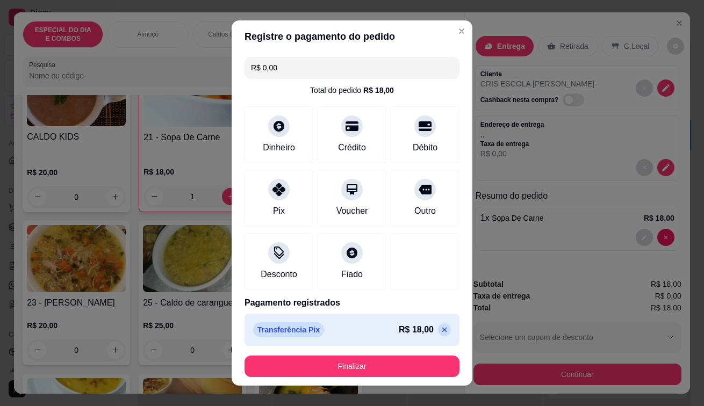
drag, startPoint x: 327, startPoint y: 381, endPoint x: 350, endPoint y: 368, distance: 27.2
click at [327, 381] on footer "Finalizar" at bounding box center [352, 366] width 241 height 39
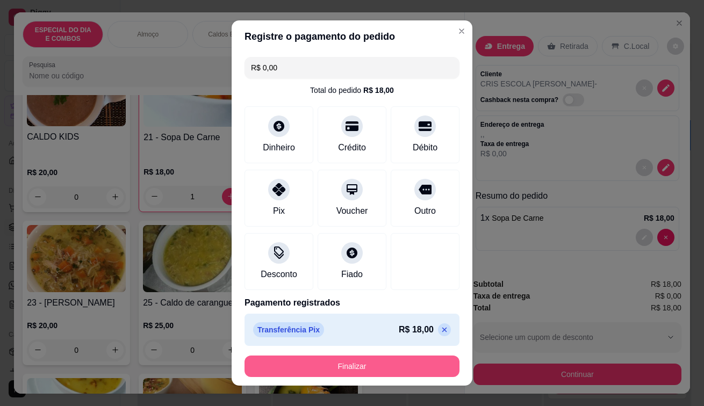
click at [355, 366] on button "Finalizar" at bounding box center [351, 366] width 215 height 21
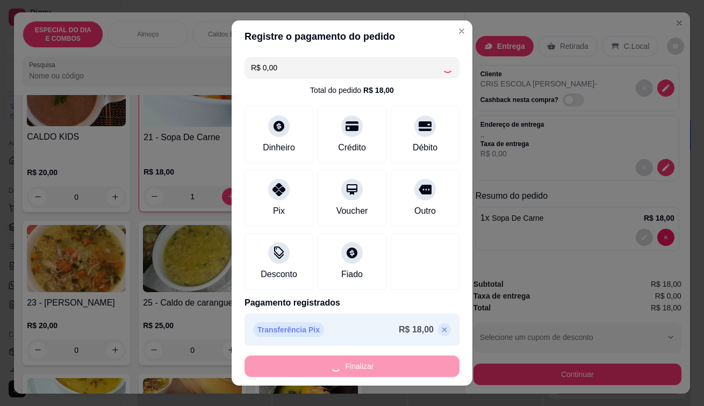
type input "0"
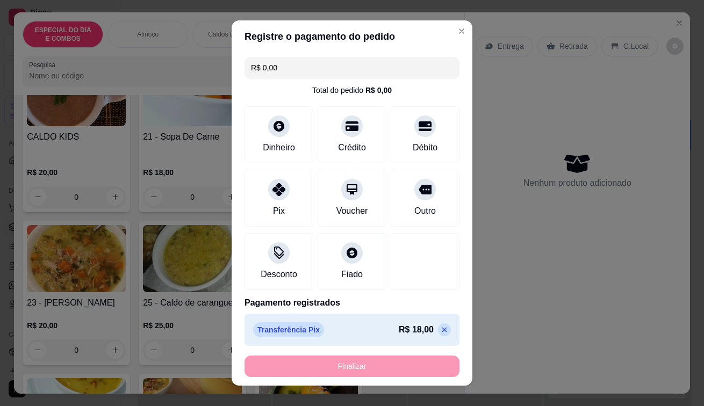
type input "-R$ 18,00"
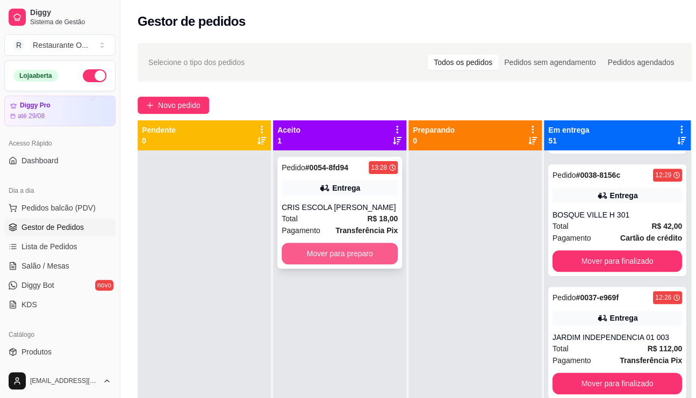
click at [349, 254] on button "Mover para preparo" at bounding box center [339, 253] width 116 height 21
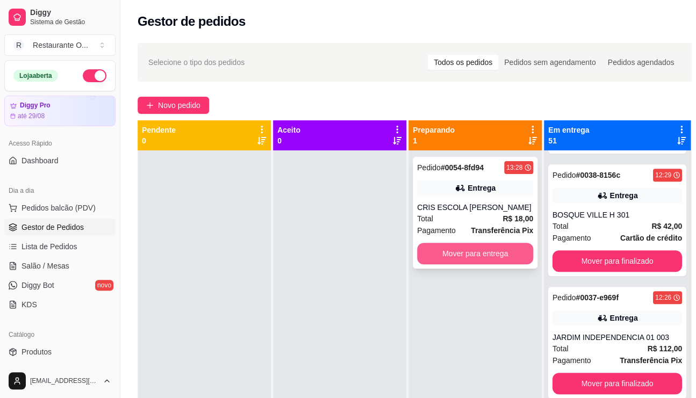
click at [456, 255] on button "Mover para entrega" at bounding box center [475, 253] width 116 height 21
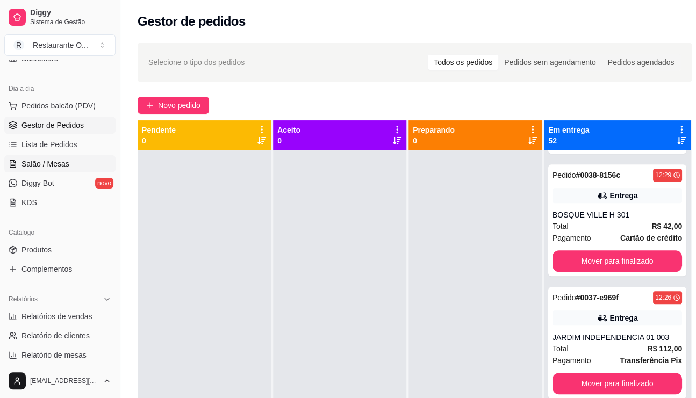
scroll to position [97, 0]
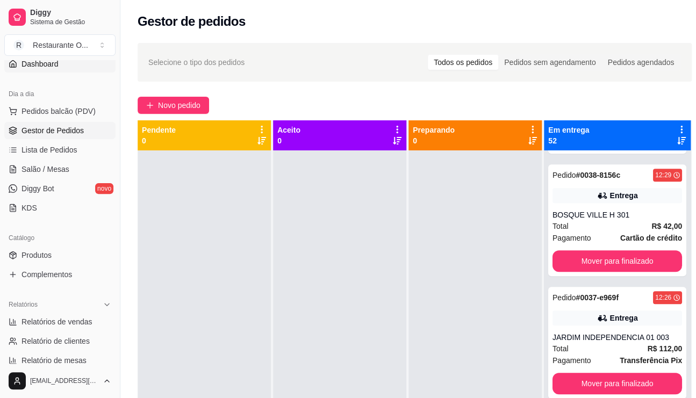
click at [48, 64] on span "Dashboard" at bounding box center [39, 64] width 37 height 11
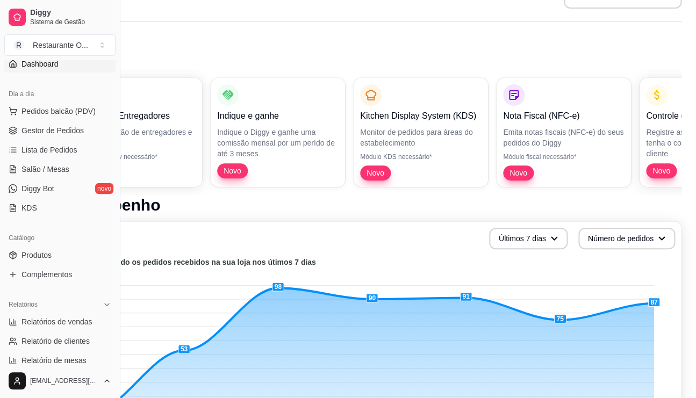
scroll to position [0, 78]
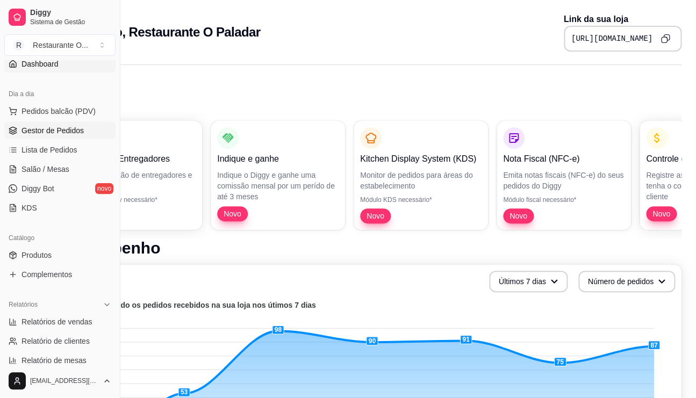
click at [48, 132] on span "Gestor de Pedidos" at bounding box center [52, 130] width 62 height 11
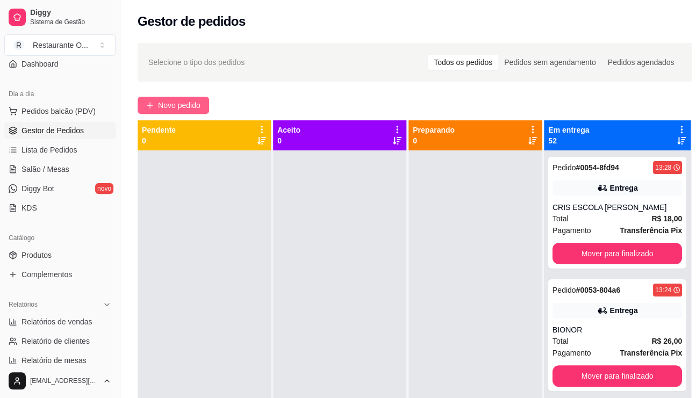
click at [187, 109] on span "Novo pedido" at bounding box center [179, 105] width 42 height 12
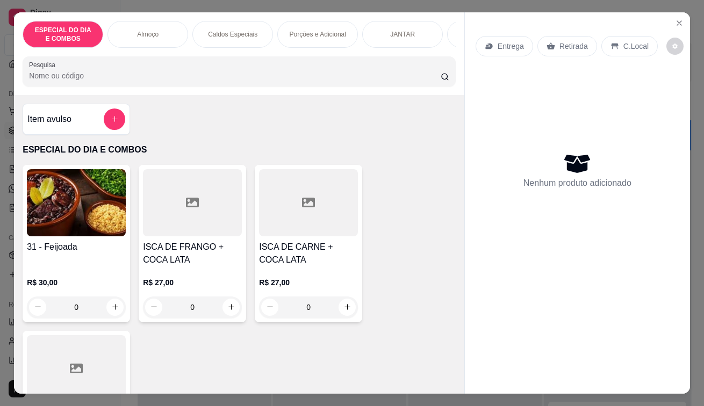
click at [578, 44] on p "Retirada" at bounding box center [573, 46] width 28 height 11
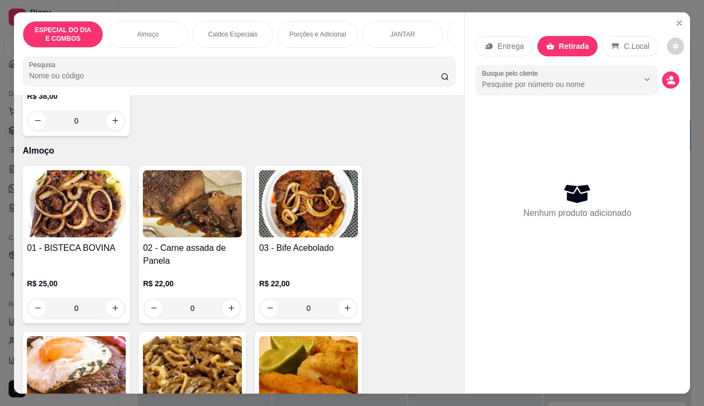
scroll to position [376, 0]
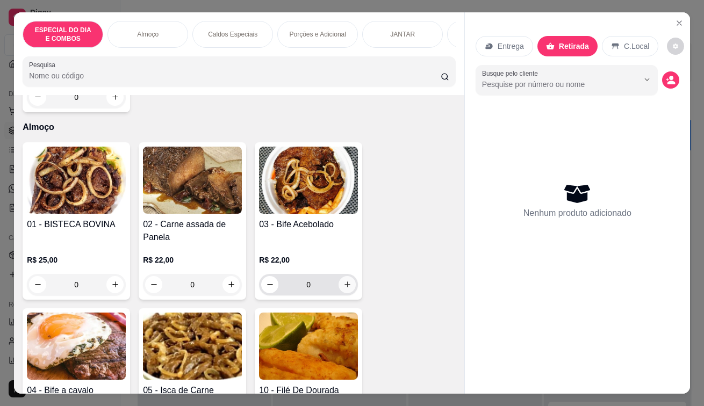
click at [349, 290] on button "increase-product-quantity" at bounding box center [346, 284] width 17 height 17
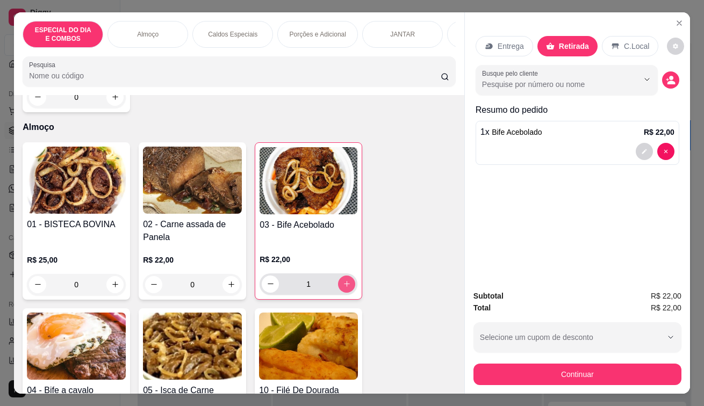
type input "1"
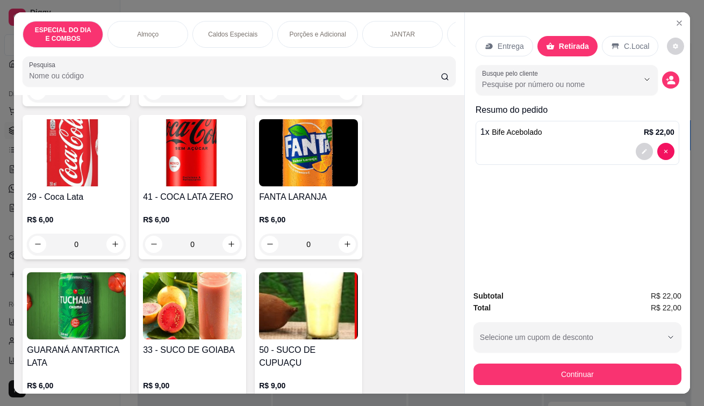
scroll to position [4029, 0]
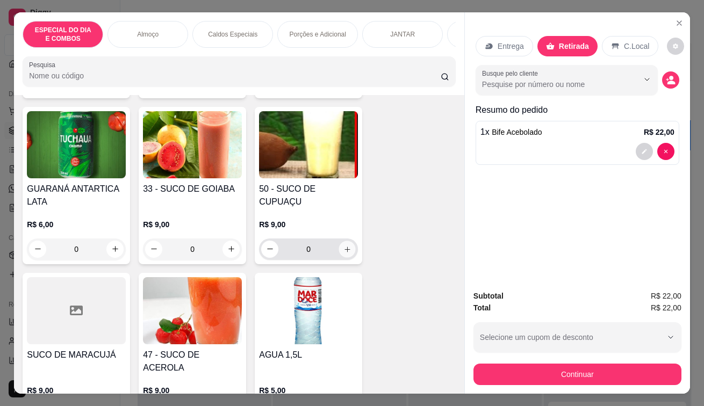
click at [343, 253] on icon "increase-product-quantity" at bounding box center [347, 249] width 8 height 8
type input "1"
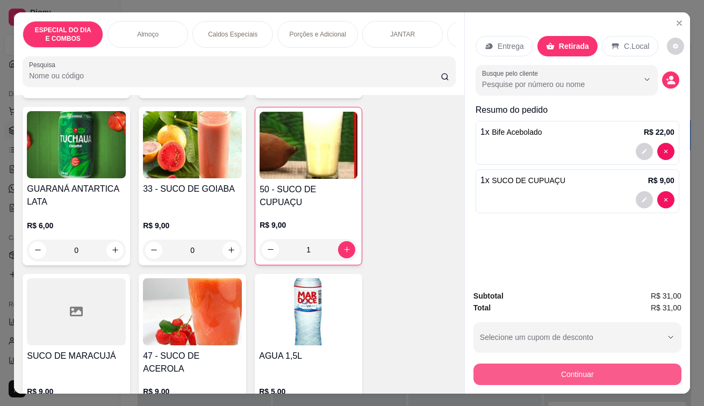
click at [620, 367] on button "Continuar" at bounding box center [577, 374] width 208 height 21
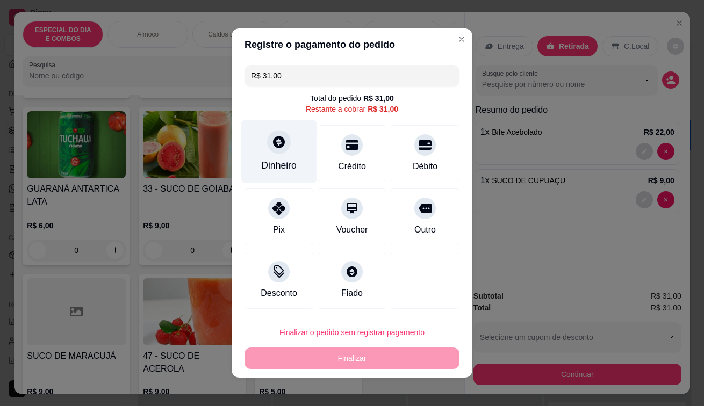
drag, startPoint x: 285, startPoint y: 152, endPoint x: 294, endPoint y: 151, distance: 9.2
click at [294, 151] on div "Dinheiro" at bounding box center [279, 151] width 76 height 63
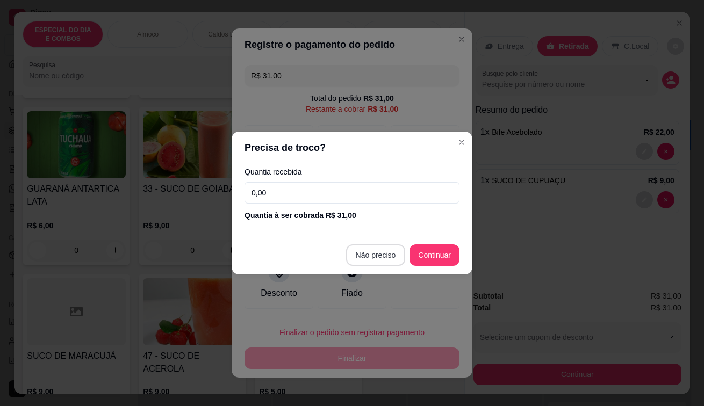
type input "R$ 0,00"
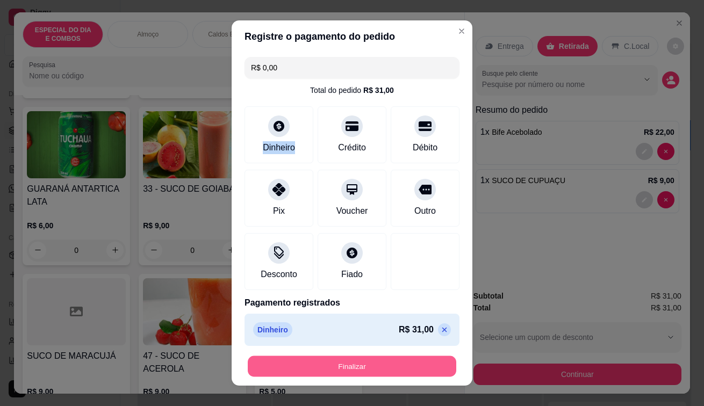
click at [345, 373] on button "Finalizar" at bounding box center [352, 366] width 208 height 21
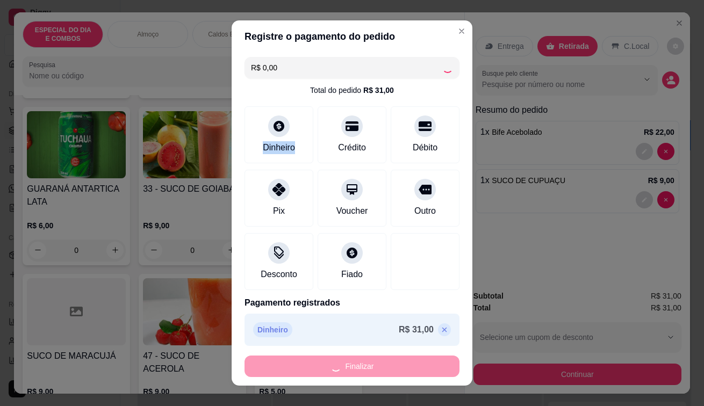
type input "0"
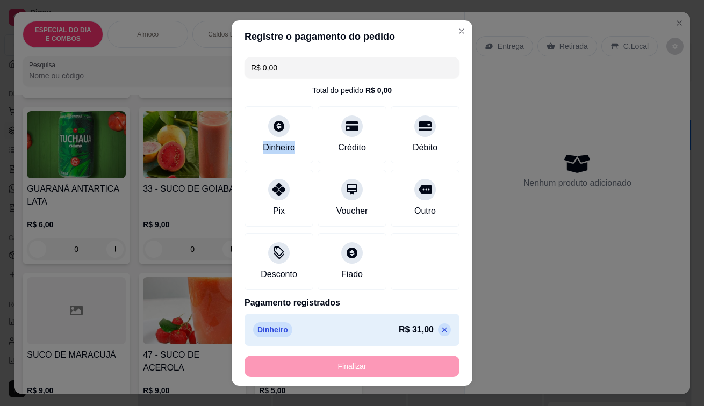
type input "-R$ 31,00"
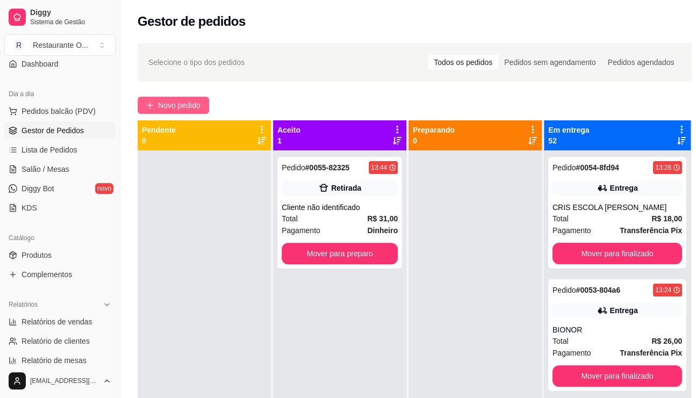
click at [169, 104] on span "Novo pedido" at bounding box center [179, 105] width 42 height 12
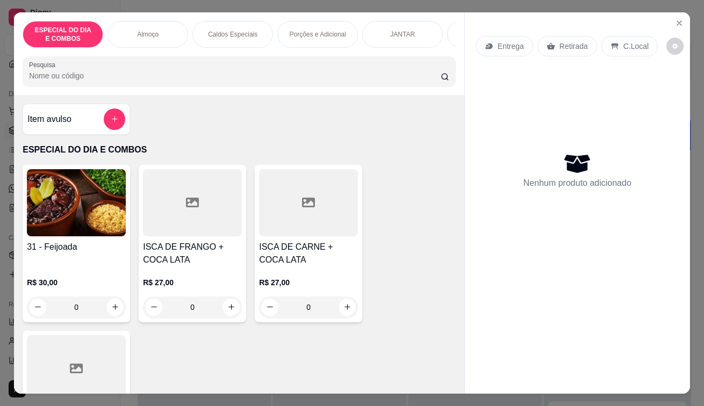
click at [574, 47] on div "Retirada" at bounding box center [567, 46] width 60 height 20
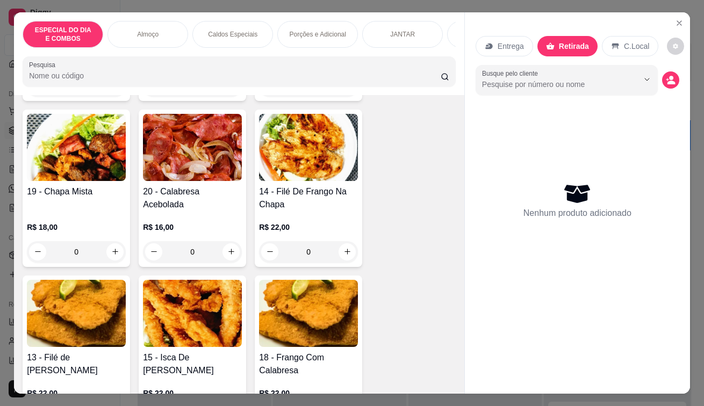
scroll to position [806, 0]
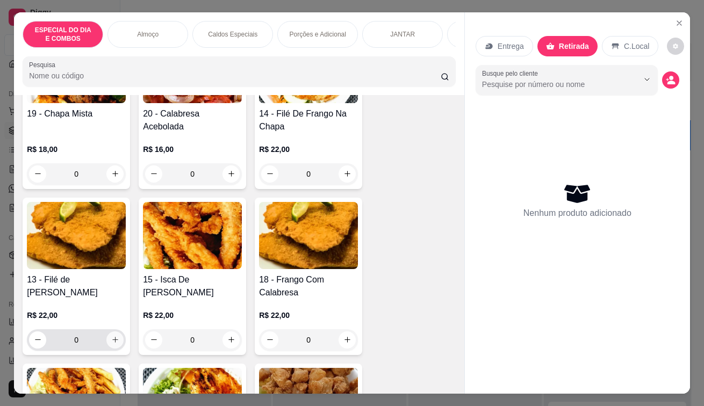
click at [111, 344] on icon "increase-product-quantity" at bounding box center [115, 340] width 8 height 8
type input "1"
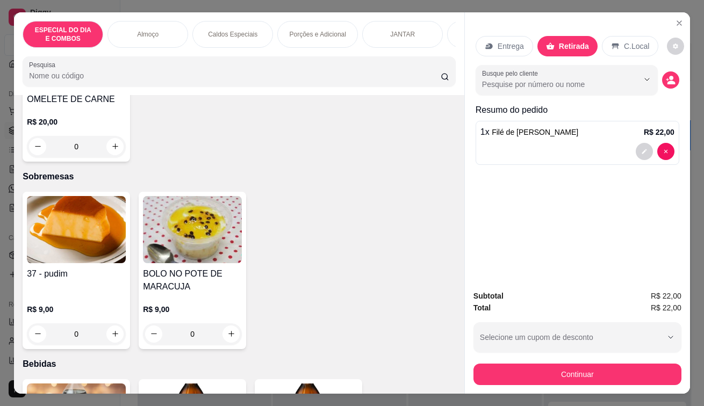
scroll to position [3492, 0]
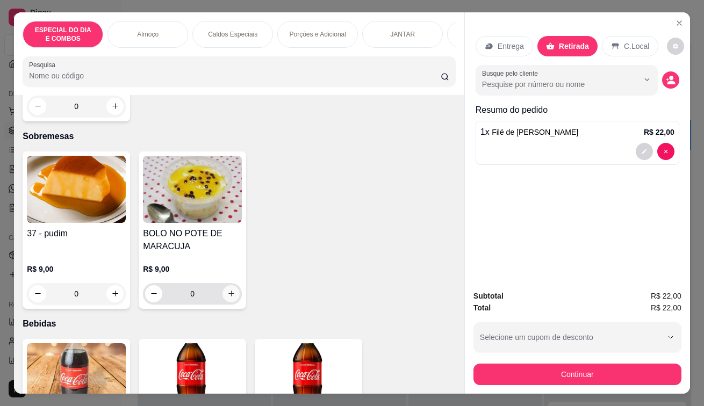
click at [233, 297] on button "increase-product-quantity" at bounding box center [230, 293] width 17 height 17
type input "1"
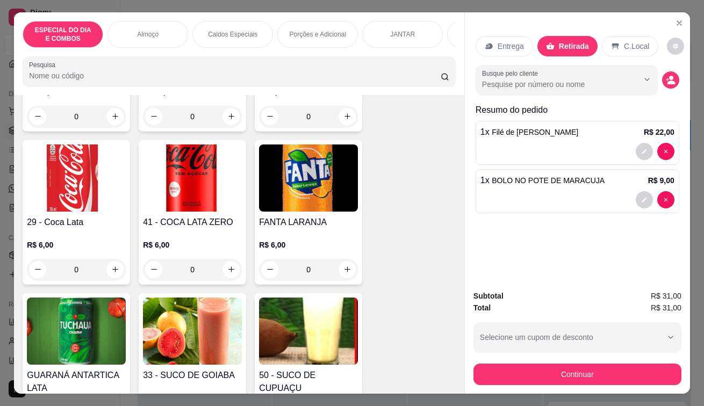
scroll to position [3868, 0]
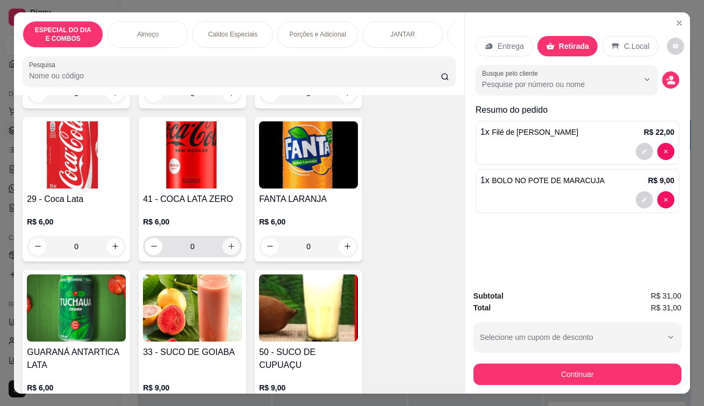
click at [230, 250] on icon "increase-product-quantity" at bounding box center [231, 246] width 8 height 8
type input "1"
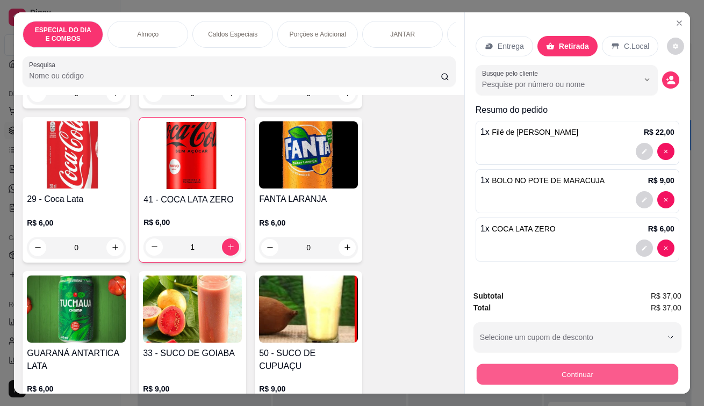
click at [550, 372] on button "Continuar" at bounding box center [577, 374] width 201 height 21
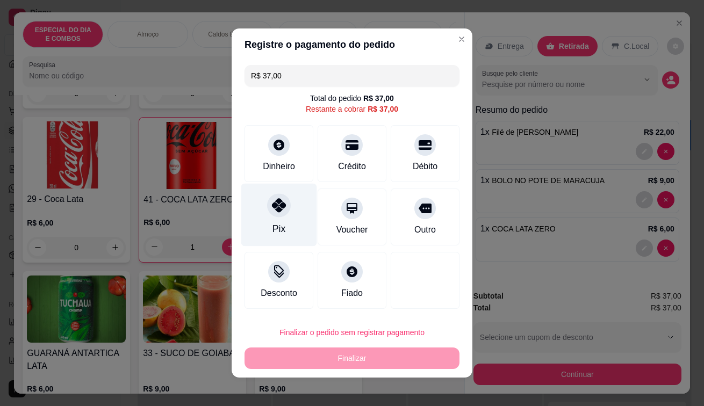
drag, startPoint x: 263, startPoint y: 204, endPoint x: 293, endPoint y: 217, distance: 33.2
click at [271, 209] on div at bounding box center [279, 205] width 24 height 24
type input "R$ 0,00"
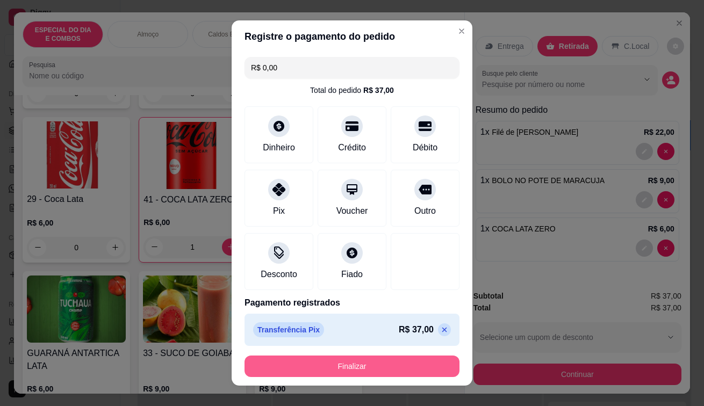
click at [287, 370] on button "Finalizar" at bounding box center [351, 366] width 215 height 21
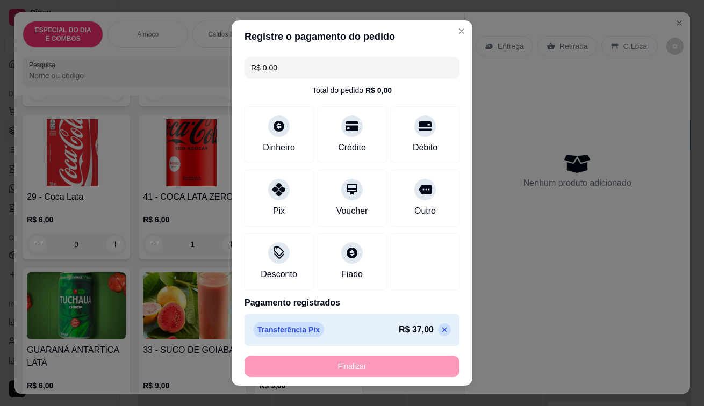
type input "0"
type input "-R$ 37,00"
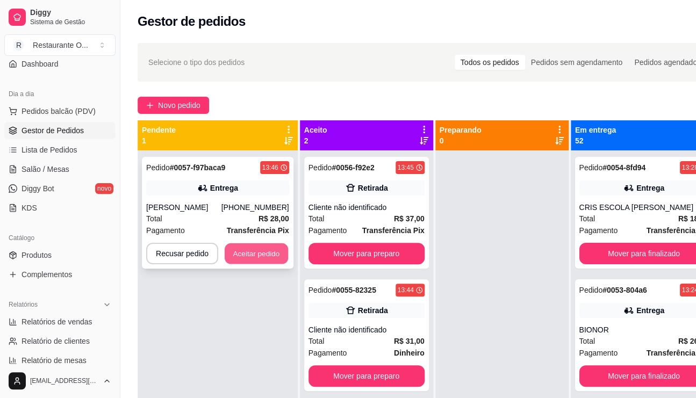
click at [262, 249] on button "Aceitar pedido" at bounding box center [256, 253] width 63 height 21
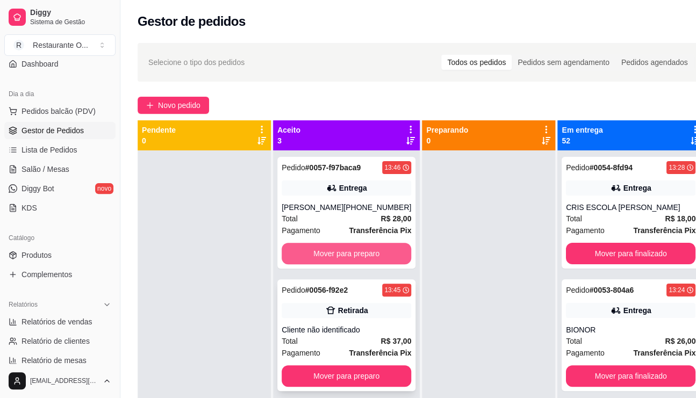
click at [386, 255] on button "Mover para preparo" at bounding box center [345, 253] width 129 height 21
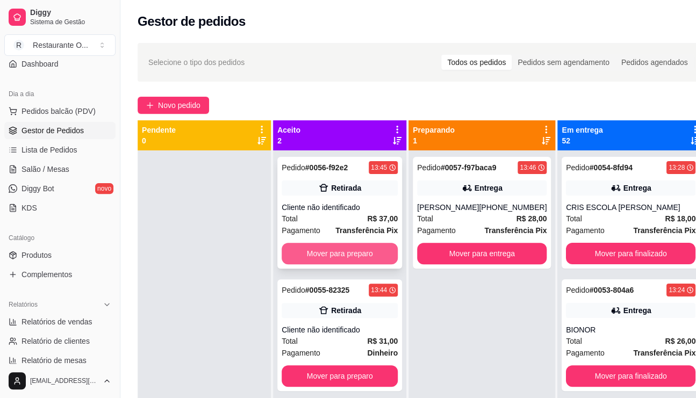
click at [384, 255] on button "Mover para preparo" at bounding box center [339, 253] width 116 height 21
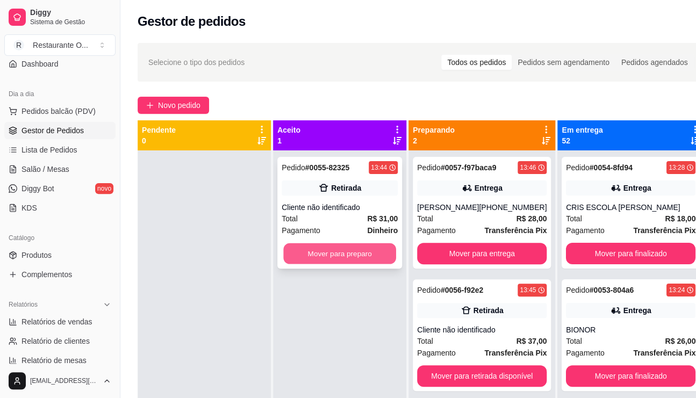
click at [375, 255] on button "Mover para preparo" at bounding box center [339, 253] width 113 height 21
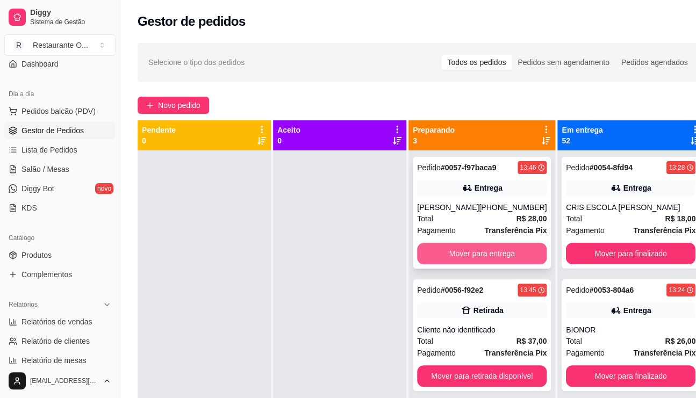
click at [441, 254] on button "Mover para entrega" at bounding box center [481, 253] width 129 height 21
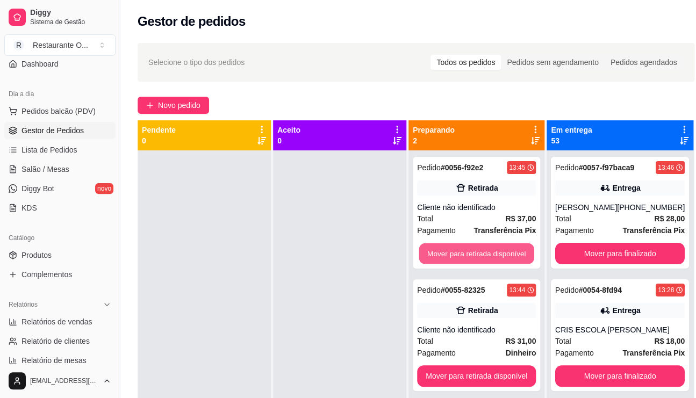
click at [441, 254] on button "Mover para retirada disponível" at bounding box center [475, 253] width 115 height 21
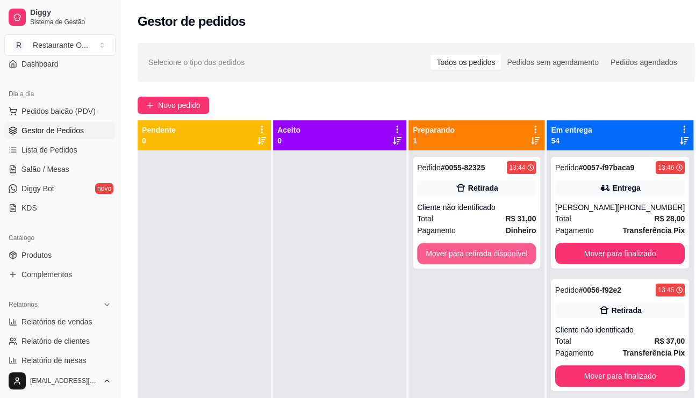
click at [441, 254] on button "Mover para retirada disponível" at bounding box center [476, 253] width 119 height 21
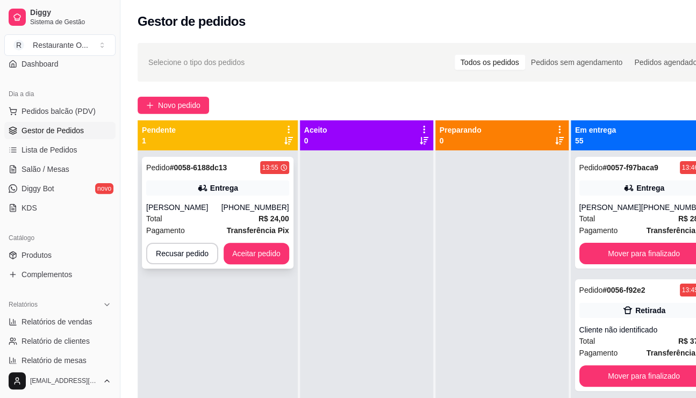
click at [201, 187] on icon at bounding box center [202, 188] width 8 height 6
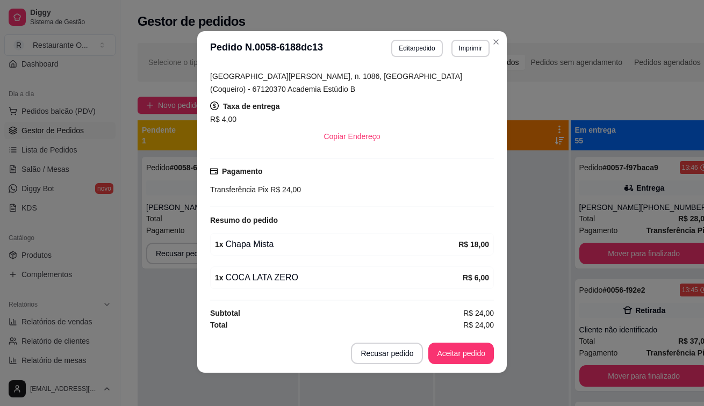
scroll to position [2, 0]
click at [459, 347] on button "Aceitar pedido" at bounding box center [461, 352] width 66 height 21
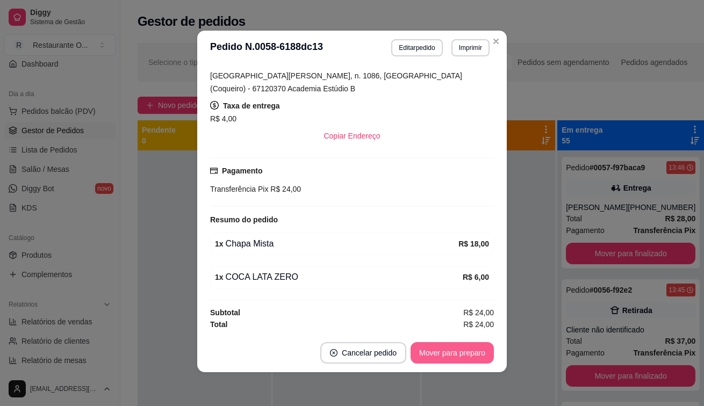
click at [475, 356] on button "Mover para preparo" at bounding box center [451, 352] width 83 height 21
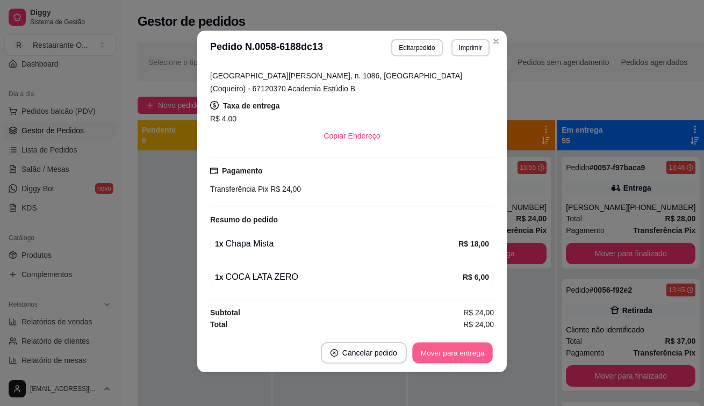
click at [452, 357] on button "Mover para entrega" at bounding box center [452, 353] width 81 height 21
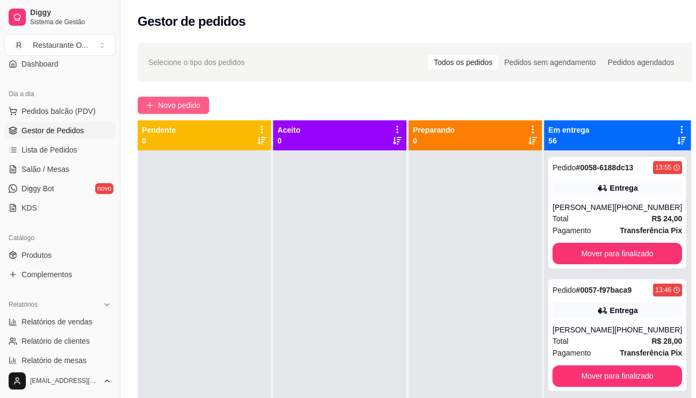
click at [205, 104] on button "Novo pedido" at bounding box center [173, 105] width 71 height 17
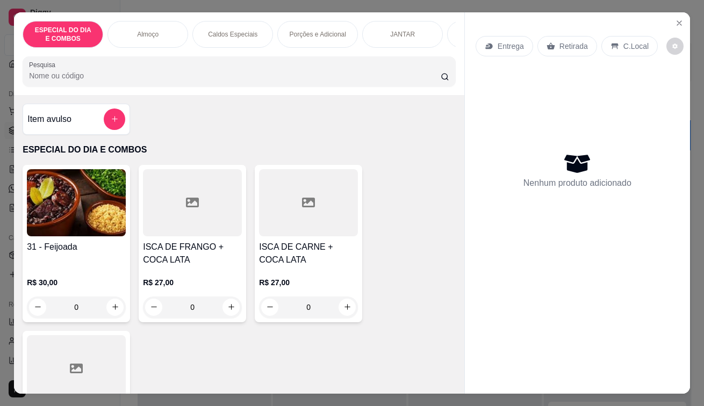
click at [485, 36] on div "Entrega" at bounding box center [503, 46] width 57 height 20
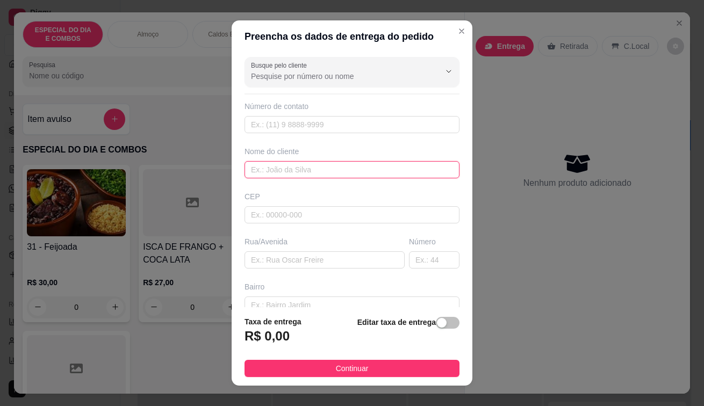
click at [312, 171] on input "text" at bounding box center [351, 169] width 215 height 17
type input "[PERSON_NAME]"
drag, startPoint x: 444, startPoint y: 321, endPoint x: 317, endPoint y: 319, distance: 126.8
click at [443, 321] on span "button" at bounding box center [448, 323] width 24 height 12
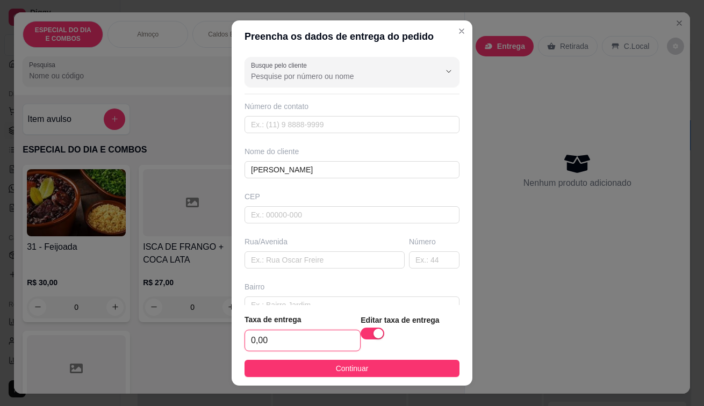
click at [290, 334] on input "0,00" at bounding box center [302, 340] width 115 height 20
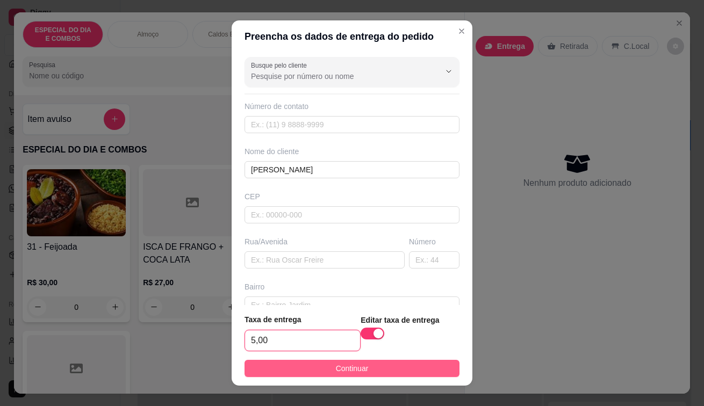
type input "5,00"
click at [361, 367] on button "Continuar" at bounding box center [351, 368] width 215 height 17
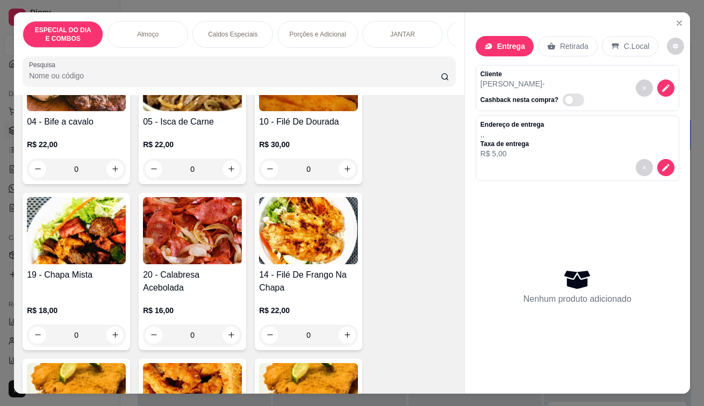
scroll to position [806, 0]
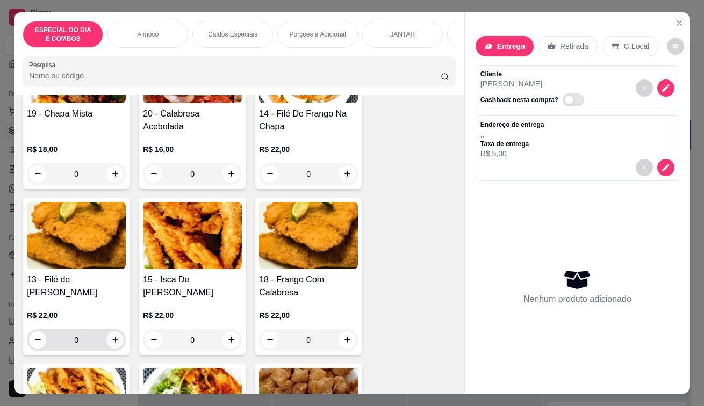
click at [111, 340] on icon "increase-product-quantity" at bounding box center [115, 340] width 8 height 8
type input "1"
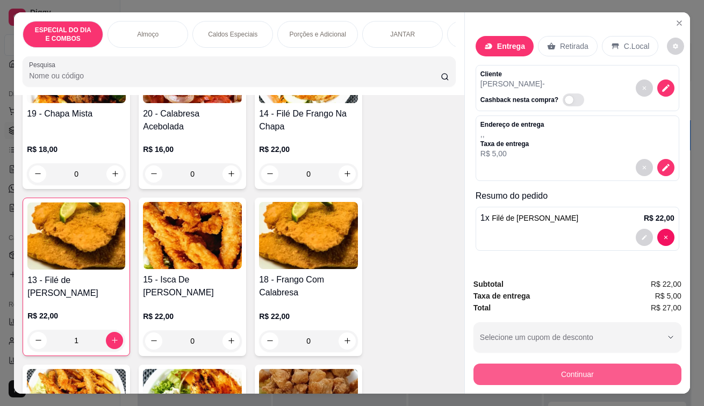
click at [608, 372] on button "Continuar" at bounding box center [577, 374] width 208 height 21
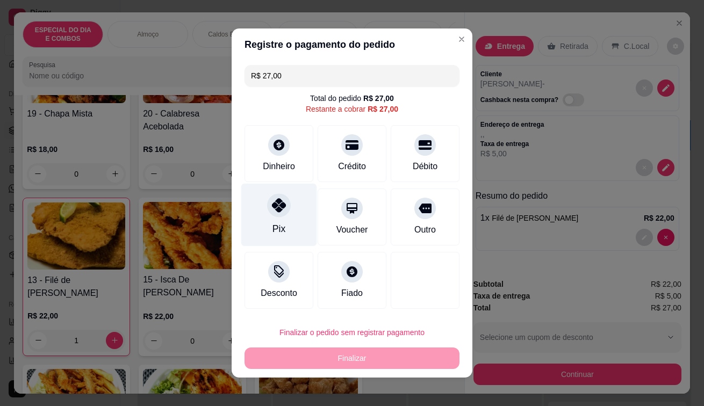
click at [254, 213] on div "Pix" at bounding box center [279, 215] width 76 height 63
type input "R$ 0,00"
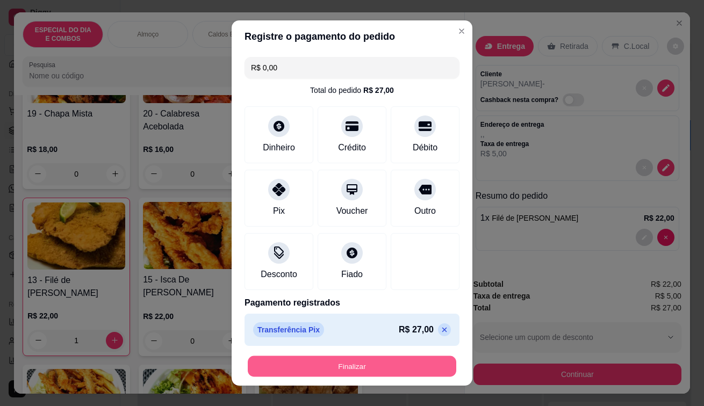
click at [326, 366] on button "Finalizar" at bounding box center [352, 366] width 208 height 21
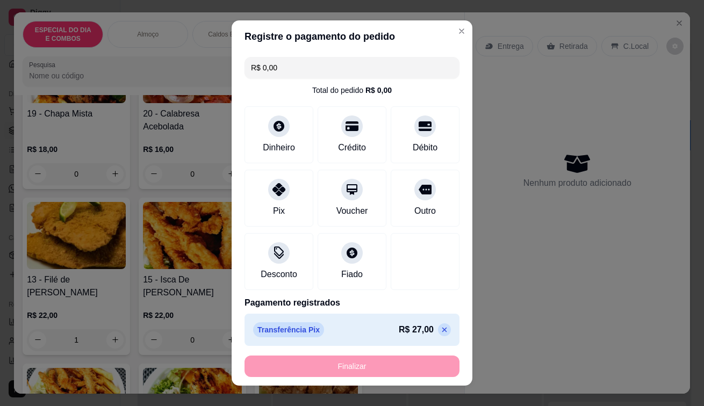
type input "0"
type input "-R$ 27,00"
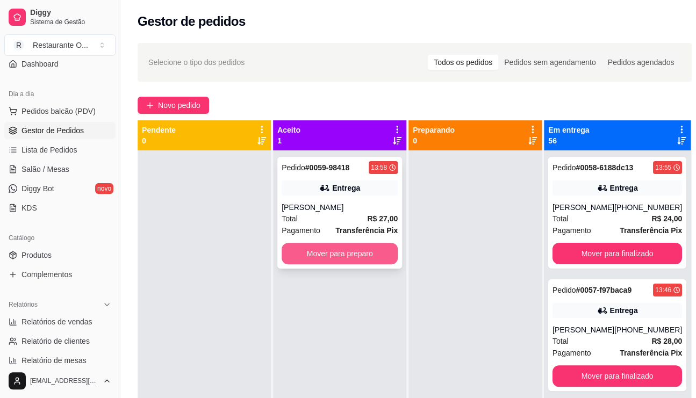
click at [366, 248] on button "Mover para preparo" at bounding box center [339, 253] width 116 height 21
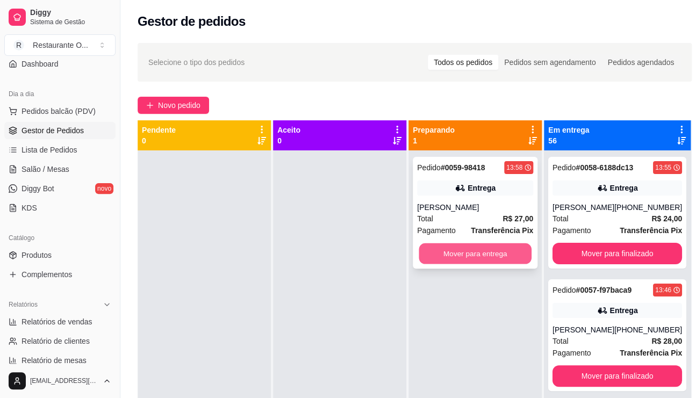
click at [467, 251] on button "Mover para entrega" at bounding box center [474, 253] width 113 height 21
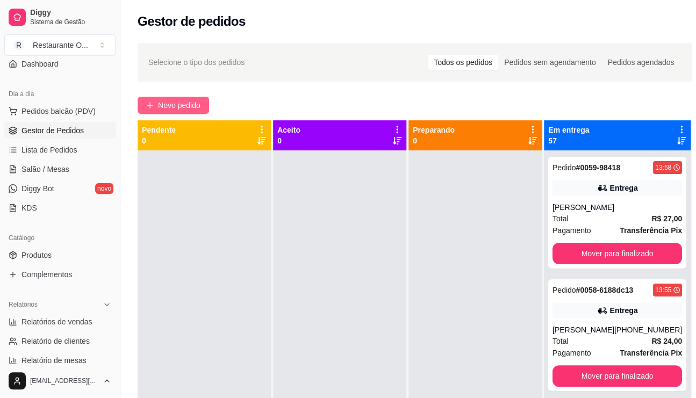
click at [146, 107] on icon "plus" at bounding box center [150, 106] width 8 height 8
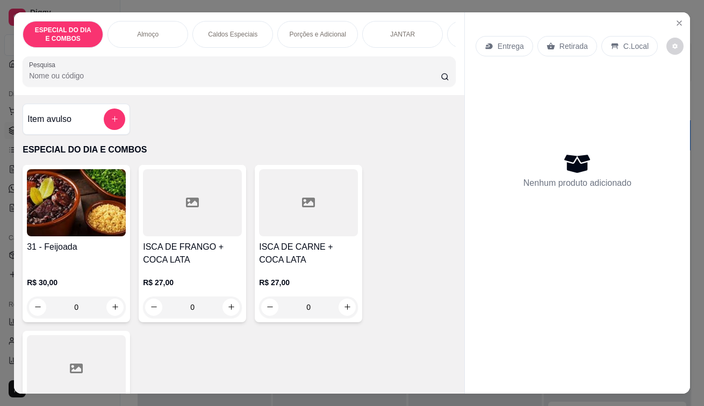
click at [500, 36] on div "Entrega" at bounding box center [503, 46] width 57 height 20
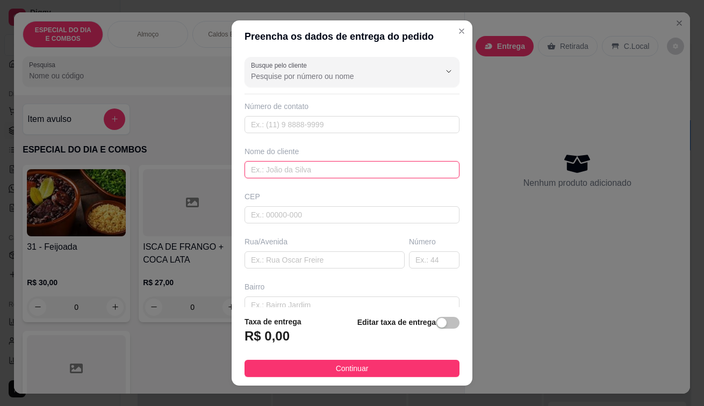
click at [266, 163] on input "text" at bounding box center [351, 169] width 215 height 17
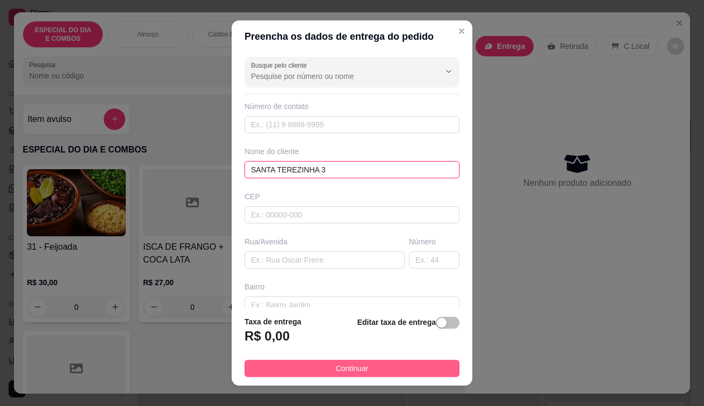
type input "SANTA TEREZINHA 3"
click at [327, 364] on button "Continuar" at bounding box center [351, 368] width 215 height 17
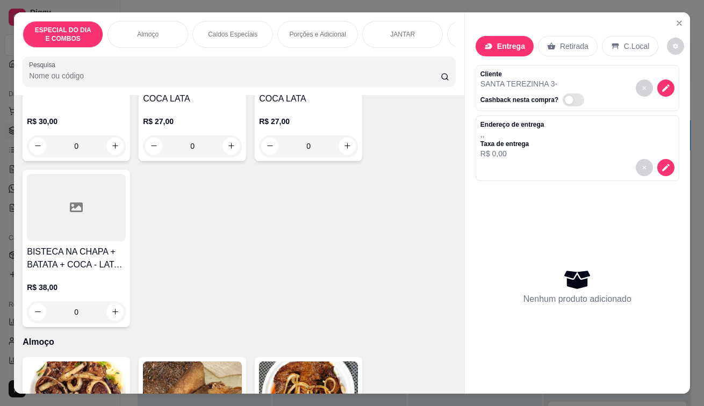
scroll to position [322, 0]
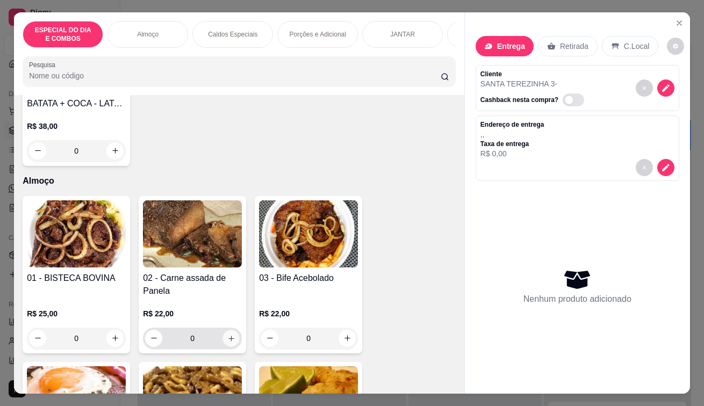
click at [223, 346] on button "increase-product-quantity" at bounding box center [231, 338] width 17 height 17
type input "1"
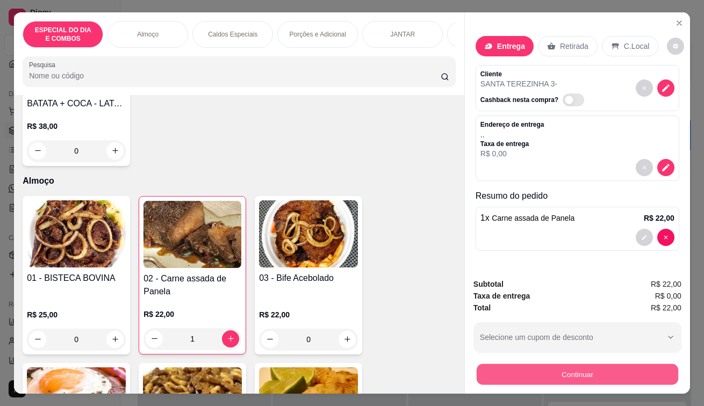
click at [536, 370] on button "Continuar" at bounding box center [577, 374] width 201 height 21
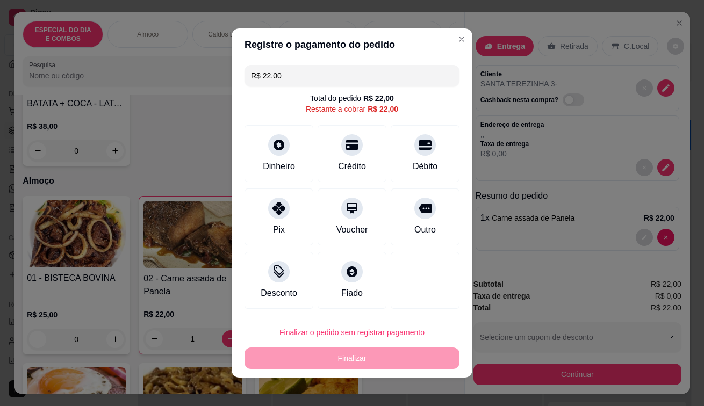
drag, startPoint x: 261, startPoint y: 227, endPoint x: 379, endPoint y: 371, distance: 186.7
click at [271, 227] on div "Pix" at bounding box center [278, 217] width 69 height 57
type input "R$ 0,00"
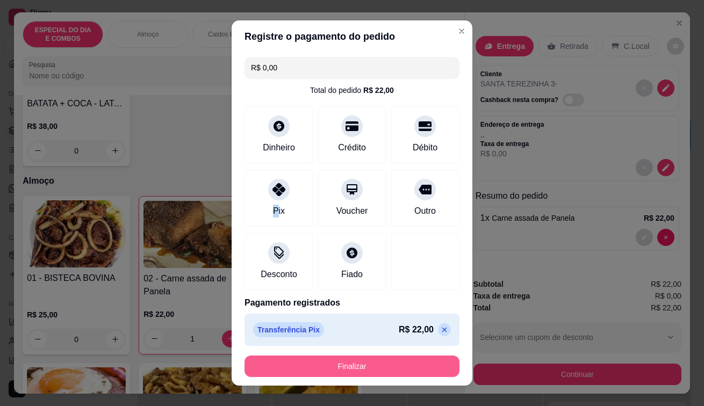
click at [366, 372] on button "Finalizar" at bounding box center [351, 366] width 215 height 21
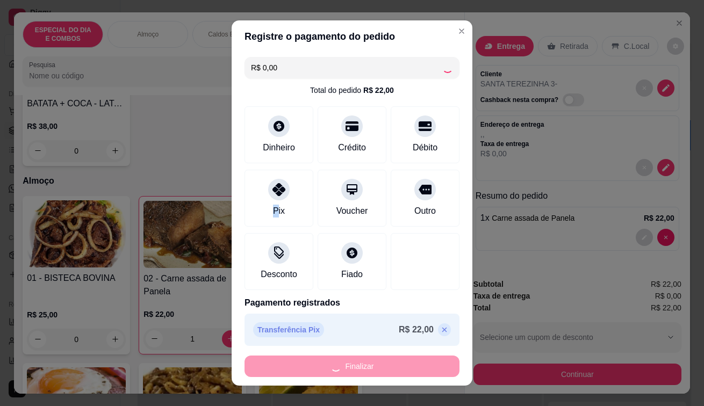
type input "0"
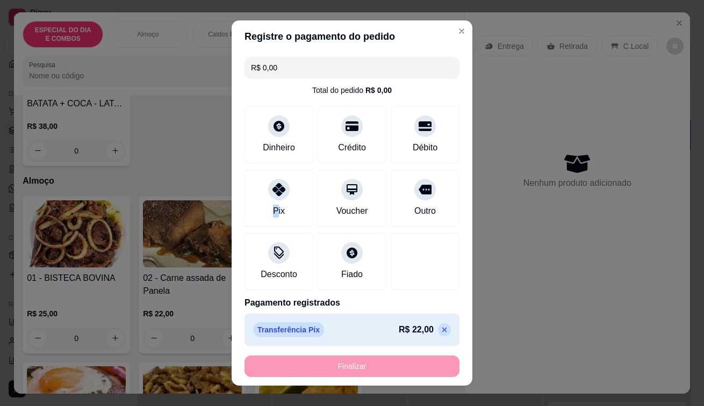
type input "-R$ 22,00"
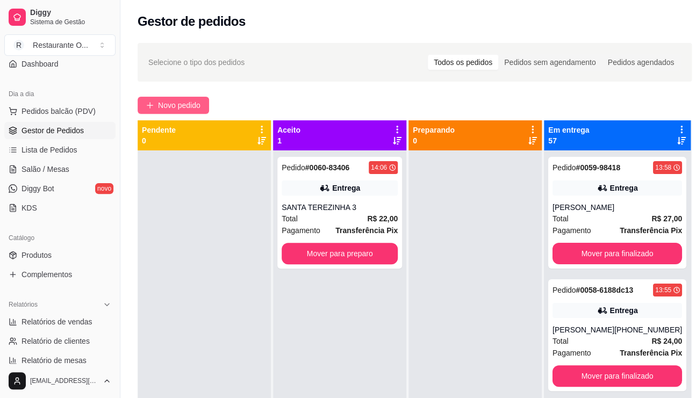
drag, startPoint x: 192, startPoint y: 93, endPoint x: 185, endPoint y: 101, distance: 10.3
click at [192, 93] on div "Selecione o tipo dos pedidos Todos os pedidos Pedidos sem agendamento Pedidos a…" at bounding box center [414, 284] width 588 height 495
click at [185, 101] on span "Novo pedido" at bounding box center [179, 105] width 42 height 12
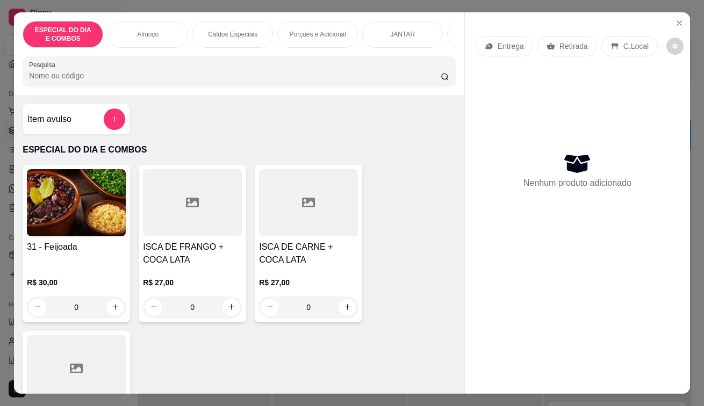
click at [623, 47] on p "C.Local" at bounding box center [635, 46] width 25 height 11
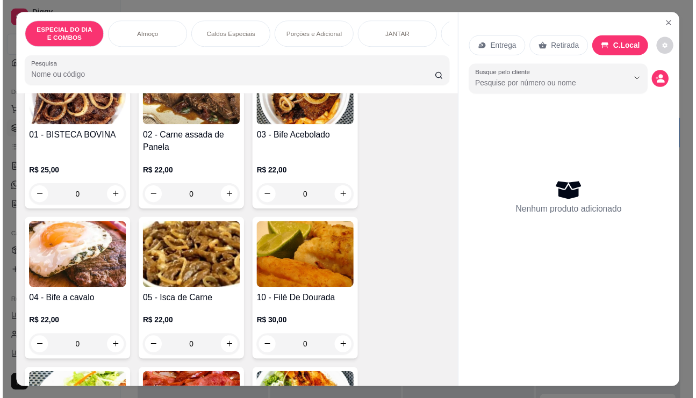
scroll to position [483, 0]
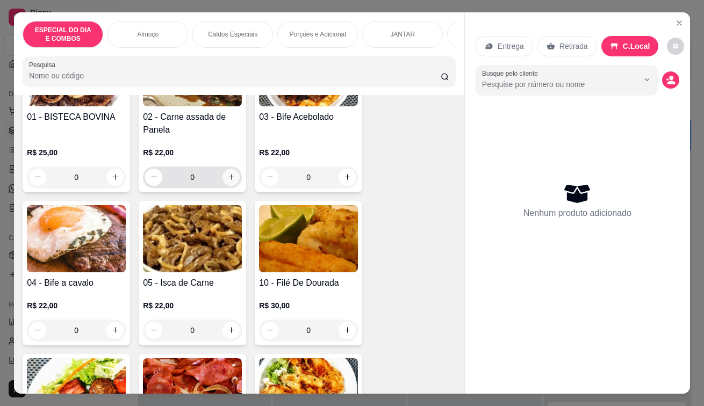
click at [224, 172] on button "increase-product-quantity" at bounding box center [230, 177] width 17 height 17
type input "1"
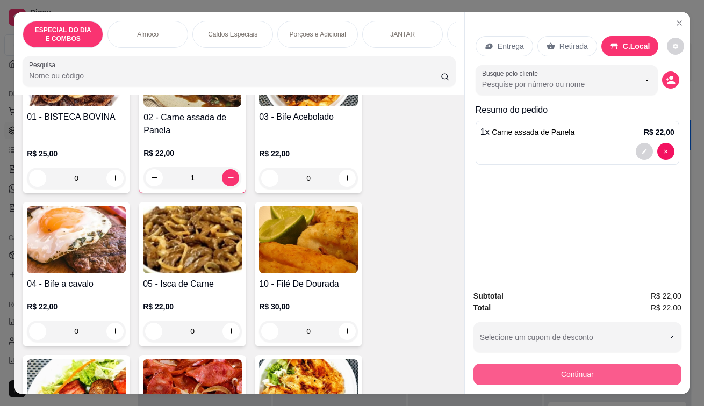
click at [527, 366] on button "Continuar" at bounding box center [577, 374] width 208 height 21
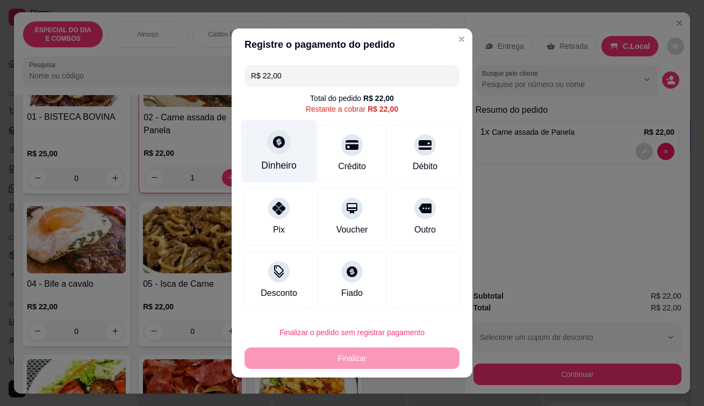
click at [283, 160] on div "Dinheiro" at bounding box center [278, 165] width 35 height 14
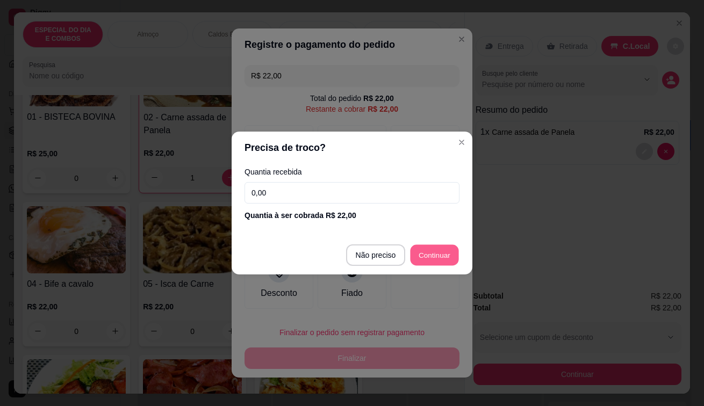
type input "R$ 0,00"
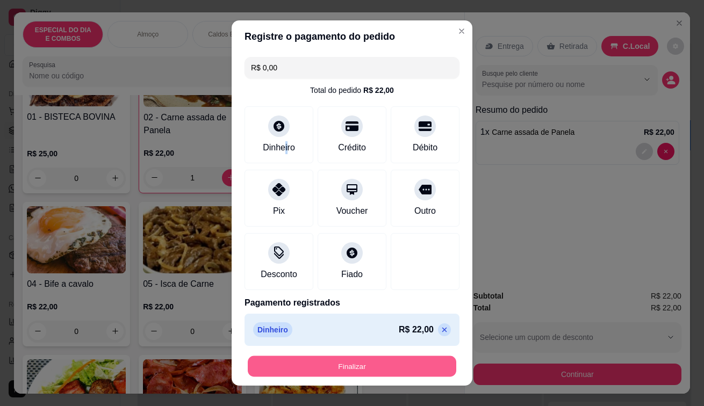
click at [381, 361] on button "Finalizar" at bounding box center [352, 366] width 208 height 21
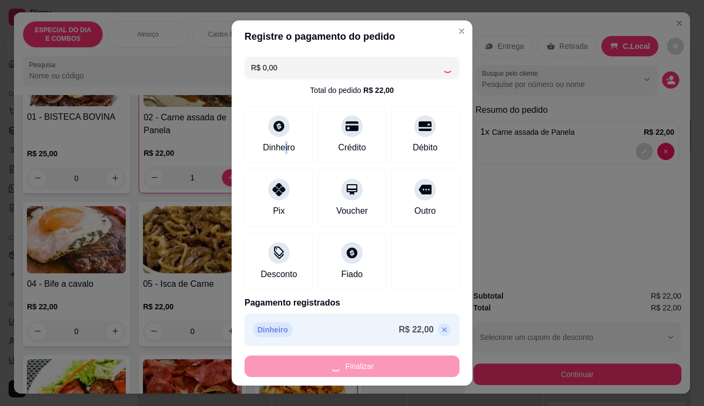
type input "0"
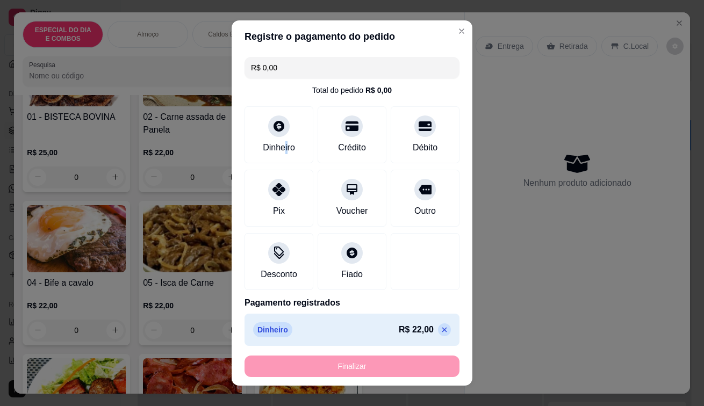
type input "-R$ 22,00"
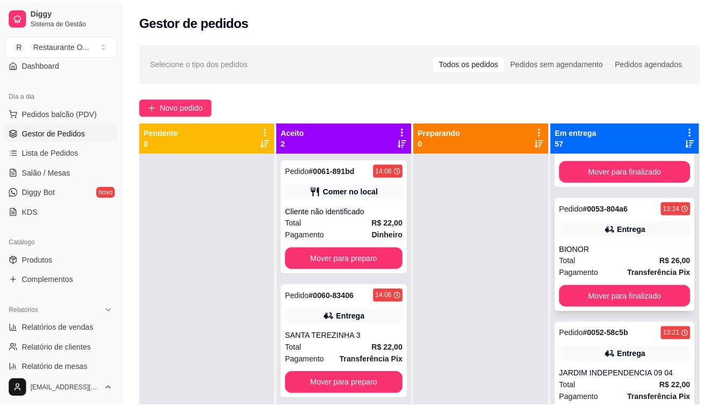
scroll to position [698, 0]
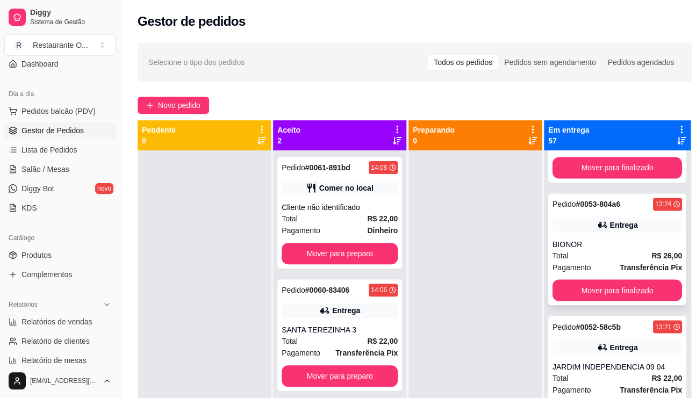
click at [607, 261] on div "Total R$ 26,00" at bounding box center [616, 255] width 129 height 12
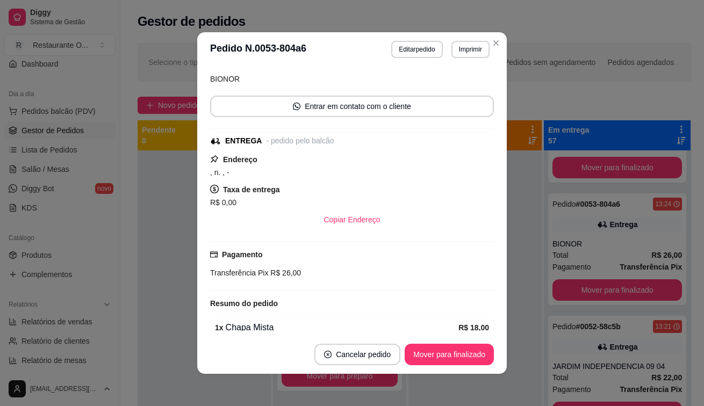
scroll to position [0, 0]
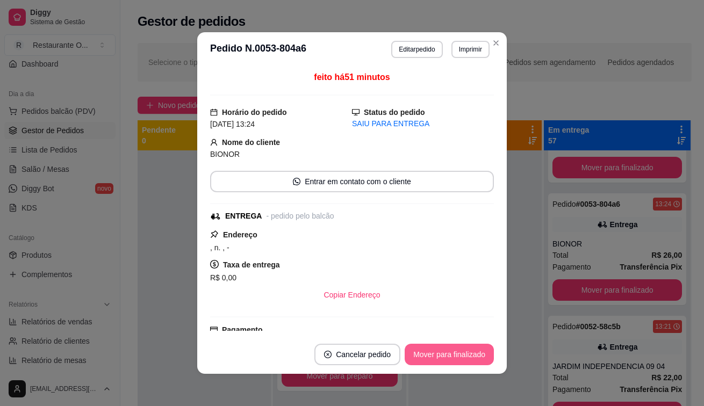
click at [459, 353] on button "Mover para finalizado" at bounding box center [449, 354] width 89 height 21
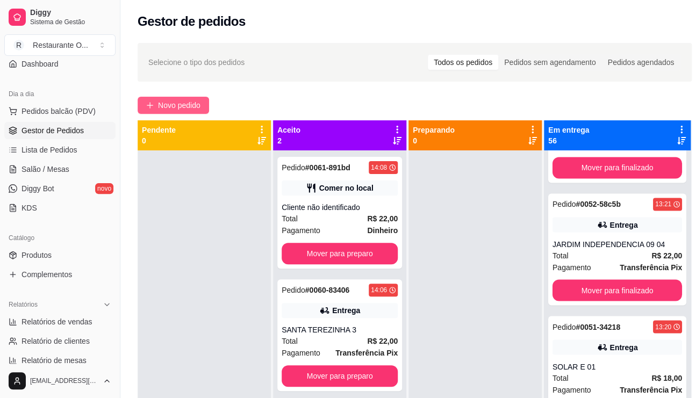
click at [203, 106] on button "Novo pedido" at bounding box center [173, 105] width 71 height 17
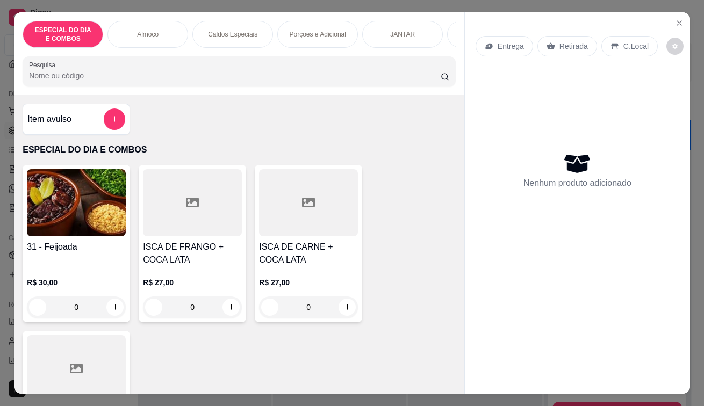
click at [566, 50] on div "Retirada" at bounding box center [567, 46] width 60 height 20
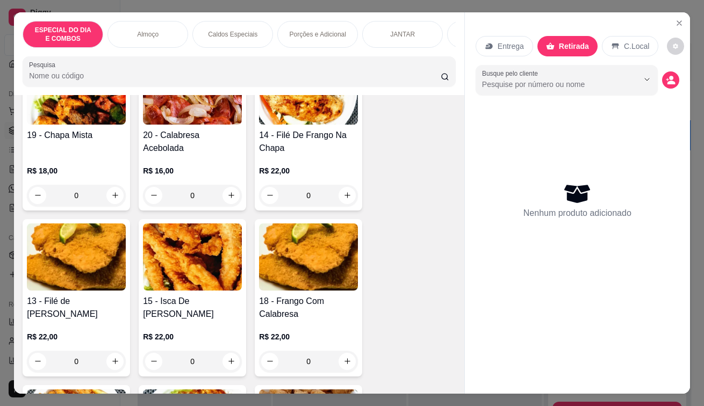
scroll to position [806, 0]
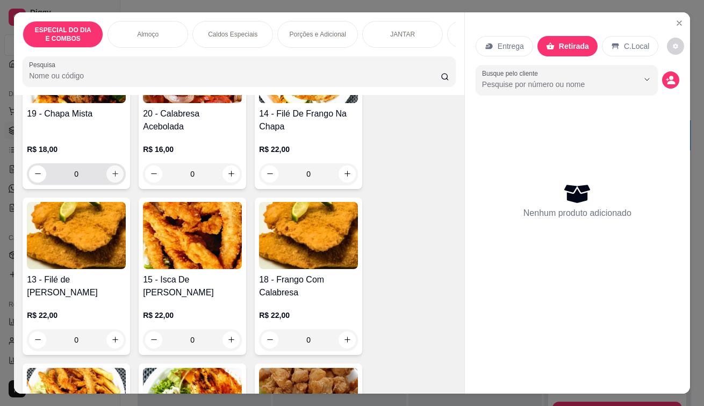
click at [106, 176] on button "increase-product-quantity" at bounding box center [114, 173] width 17 height 17
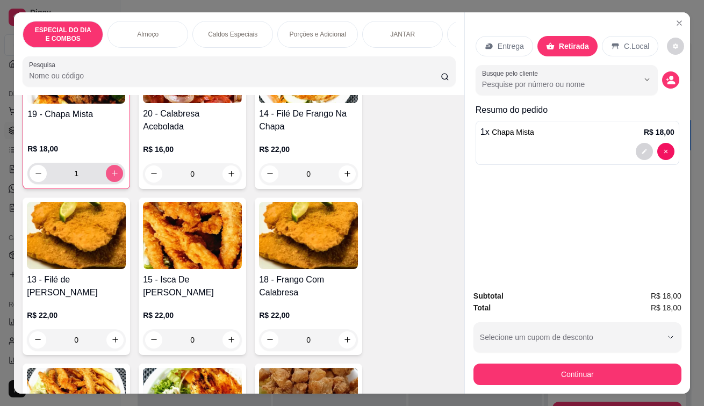
click at [106, 176] on button "increase-product-quantity" at bounding box center [114, 173] width 17 height 17
type input "2"
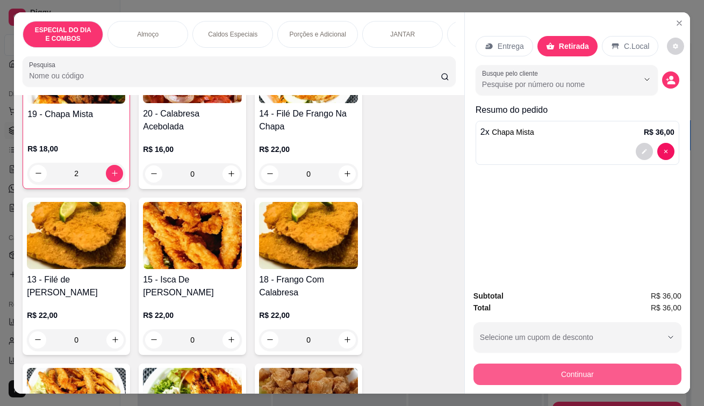
click at [621, 368] on button "Continuar" at bounding box center [577, 374] width 208 height 21
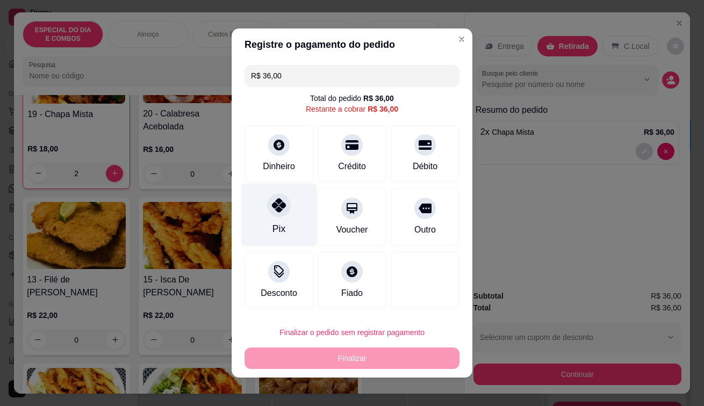
click at [290, 195] on div "Pix" at bounding box center [279, 215] width 76 height 63
type input "R$ 0,00"
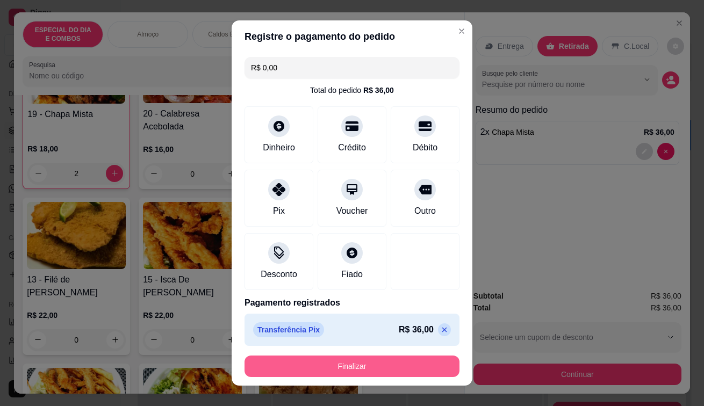
click at [333, 361] on button "Finalizar" at bounding box center [351, 366] width 215 height 21
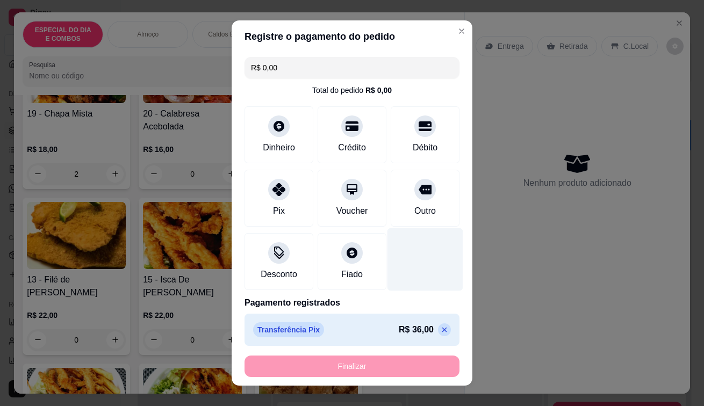
type input "0"
type input "-R$ 36,00"
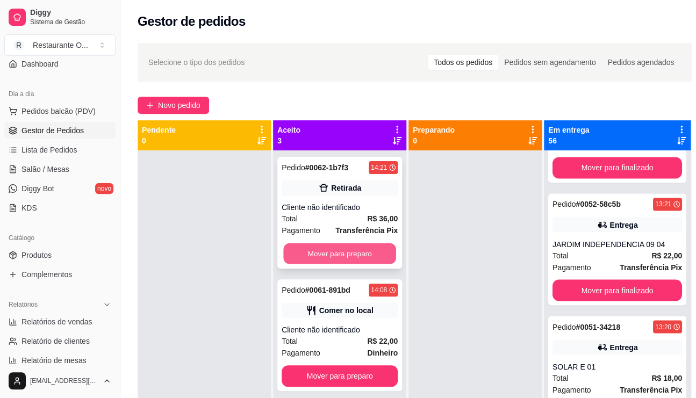
click at [321, 250] on button "Mover para preparo" at bounding box center [339, 253] width 113 height 21
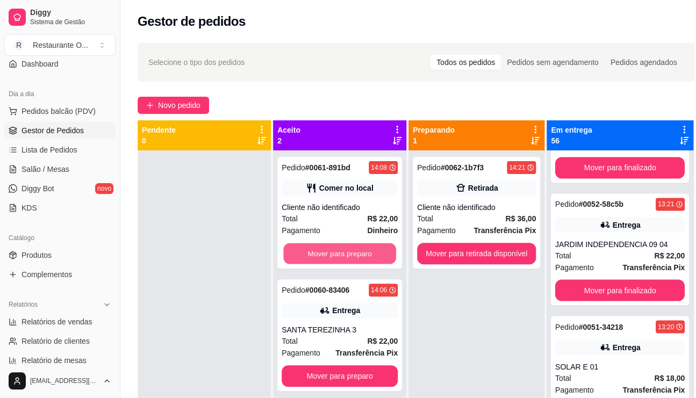
click at [321, 250] on button "Mover para preparo" at bounding box center [339, 253] width 113 height 21
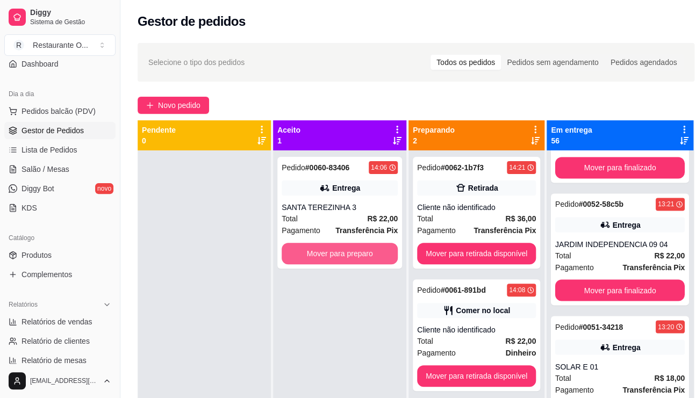
click at [312, 250] on button "Mover para preparo" at bounding box center [339, 253] width 116 height 21
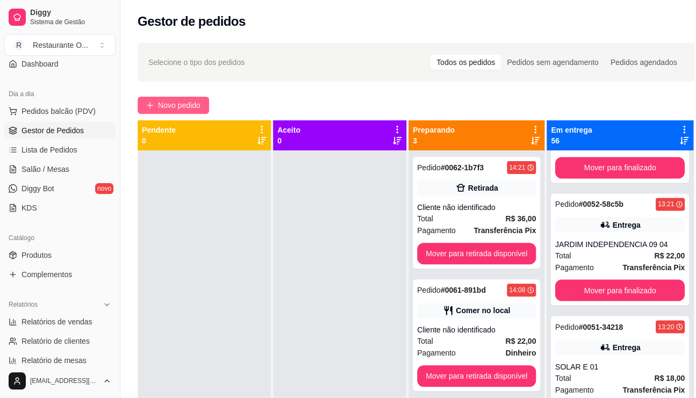
click at [173, 104] on span "Novo pedido" at bounding box center [179, 105] width 42 height 12
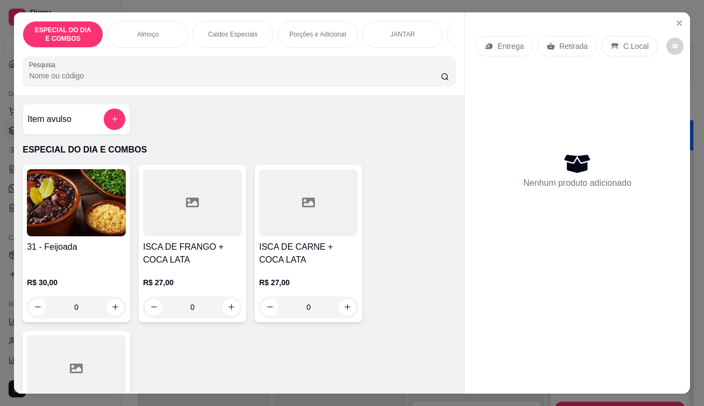
click at [509, 45] on p "Entrega" at bounding box center [510, 46] width 26 height 11
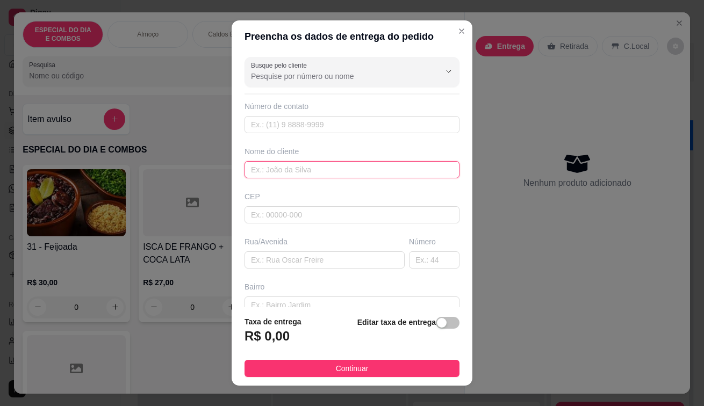
click at [316, 173] on input "text" at bounding box center [351, 169] width 215 height 17
type input "IDEAL 24 303"
click at [437, 324] on div "button" at bounding box center [442, 323] width 10 height 10
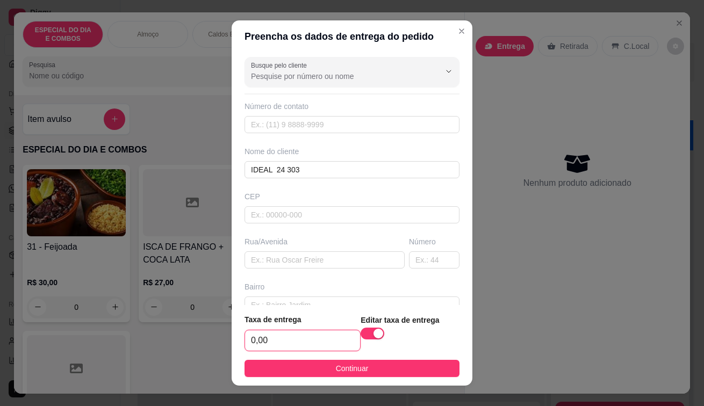
click at [305, 342] on input "0,00" at bounding box center [302, 340] width 115 height 20
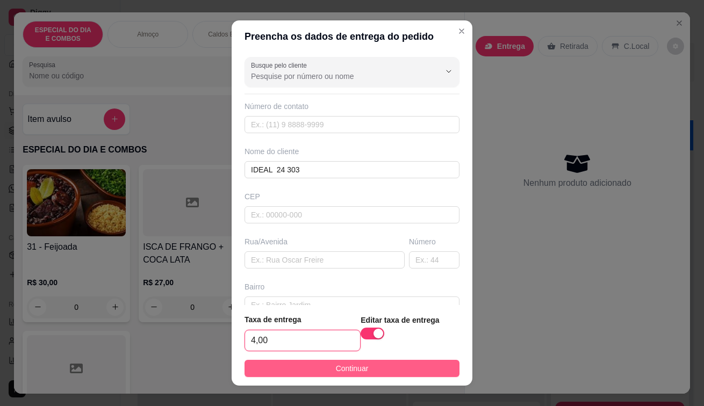
type input "4,00"
click at [374, 375] on button "Continuar" at bounding box center [351, 368] width 215 height 17
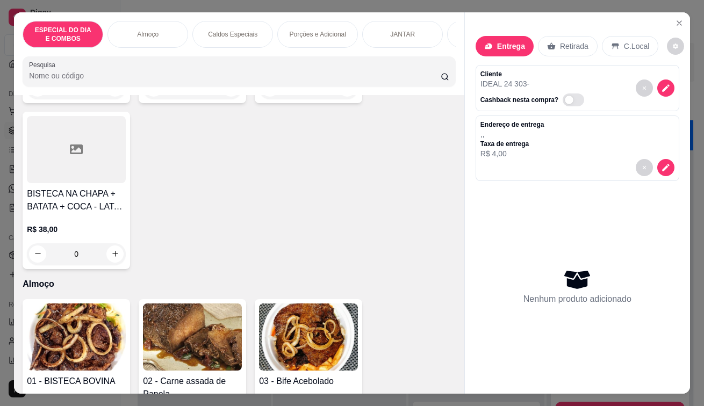
scroll to position [376, 0]
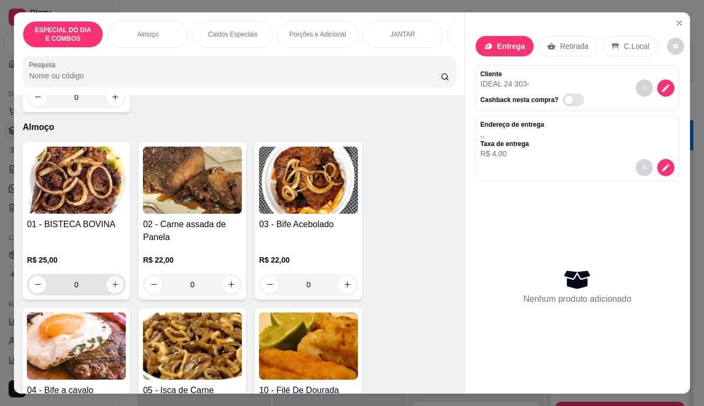
click at [112, 288] on icon "increase-product-quantity" at bounding box center [115, 284] width 8 height 8
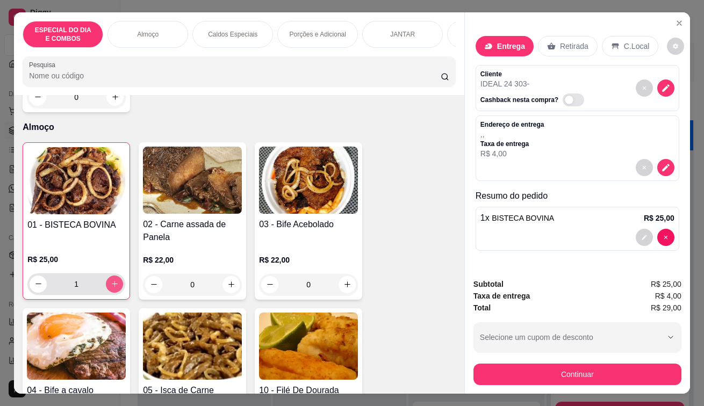
type input "1"
click at [227, 288] on icon "increase-product-quantity" at bounding box center [231, 284] width 8 height 8
type input "1"
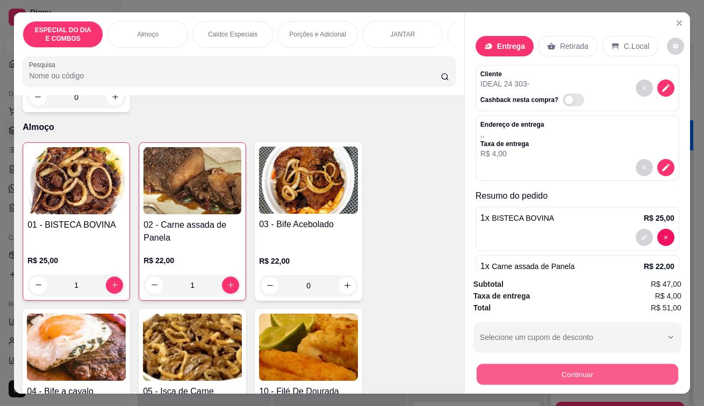
click at [550, 374] on button "Continuar" at bounding box center [577, 374] width 201 height 21
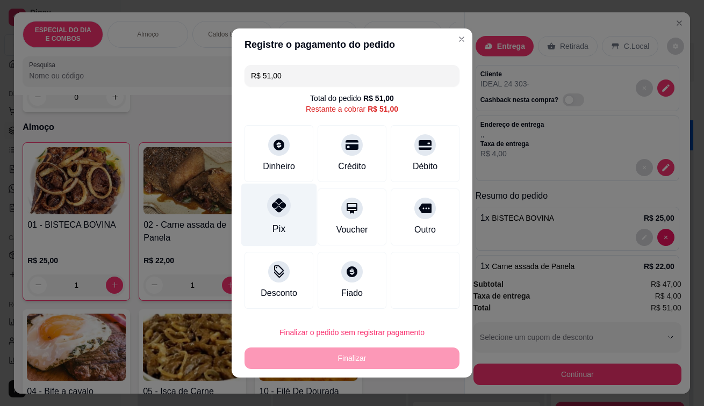
click at [281, 209] on div at bounding box center [279, 205] width 24 height 24
type input "R$ 0,00"
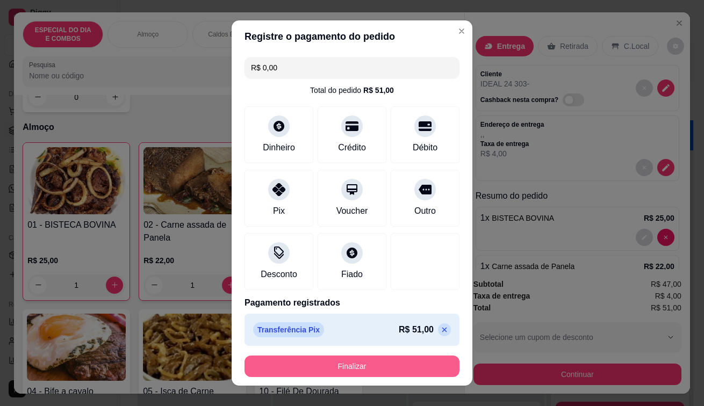
click at [297, 374] on button "Finalizar" at bounding box center [351, 366] width 215 height 21
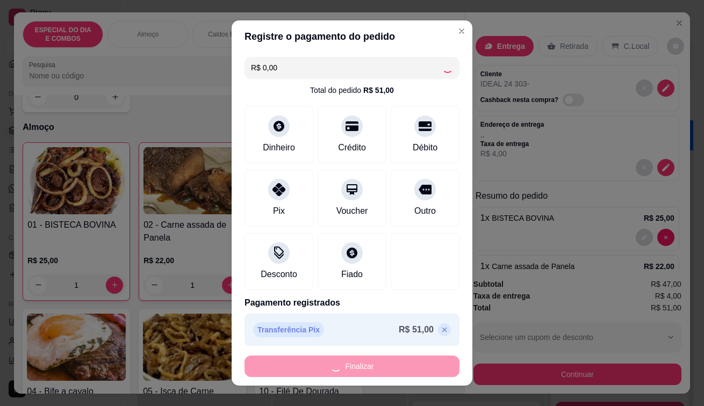
type input "0"
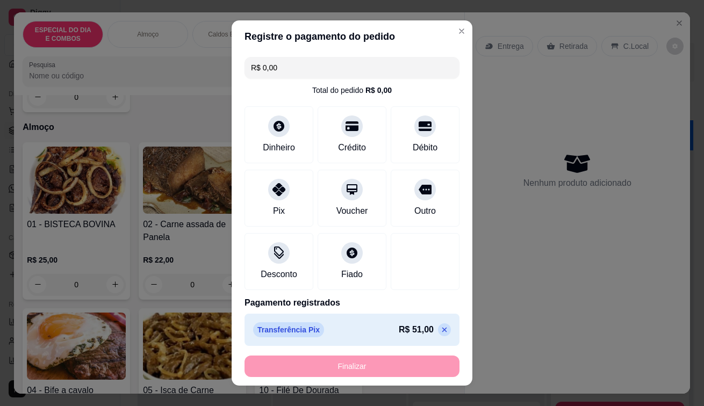
type input "-R$ 51,00"
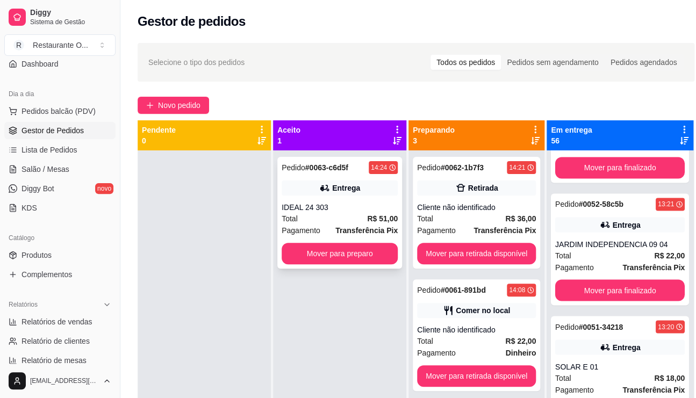
click at [345, 220] on div "Total R$ 51,00" at bounding box center [339, 219] width 116 height 12
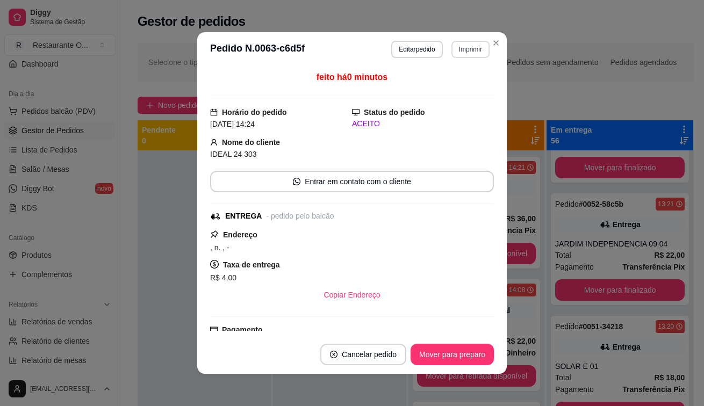
click at [475, 46] on button "Imprimir" at bounding box center [470, 49] width 38 height 17
click at [437, 84] on button "IMPRESSORA" at bounding box center [446, 86] width 75 height 17
click at [451, 360] on button "Mover para preparo" at bounding box center [451, 354] width 83 height 21
click at [448, 361] on button "Mover para entrega" at bounding box center [452, 354] width 81 height 21
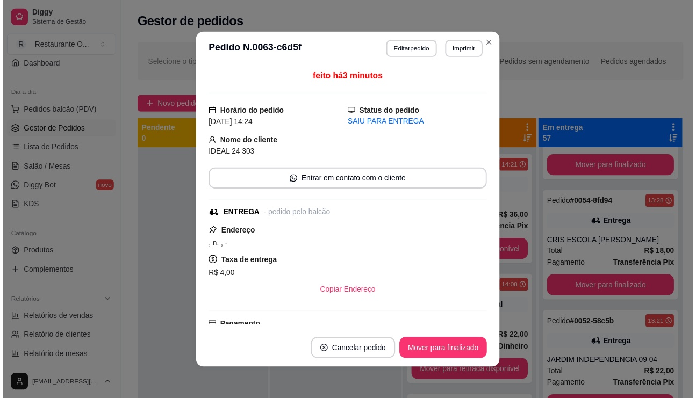
scroll to position [821, 0]
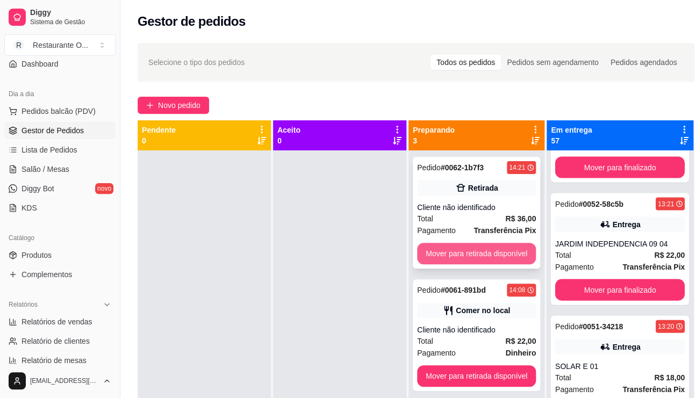
click at [486, 256] on button "Mover para retirada disponível" at bounding box center [476, 253] width 119 height 21
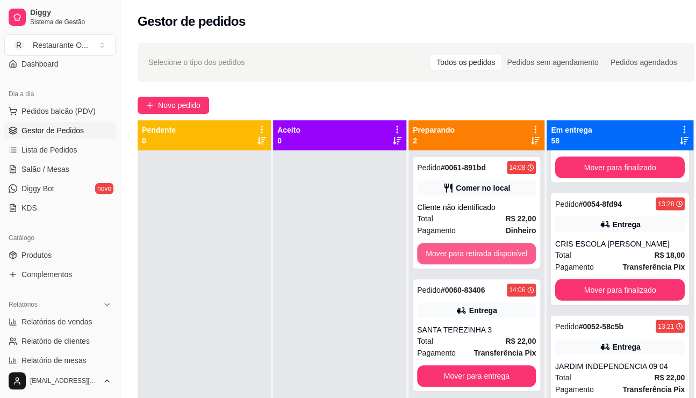
scroll to position [943, 0]
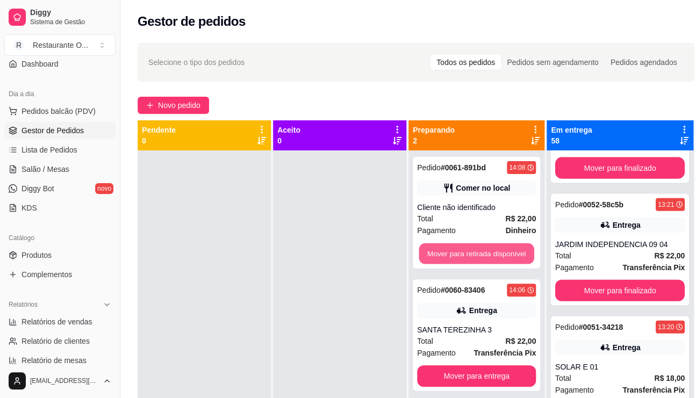
click at [486, 256] on button "Mover para retirada disponível" at bounding box center [475, 253] width 115 height 21
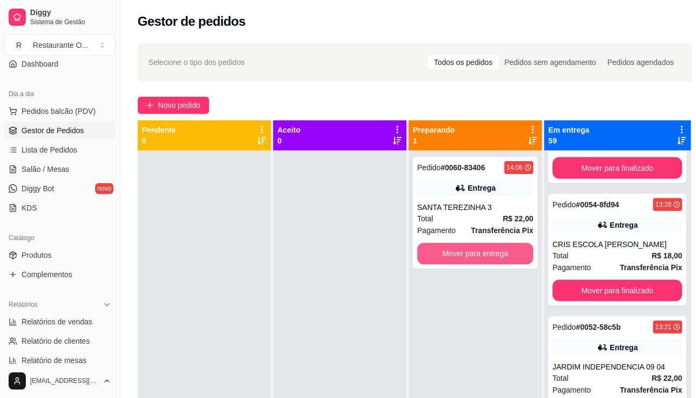
scroll to position [1065, 0]
click at [446, 246] on button "Mover para entrega" at bounding box center [474, 253] width 113 height 21
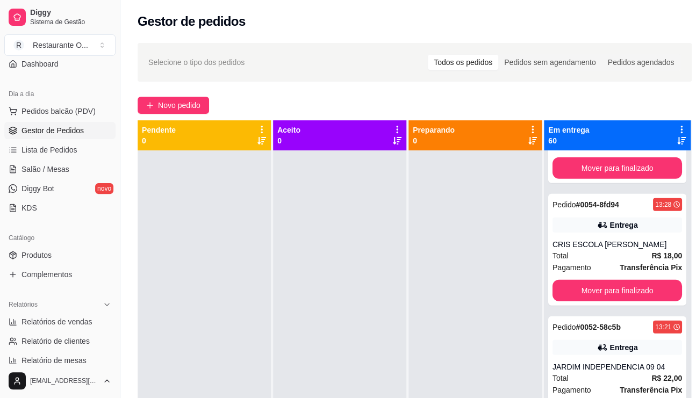
scroll to position [1188, 0]
click at [680, 126] on icon at bounding box center [681, 130] width 2 height 8
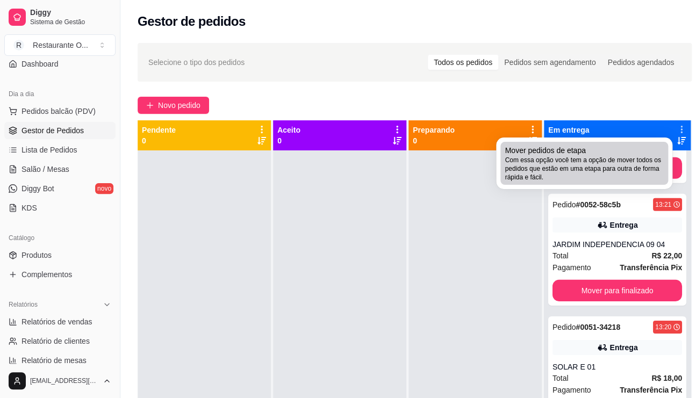
click at [584, 147] on span "Mover pedidos de etapa" at bounding box center [544, 150] width 81 height 11
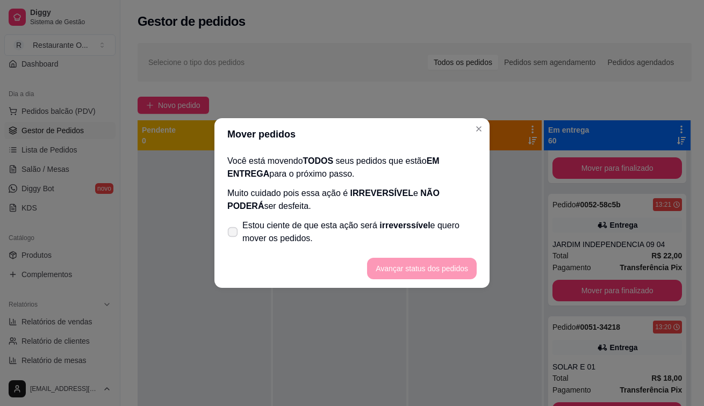
click at [233, 239] on label "Estou ciente de que esta ação será irreverssível e quero mover os pedidos." at bounding box center [352, 232] width 258 height 34
click at [233, 239] on input "Estou ciente de que esta ação será irreverssível e quero mover os pedidos." at bounding box center [230, 237] width 7 height 7
checkbox input "true"
click at [400, 282] on footer "Avançar status dos pedidos" at bounding box center [351, 268] width 275 height 39
click at [405, 270] on button "Avançar status dos pedidos" at bounding box center [422, 268] width 106 height 21
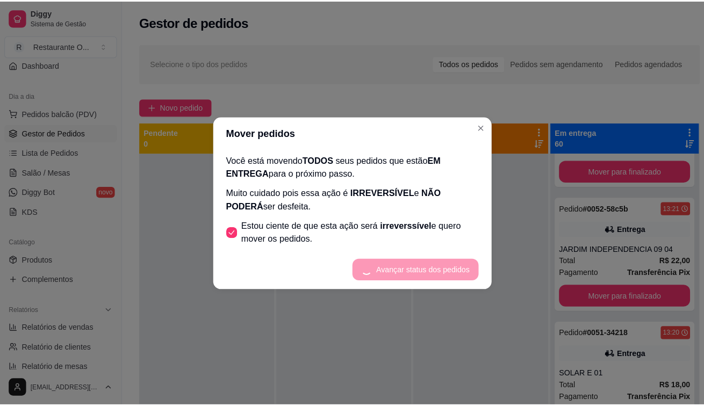
scroll to position [0, 0]
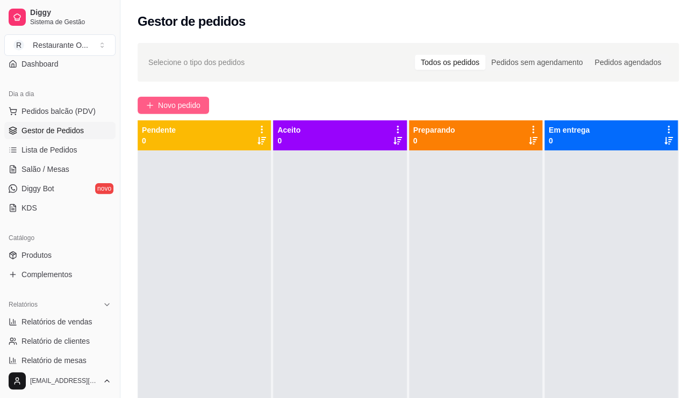
click at [167, 102] on span "Novo pedido" at bounding box center [179, 105] width 42 height 12
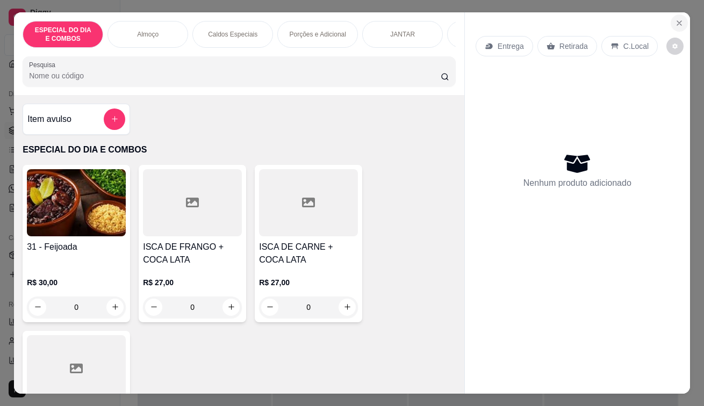
click at [675, 24] on button "Close" at bounding box center [678, 23] width 17 height 17
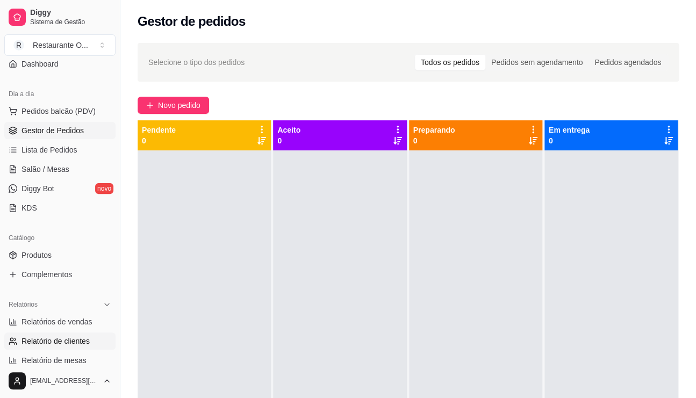
click at [91, 333] on link "Relatório de clientes" at bounding box center [59, 341] width 111 height 17
select select "30"
select select "HIGHEST_TOTAL_SPENT_WITH_ORDERS"
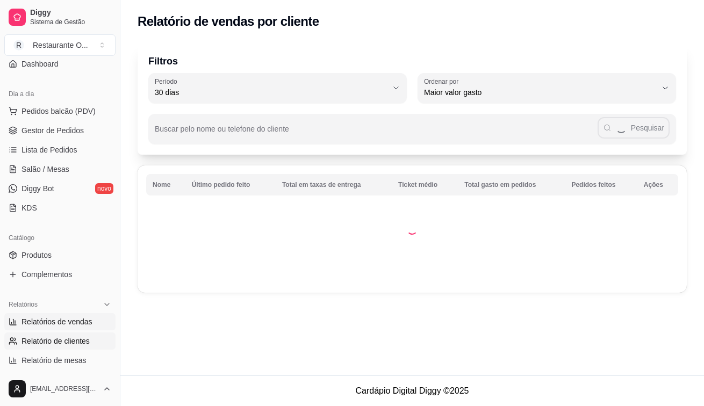
click at [90, 324] on span "Relatórios de vendas" at bounding box center [56, 321] width 71 height 11
select select "ALL"
select select "0"
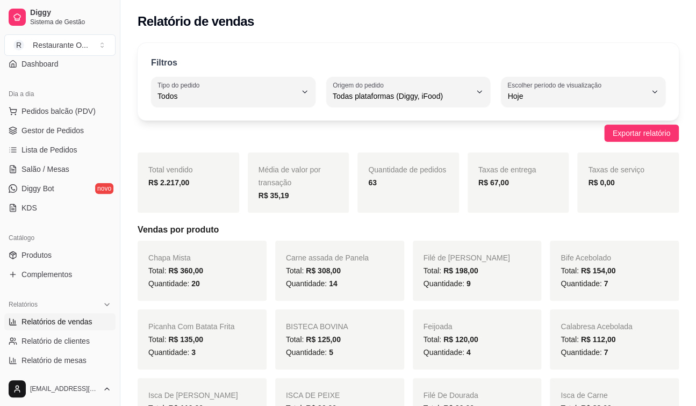
click at [496, 178] on strong "R$ 67,00" at bounding box center [493, 182] width 31 height 9
click at [518, 190] on div "Taxas de entrega R$ 67,00" at bounding box center [518, 183] width 102 height 60
click at [59, 126] on span "Gestor de Pedidos" at bounding box center [52, 130] width 62 height 11
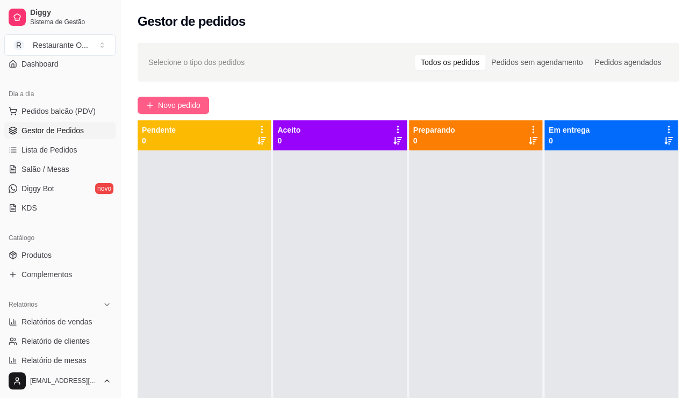
click at [192, 99] on span "Novo pedido" at bounding box center [179, 105] width 42 height 12
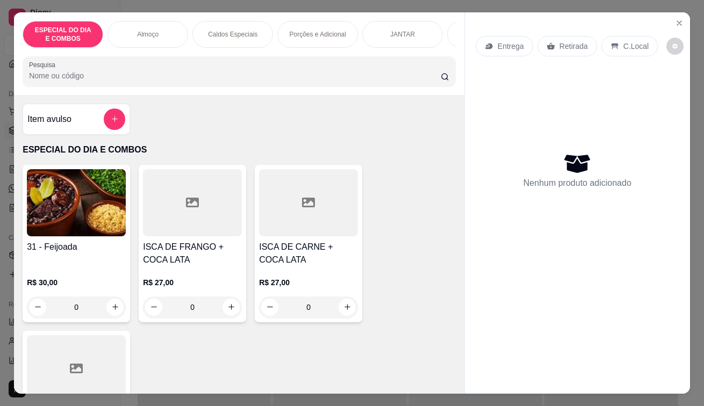
click at [601, 40] on div "C.Local" at bounding box center [629, 46] width 56 height 20
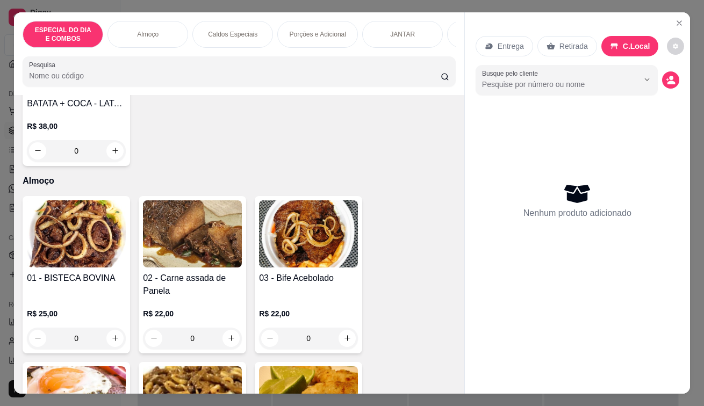
scroll to position [483, 0]
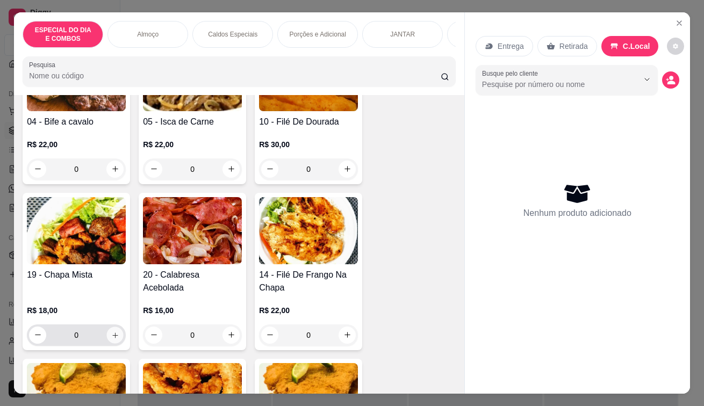
click at [111, 338] on icon "increase-product-quantity" at bounding box center [115, 335] width 8 height 8
type input "1"
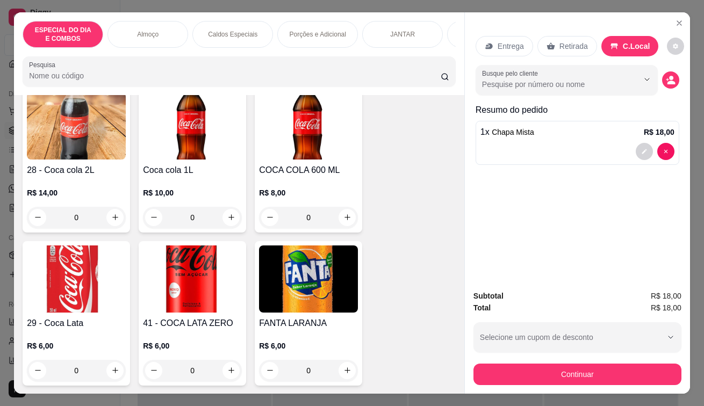
scroll to position [3760, 0]
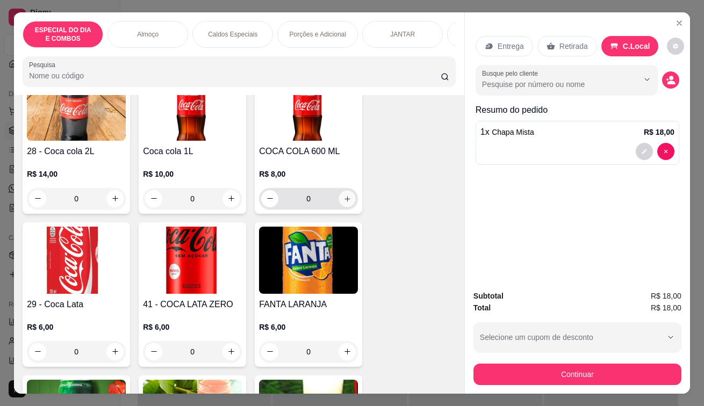
click at [343, 200] on icon "increase-product-quantity" at bounding box center [347, 198] width 8 height 8
type input "1"
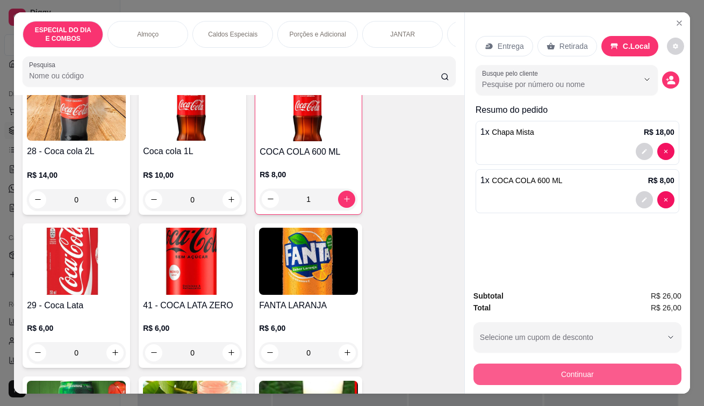
click at [491, 374] on button "Continuar" at bounding box center [577, 374] width 208 height 21
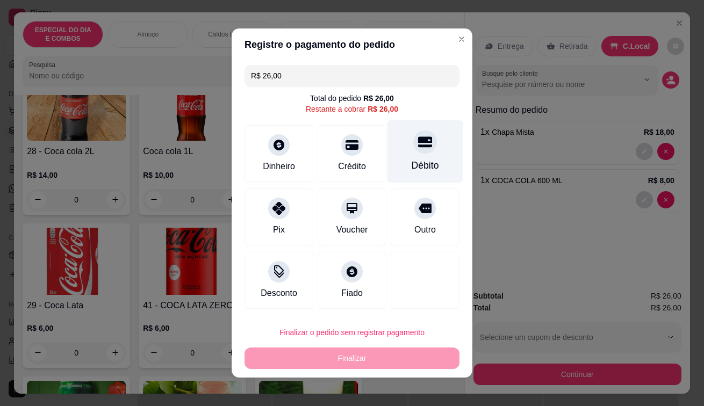
click at [423, 163] on div "Débito" at bounding box center [425, 165] width 27 height 14
type input "R$ 0,00"
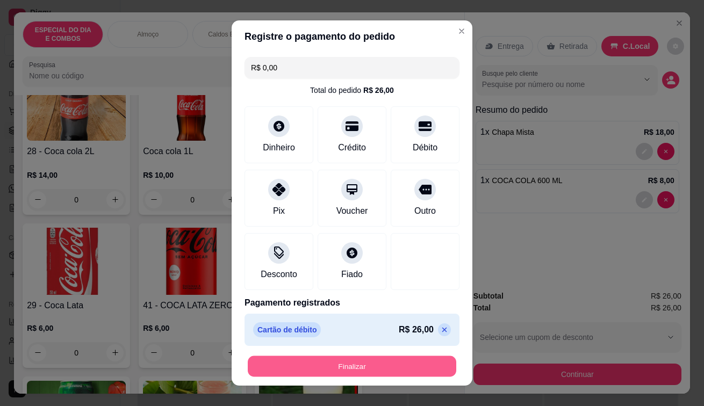
click at [362, 360] on button "Finalizar" at bounding box center [352, 366] width 208 height 21
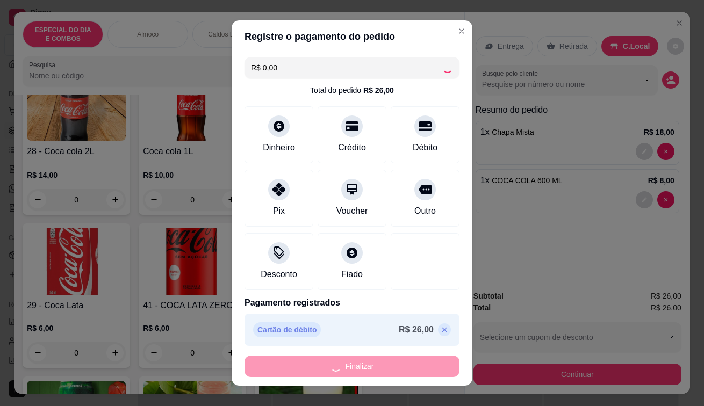
type input "0"
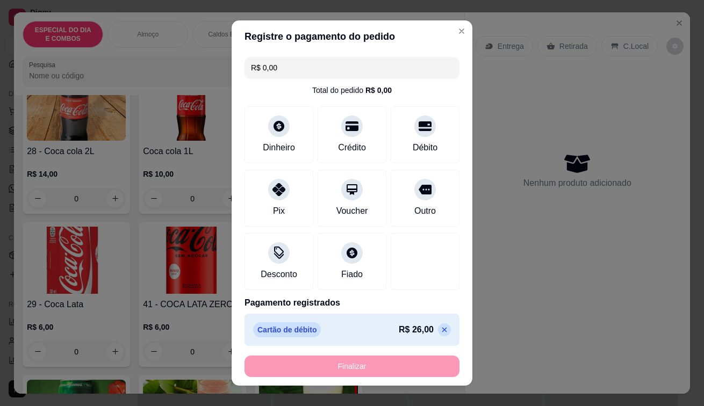
type input "-R$ 26,00"
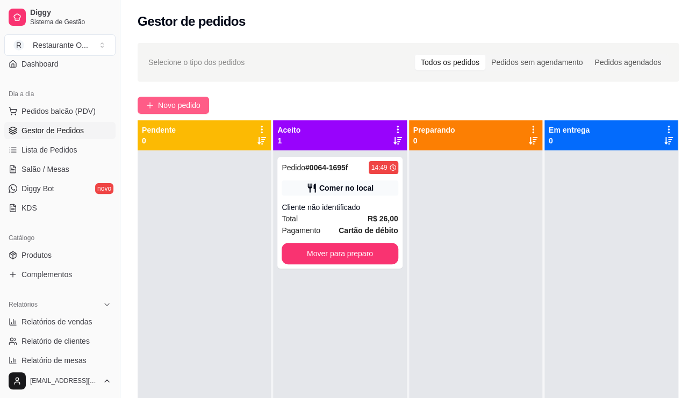
click at [168, 108] on span "Novo pedido" at bounding box center [179, 105] width 42 height 12
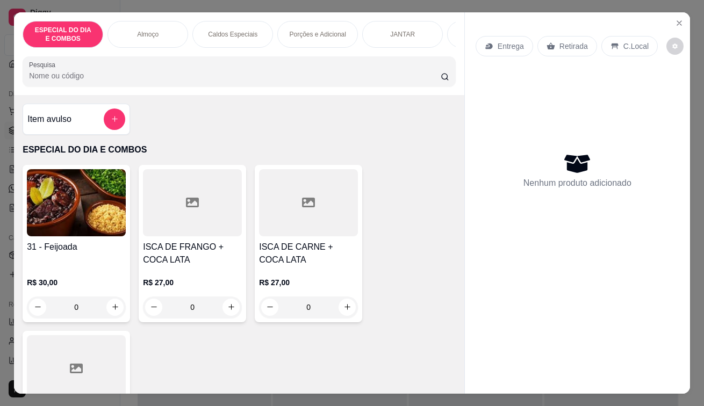
click at [612, 36] on div "C.Local" at bounding box center [629, 46] width 56 height 20
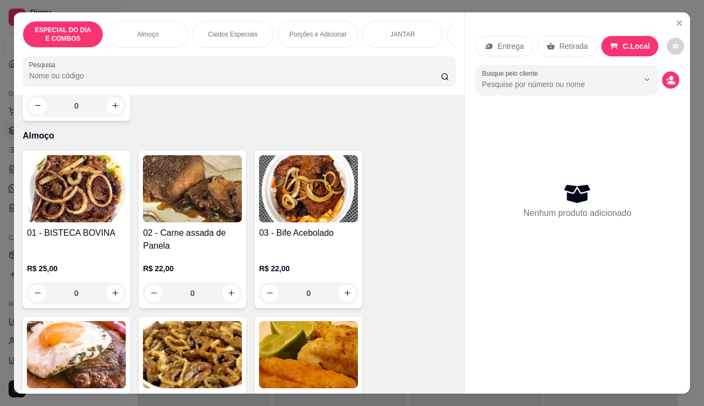
scroll to position [430, 0]
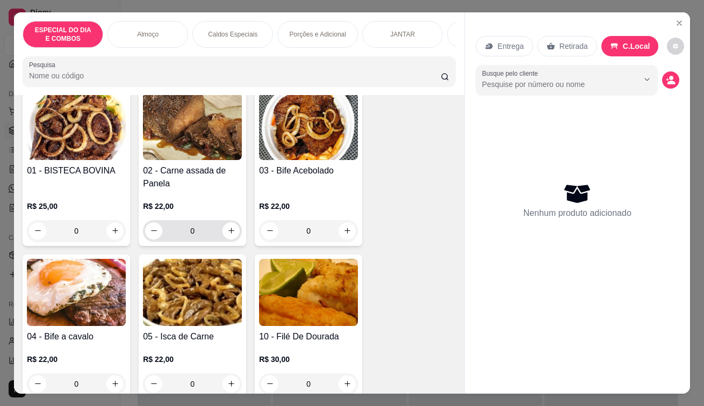
click at [206, 235] on input "0" at bounding box center [192, 230] width 60 height 21
click at [226, 240] on button "increase-product-quantity" at bounding box center [230, 230] width 17 height 17
type input "1"
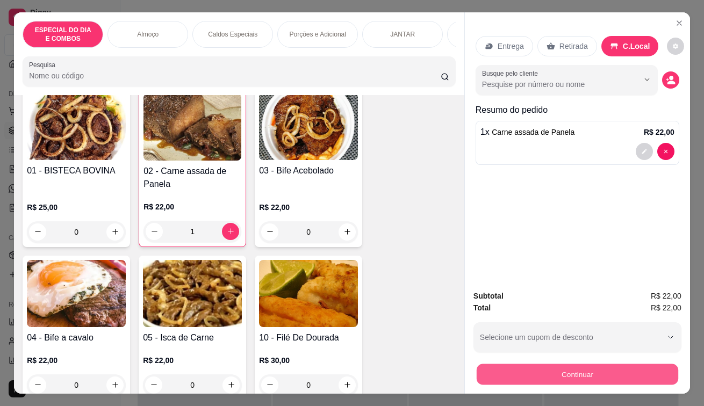
click at [582, 378] on button "Continuar" at bounding box center [577, 374] width 201 height 21
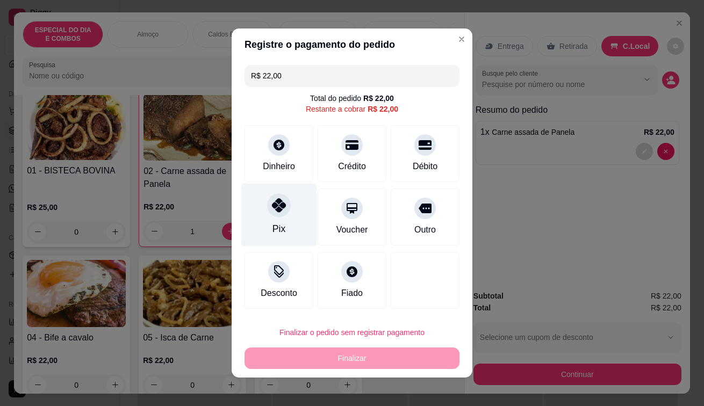
click at [286, 219] on div "Pix" at bounding box center [279, 215] width 76 height 63
type input "R$ 0,00"
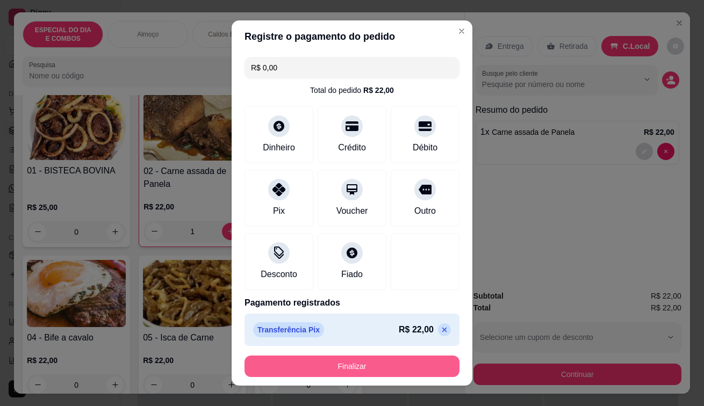
click at [415, 362] on button "Finalizar" at bounding box center [351, 366] width 215 height 21
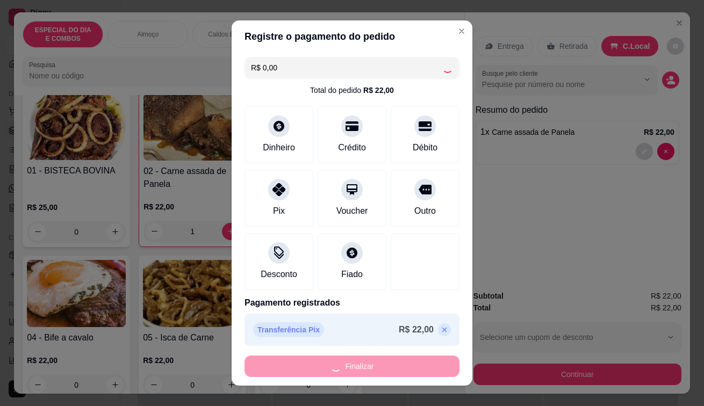
type input "0"
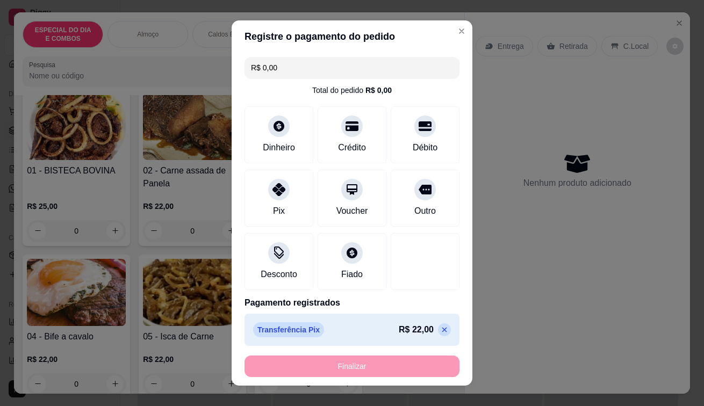
type input "-R$ 22,00"
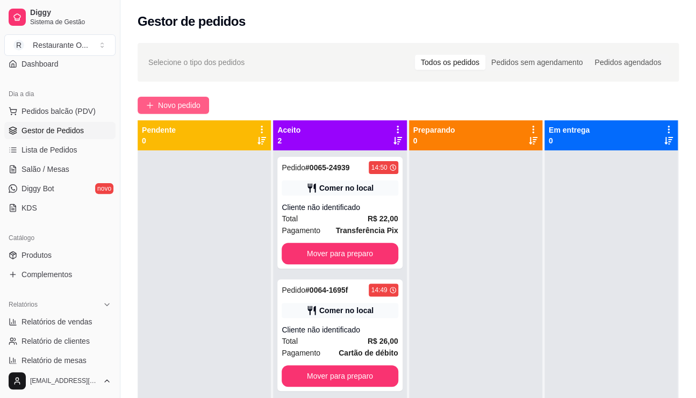
click at [179, 103] on span "Novo pedido" at bounding box center [179, 105] width 42 height 12
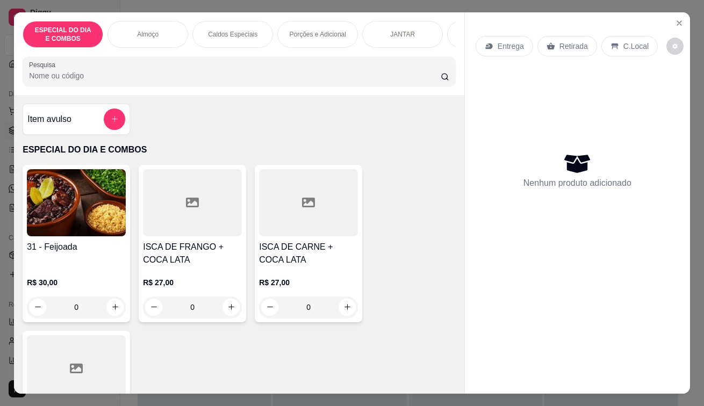
click at [498, 49] on div "Entrega" at bounding box center [503, 46] width 57 height 20
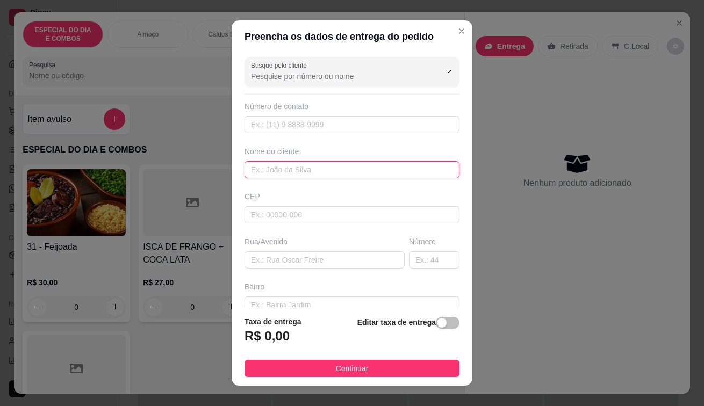
click at [254, 167] on input "text" at bounding box center [351, 169] width 215 height 17
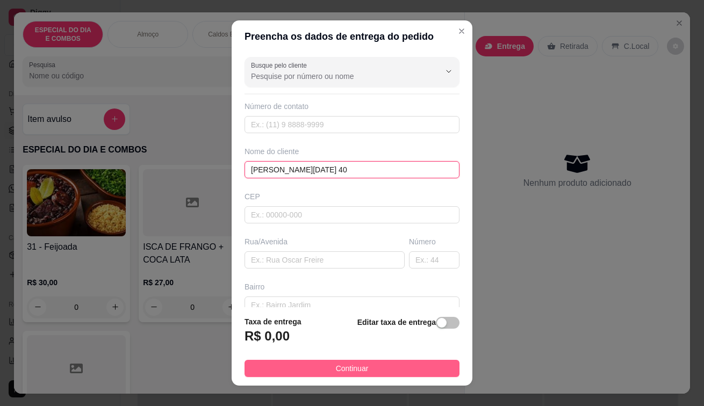
type input "[PERSON_NAME][DATE] 40"
click at [352, 367] on span "Continuar" at bounding box center [352, 369] width 33 height 12
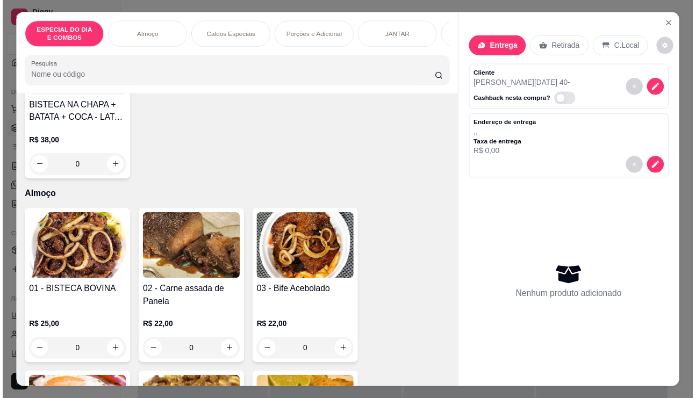
scroll to position [322, 0]
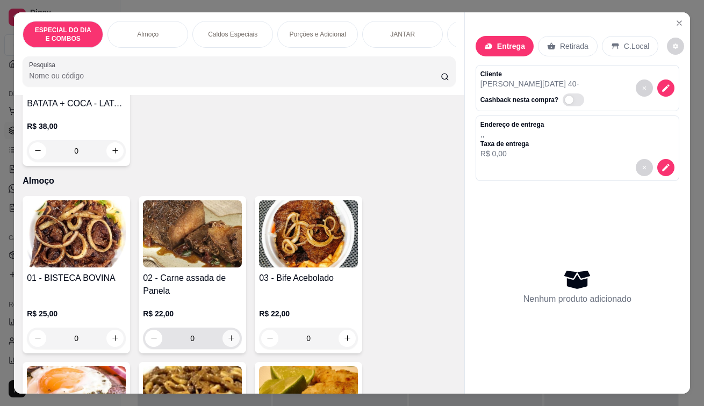
click at [228, 341] on icon "increase-product-quantity" at bounding box center [231, 338] width 6 height 6
type input "1"
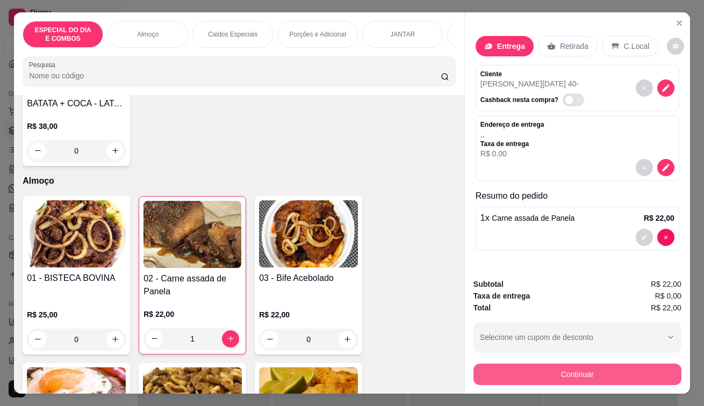
click at [506, 367] on button "Continuar" at bounding box center [577, 374] width 208 height 21
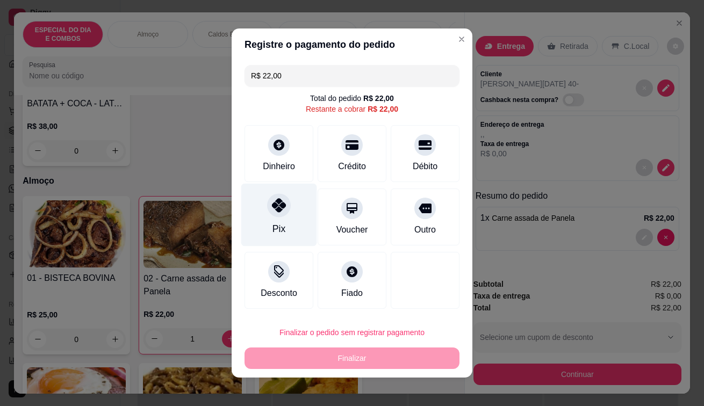
click at [283, 215] on div "Pix" at bounding box center [279, 215] width 76 height 63
type input "R$ 0,00"
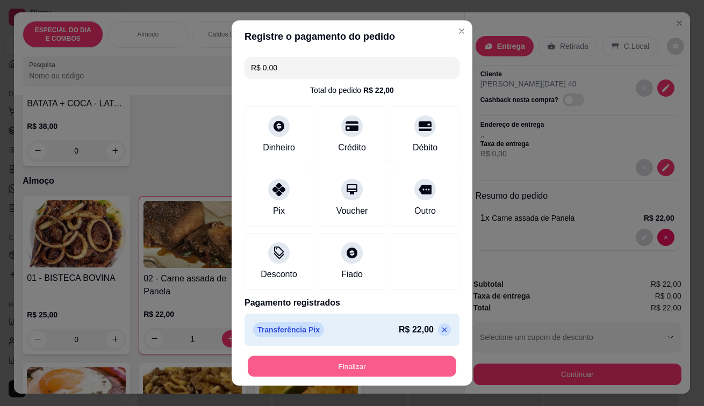
click at [326, 357] on button "Finalizar" at bounding box center [352, 366] width 208 height 21
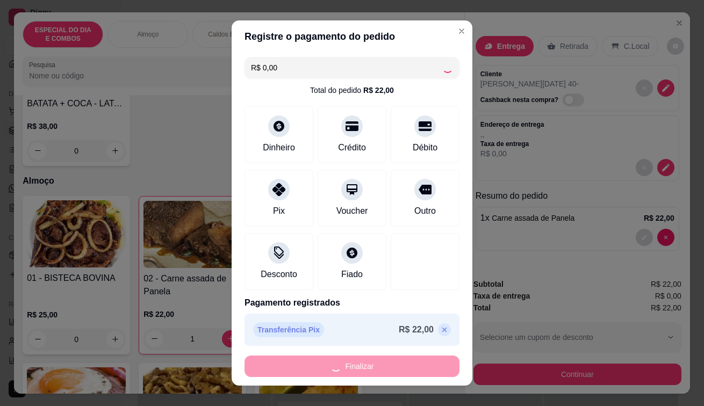
type input "0"
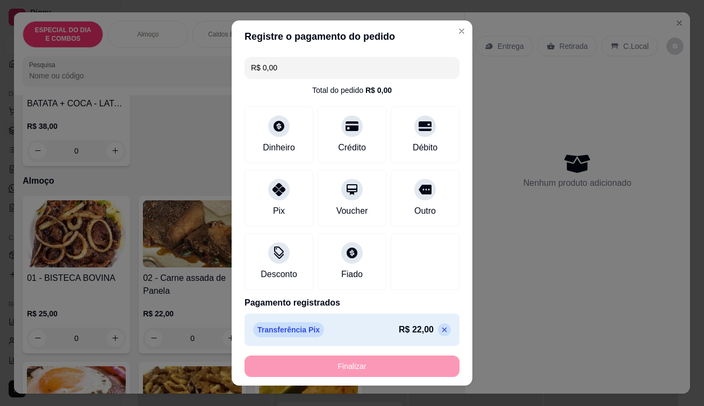
type input "-R$ 22,00"
